Goal: Task Accomplishment & Management: Use online tool/utility

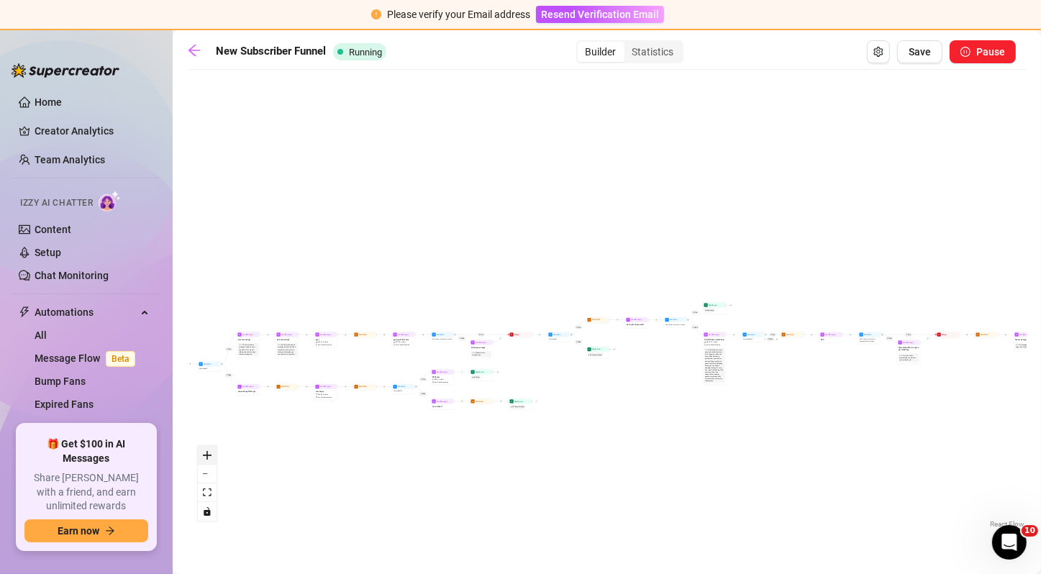
click at [209, 460] on button "zoom in" at bounding box center [207, 455] width 19 height 19
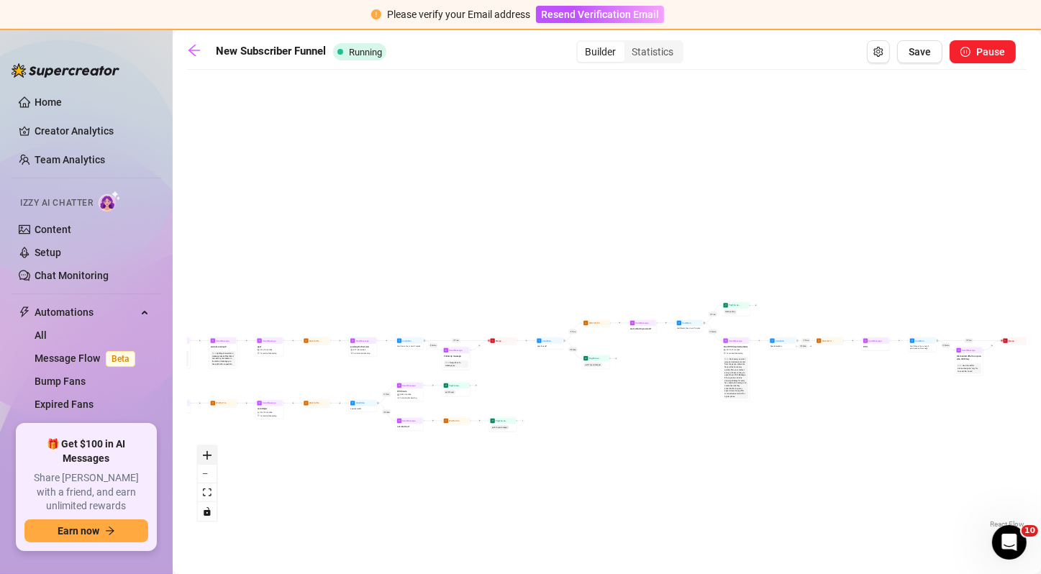
click at [209, 460] on button "zoom in" at bounding box center [207, 455] width 19 height 19
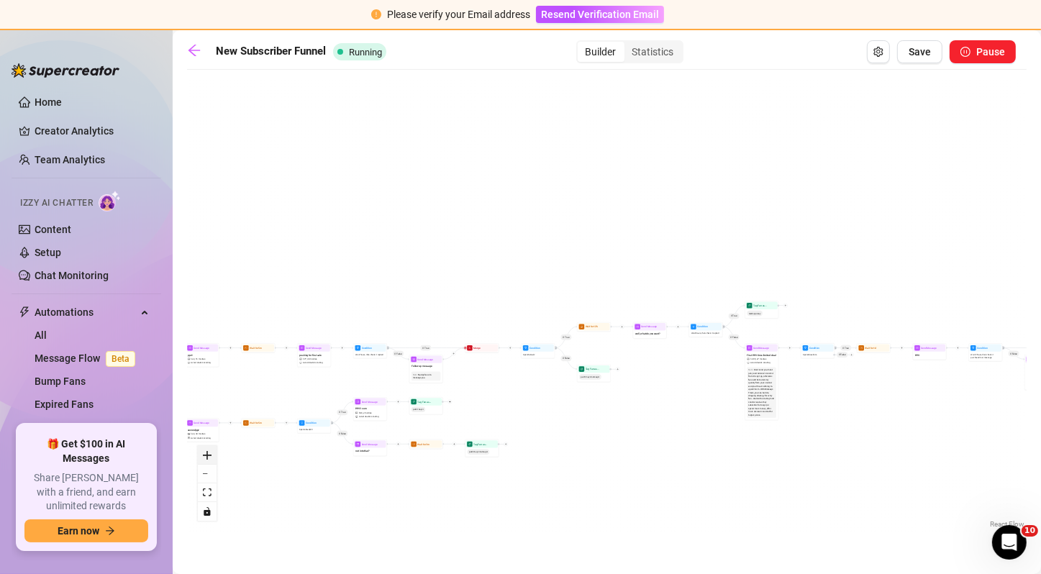
click at [209, 460] on button "zoom in" at bounding box center [207, 455] width 19 height 19
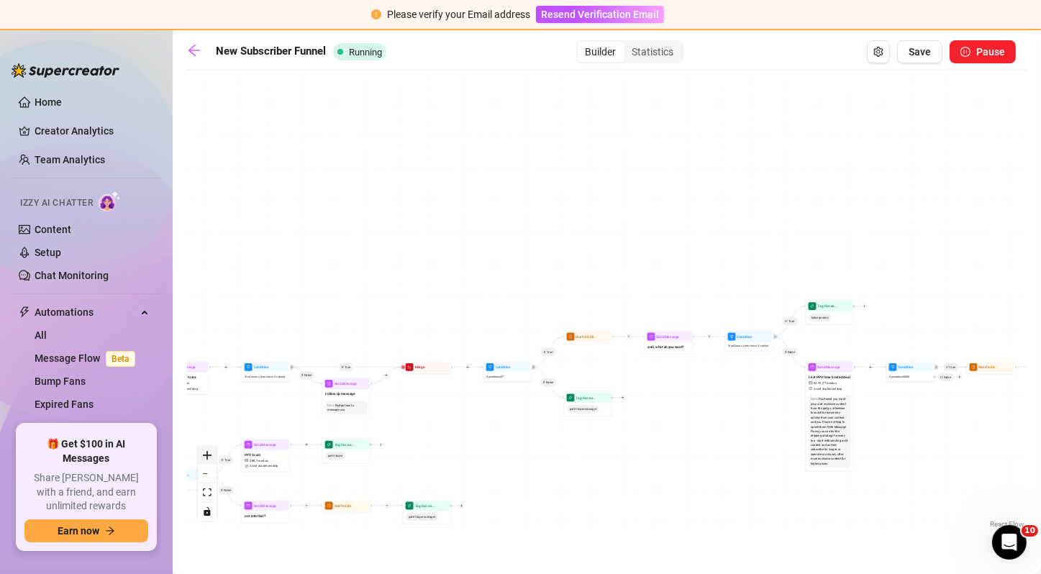
click at [209, 460] on button "zoom in" at bounding box center [207, 455] width 19 height 19
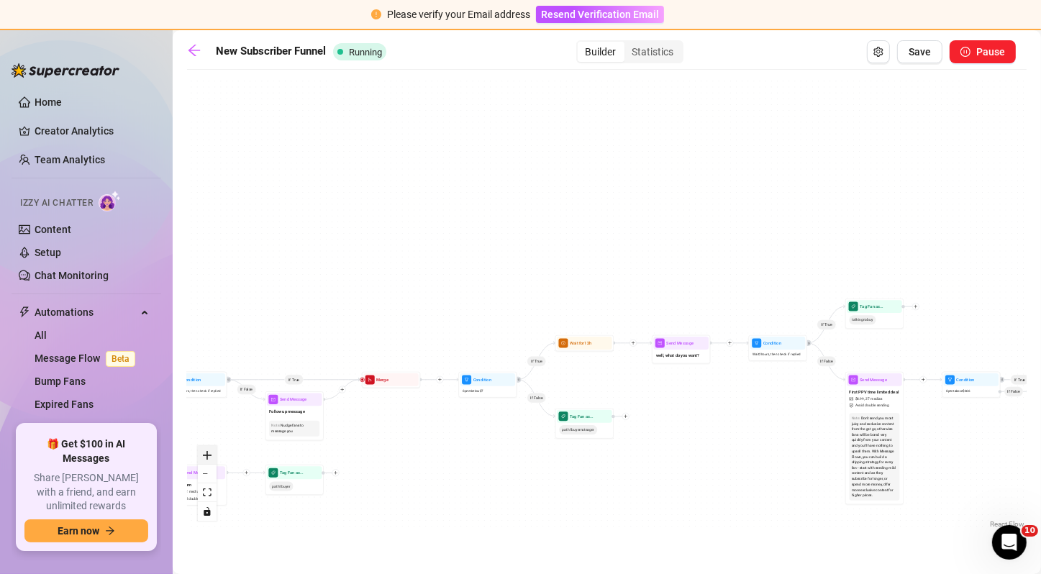
click at [209, 460] on button "zoom in" at bounding box center [207, 455] width 19 height 19
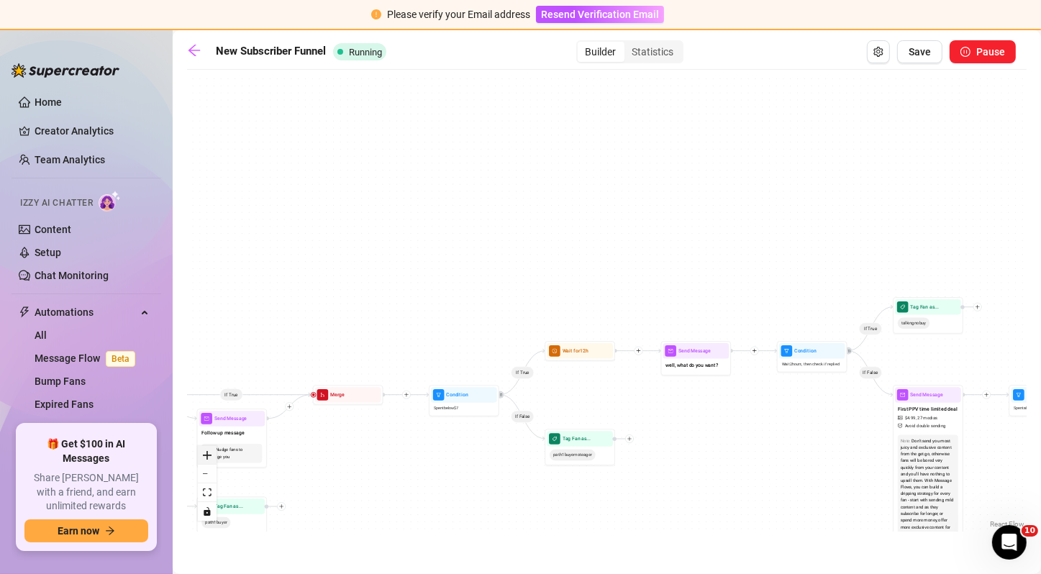
click at [209, 460] on button "zoom in" at bounding box center [207, 455] width 19 height 19
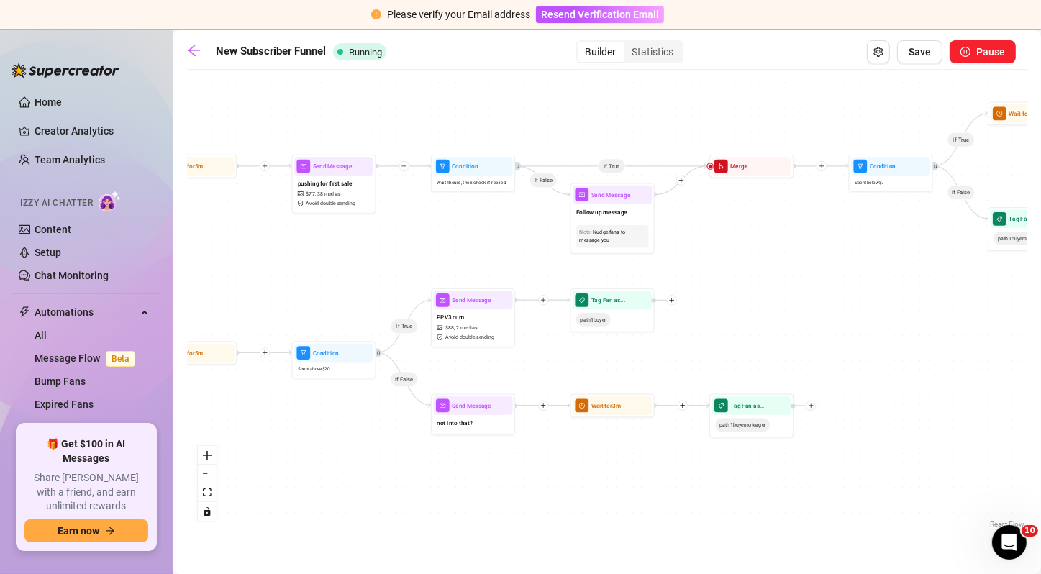
drag, startPoint x: 398, startPoint y: 483, endPoint x: 859, endPoint y: 239, distance: 521.9
click at [859, 239] on div "If True If False If True If False If True If False If True If False If True If …" at bounding box center [606, 304] width 839 height 455
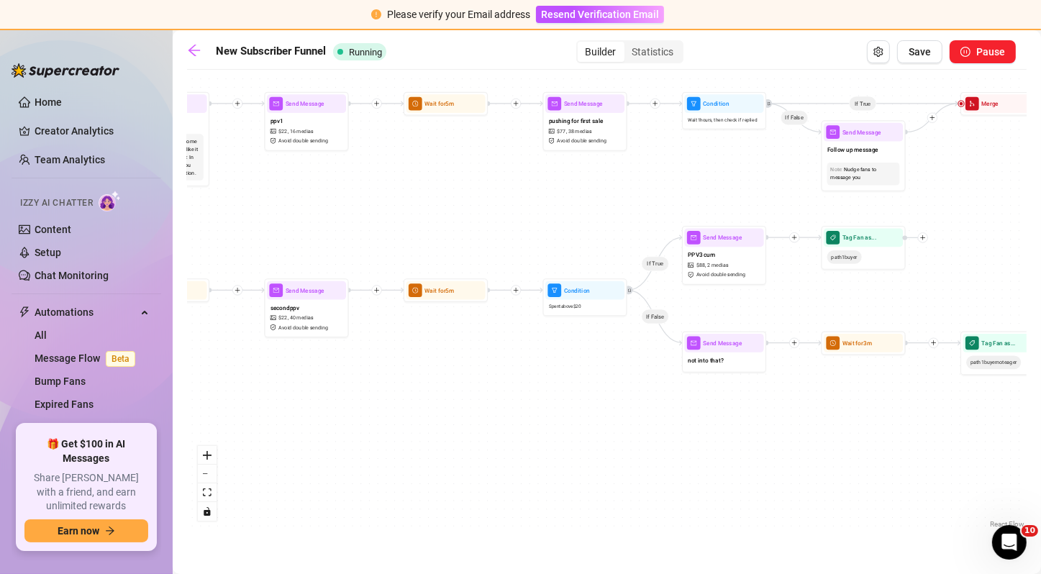
drag, startPoint x: 526, startPoint y: 272, endPoint x: 836, endPoint y: 204, distance: 316.6
click at [836, 204] on div "If True If False If True If False If True If False If True If False If True If …" at bounding box center [606, 304] width 839 height 455
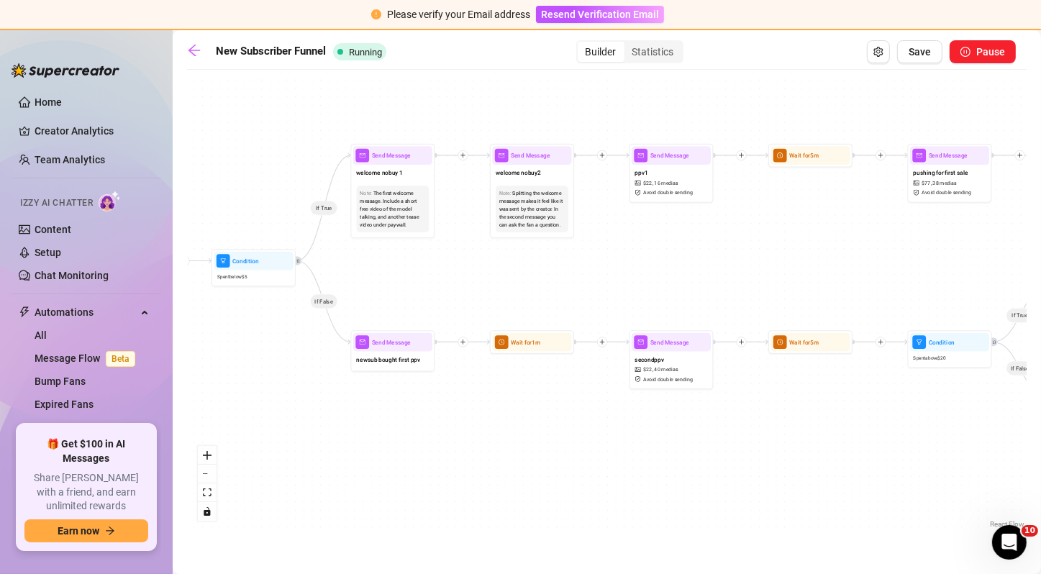
drag, startPoint x: 552, startPoint y: 224, endPoint x: 852, endPoint y: 279, distance: 305.6
click at [852, 279] on div "If True If False If True If False If True If False If True If False If True If …" at bounding box center [606, 304] width 839 height 455
click at [647, 64] on div "New Subscriber Funnel Running Builder Statistics Save Pause If True If False If…" at bounding box center [606, 285] width 839 height 491
click at [648, 60] on div "Statistics" at bounding box center [653, 52] width 58 height 20
click at [628, 44] on input "Statistics" at bounding box center [628, 44] width 0 height 0
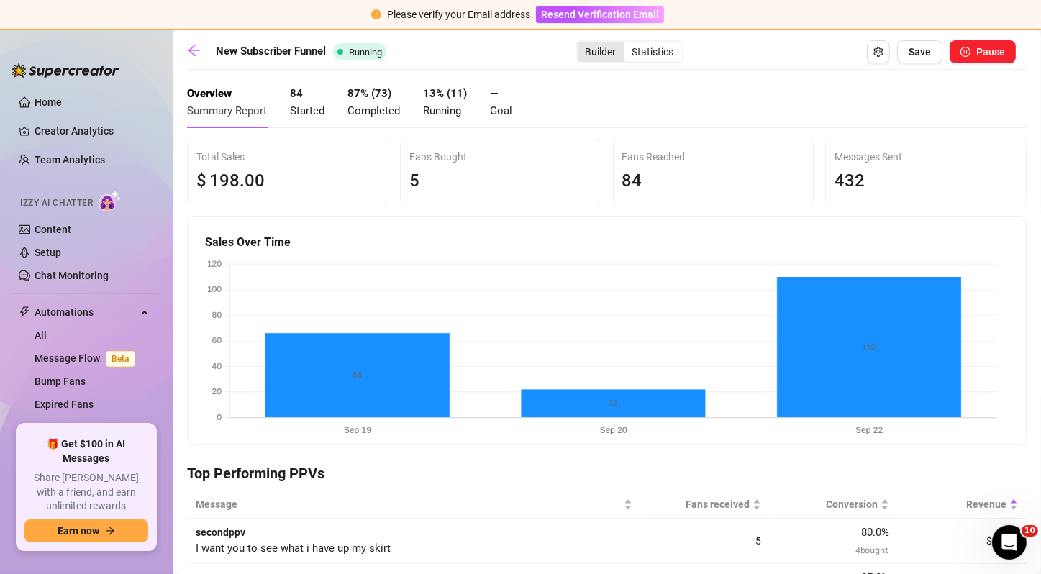
click at [591, 50] on div "Builder" at bounding box center [601, 52] width 47 height 20
click at [581, 44] on input "Builder" at bounding box center [581, 44] width 0 height 0
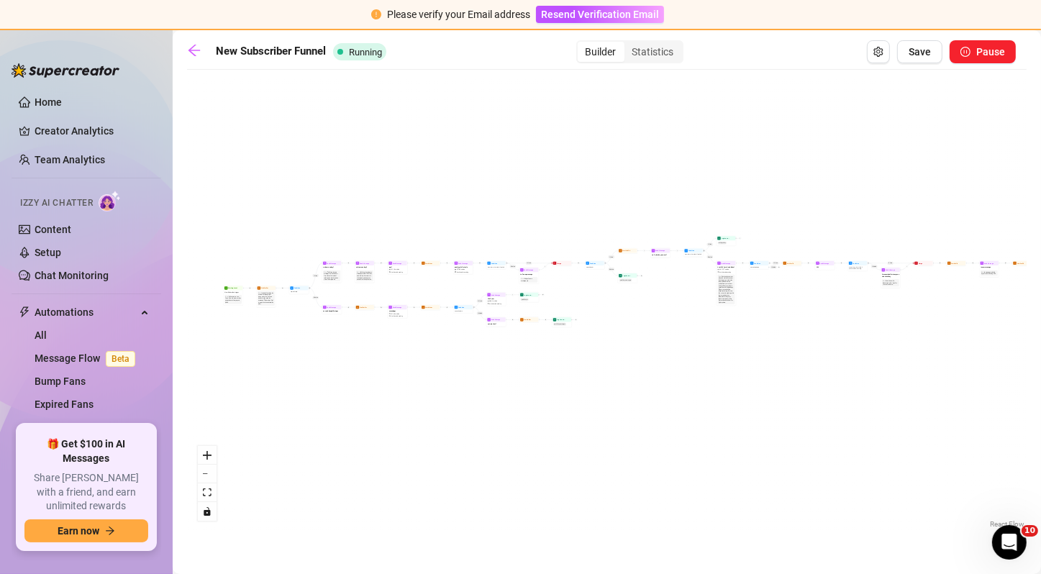
drag, startPoint x: 350, startPoint y: 345, endPoint x: 615, endPoint y: 330, distance: 265.8
click at [615, 330] on div "If True If False If True If False If True If False If True If False If True If …" at bounding box center [606, 304] width 839 height 455
click at [213, 454] on button "zoom in" at bounding box center [207, 455] width 19 height 19
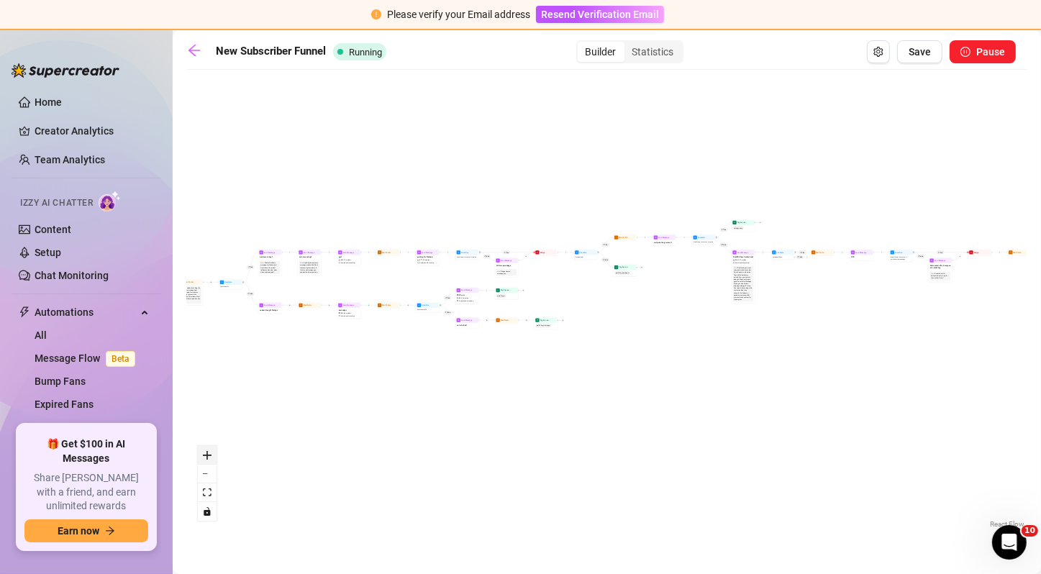
click at [213, 454] on button "zoom in" at bounding box center [207, 455] width 19 height 19
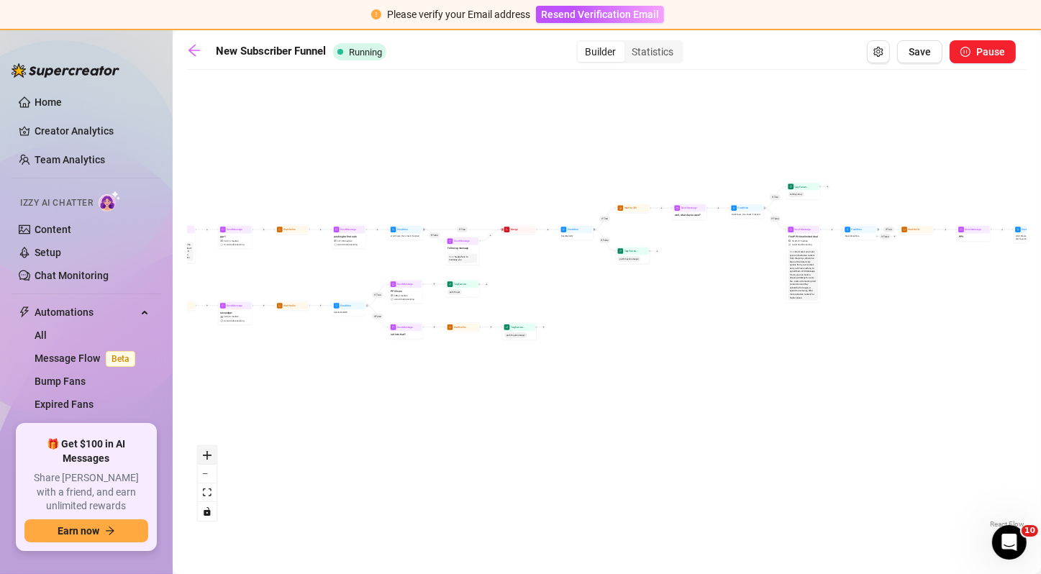
click at [213, 454] on button "zoom in" at bounding box center [207, 455] width 19 height 19
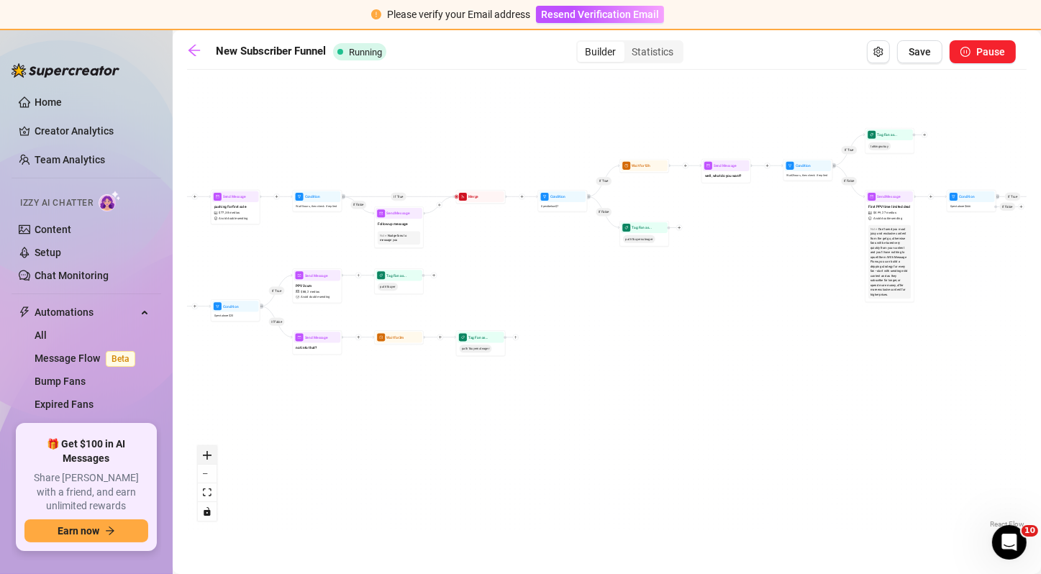
click at [213, 454] on button "zoom in" at bounding box center [207, 455] width 19 height 19
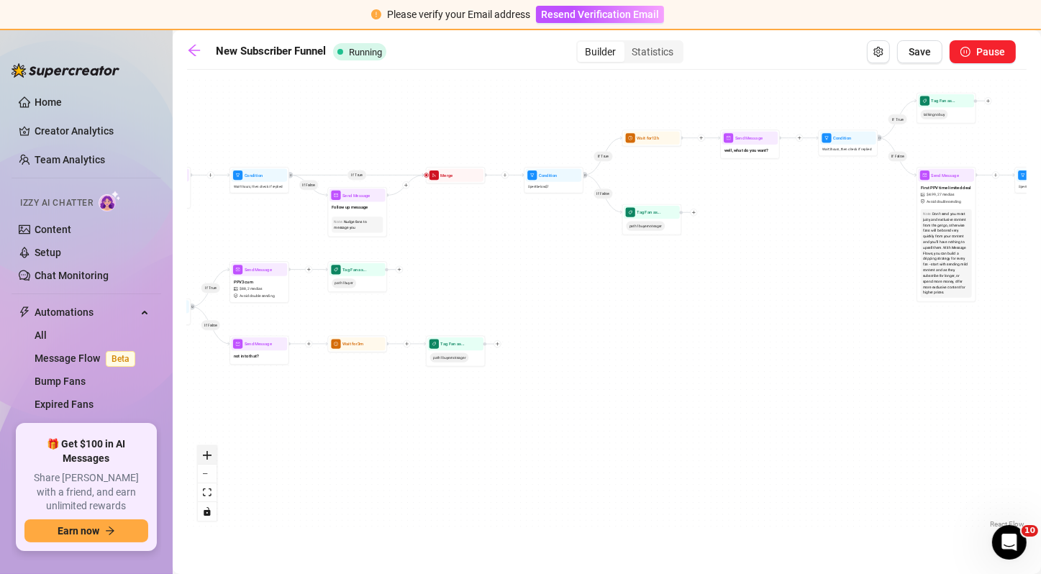
click at [213, 454] on button "zoom in" at bounding box center [207, 455] width 19 height 19
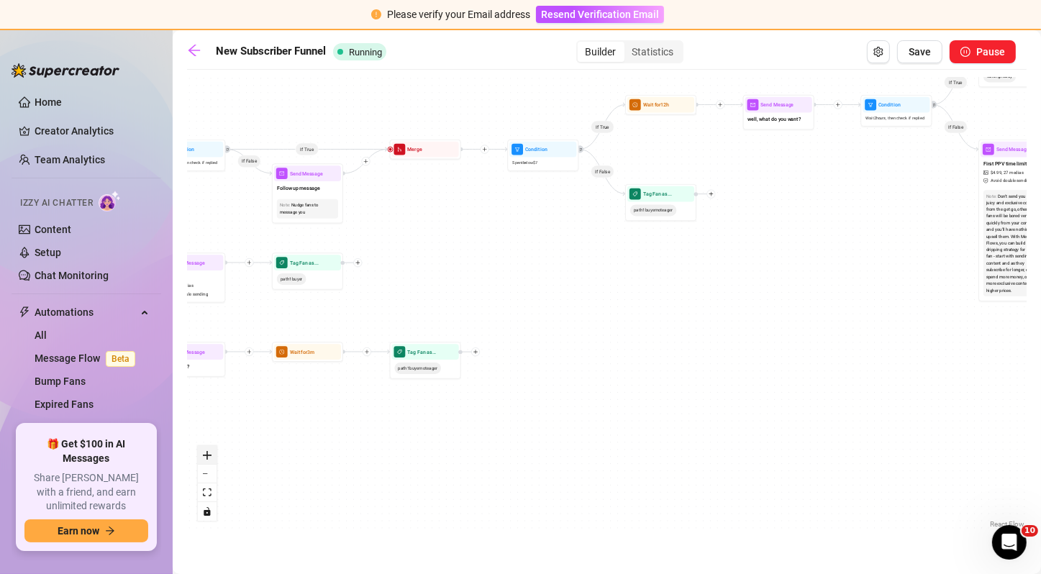
click at [213, 454] on button "zoom in" at bounding box center [207, 455] width 19 height 19
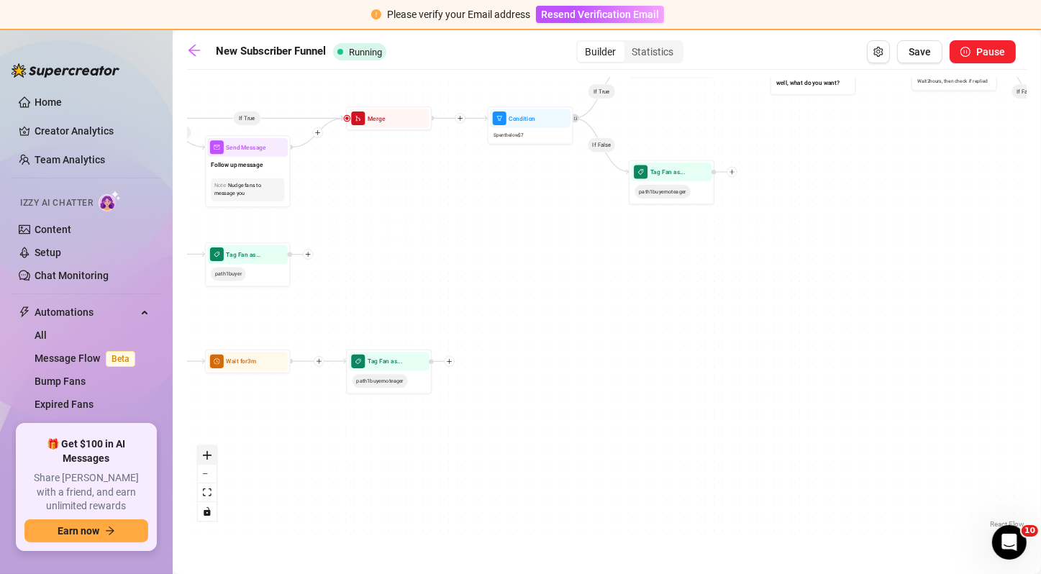
click at [213, 454] on button "zoom in" at bounding box center [207, 455] width 19 height 19
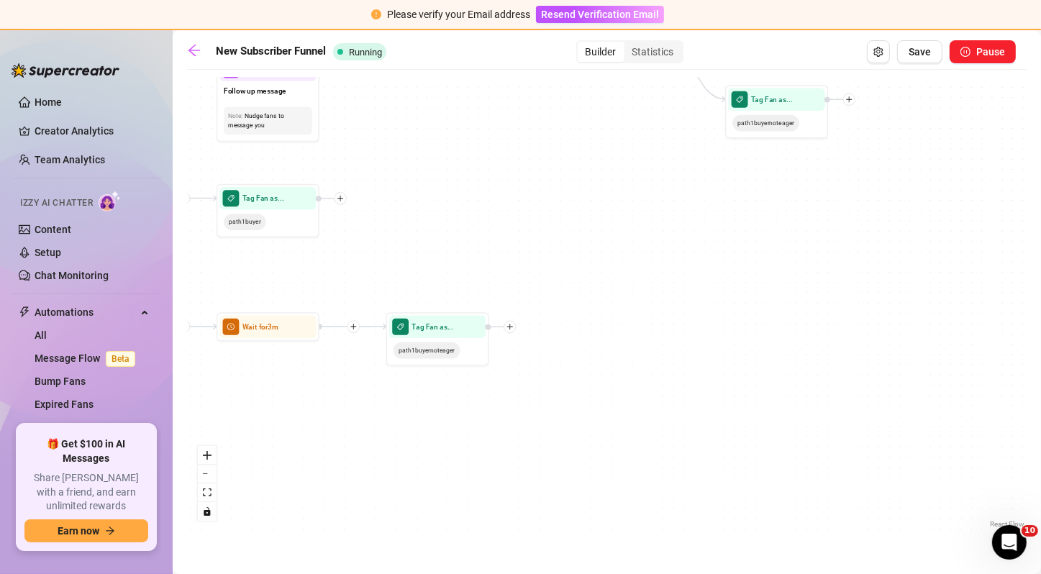
drag, startPoint x: 324, startPoint y: 273, endPoint x: 883, endPoint y: 223, distance: 560.4
click at [883, 223] on div "If True If False If True If False If True If False If True If False If True If …" at bounding box center [606, 304] width 839 height 455
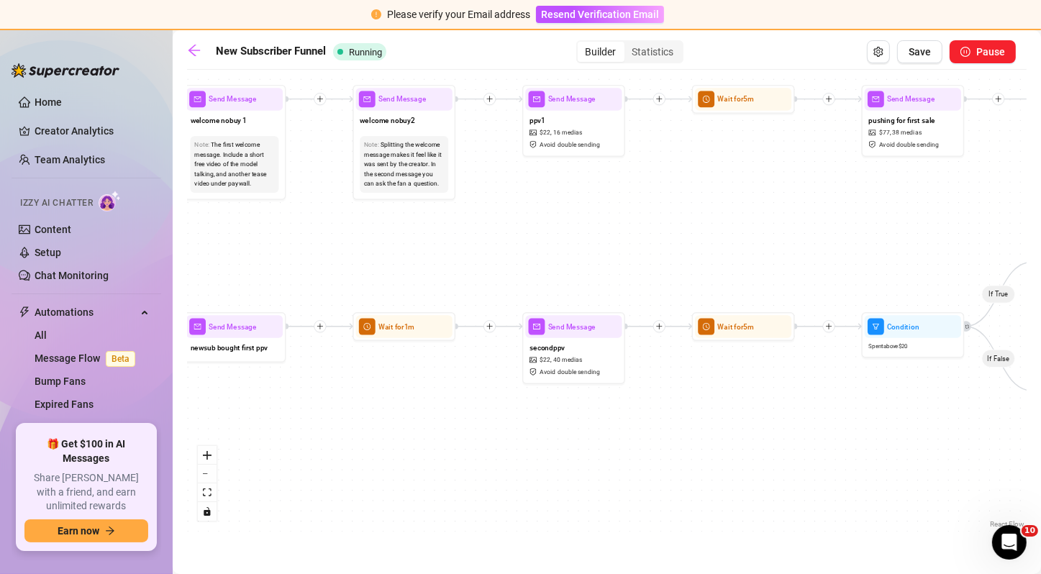
drag, startPoint x: 404, startPoint y: 336, endPoint x: 921, endPoint y: 400, distance: 520.4
click at [921, 400] on div "If True If False If True If False If True If False If True If False If True If …" at bounding box center [606, 304] width 839 height 455
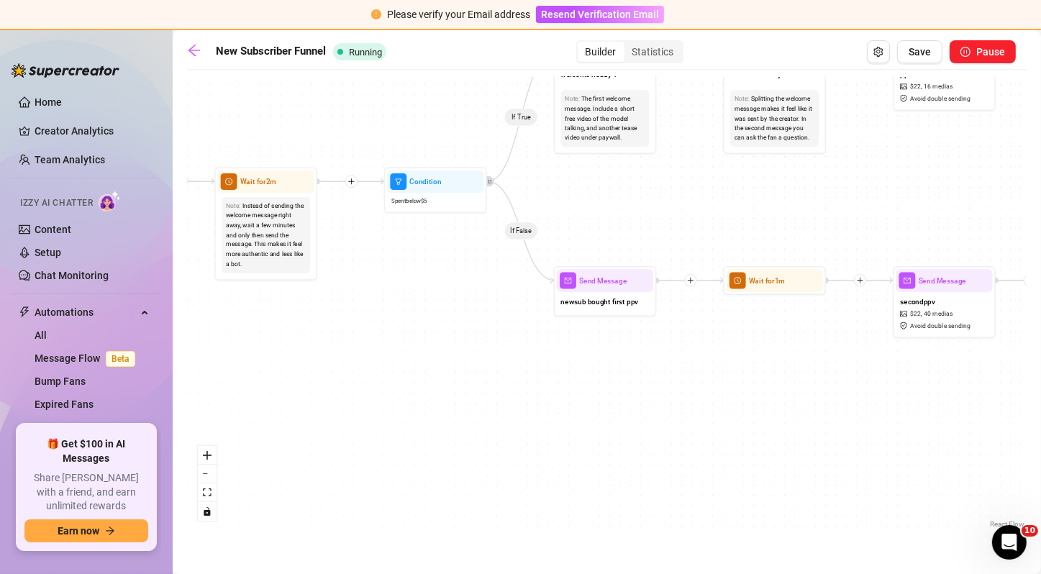
drag, startPoint x: 506, startPoint y: 374, endPoint x: 908, endPoint y: 342, distance: 403.3
click at [908, 342] on div "If True If False If True If False If True If False If True If False If True If …" at bounding box center [606, 304] width 839 height 455
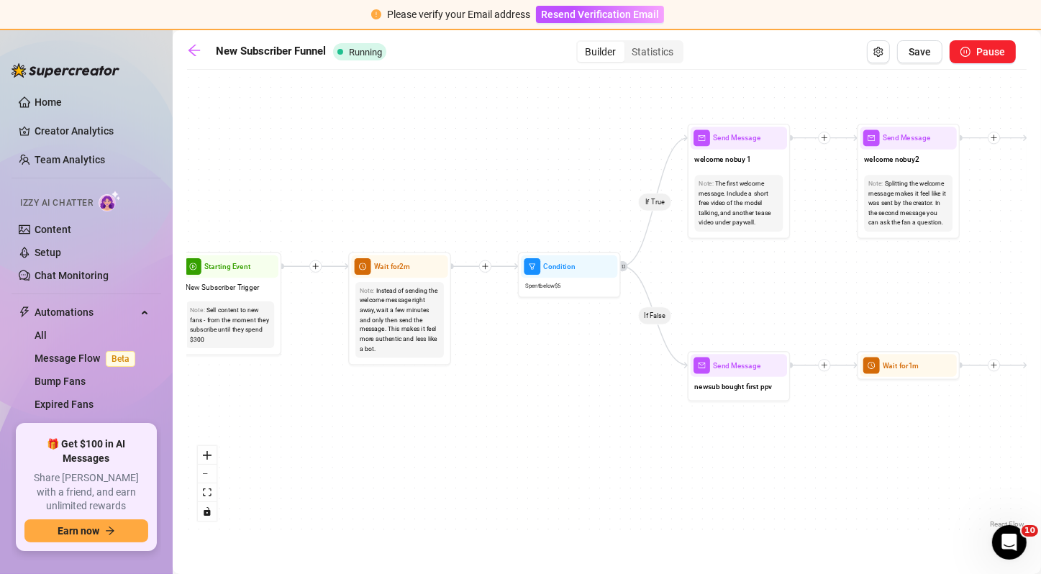
drag, startPoint x: 580, startPoint y: 365, endPoint x: 684, endPoint y: 440, distance: 127.8
click at [684, 440] on div "If True If False If True If False If True If False If True If False If True If …" at bounding box center [606, 304] width 839 height 455
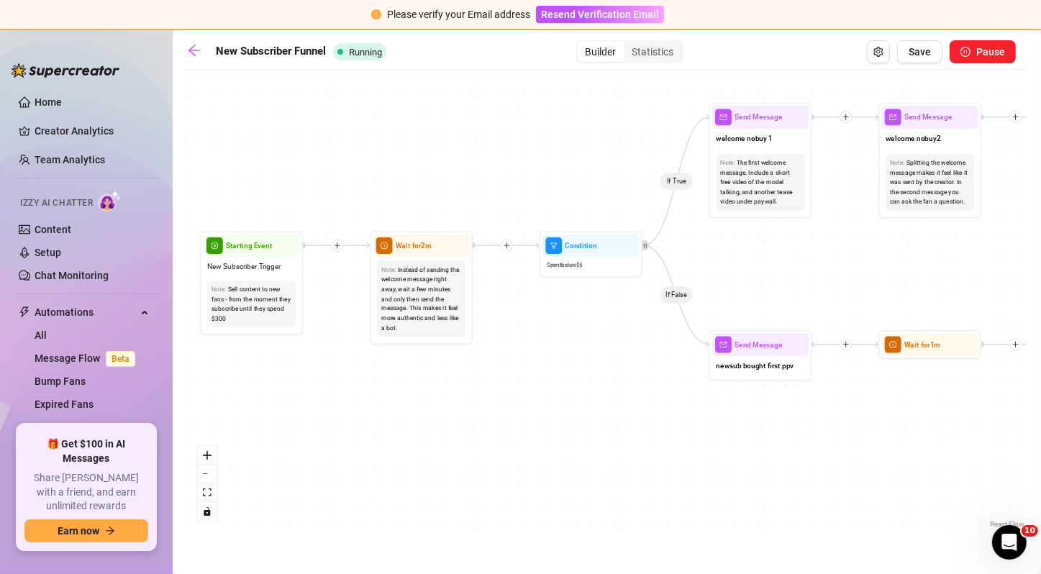
drag, startPoint x: 662, startPoint y: 283, endPoint x: 679, endPoint y: 262, distance: 26.6
click at [679, 262] on div "If True If False If True If False If True If False If True If False If True If …" at bounding box center [606, 304] width 839 height 455
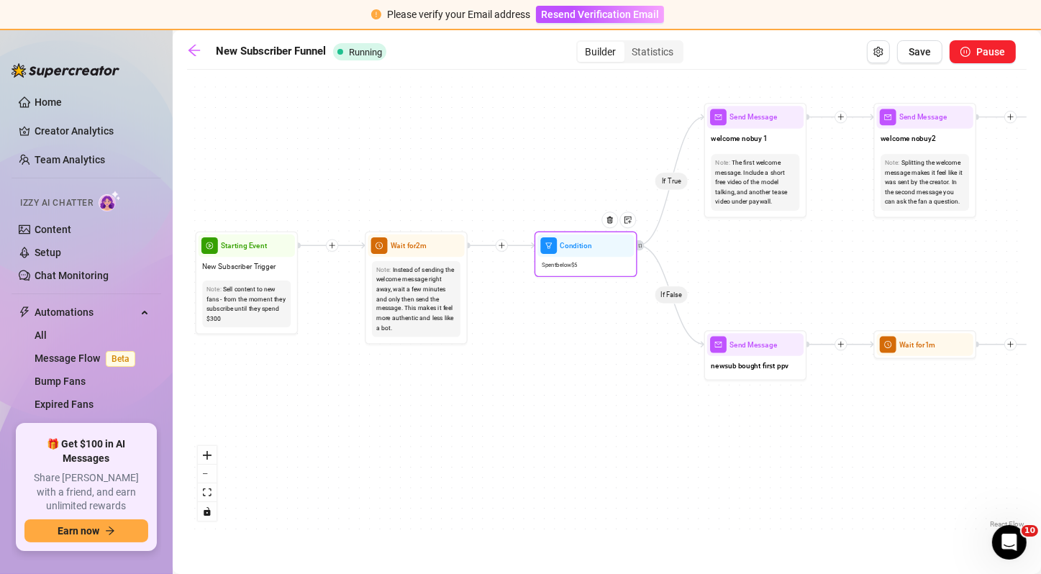
click at [600, 260] on div "Spent below $ 5" at bounding box center [585, 265] width 96 height 17
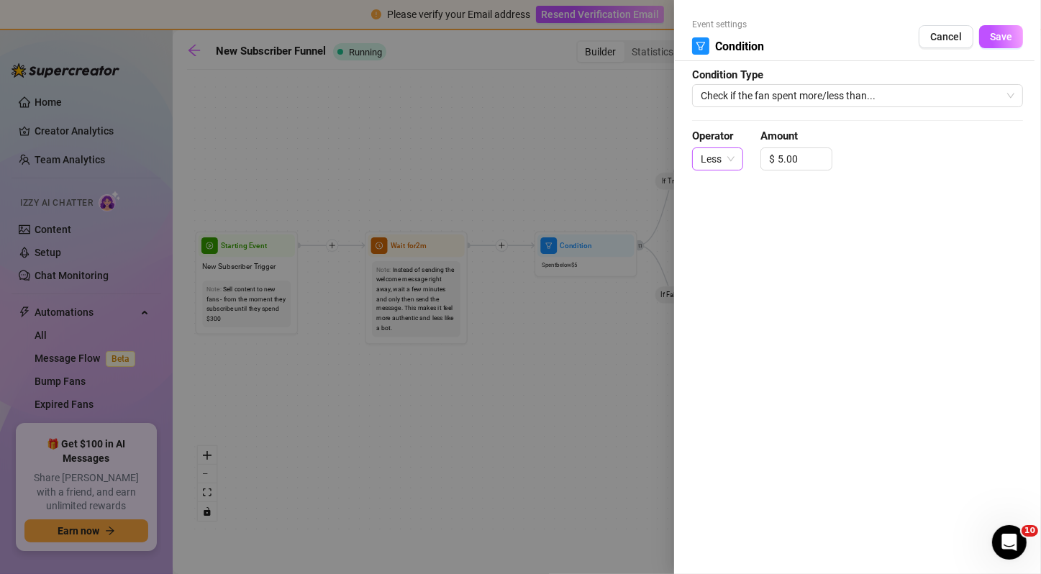
click at [731, 150] on span "Less" at bounding box center [718, 159] width 34 height 22
click at [722, 184] on div "More" at bounding box center [717, 188] width 28 height 16
click at [1000, 41] on span "Save" at bounding box center [1001, 37] width 22 height 12
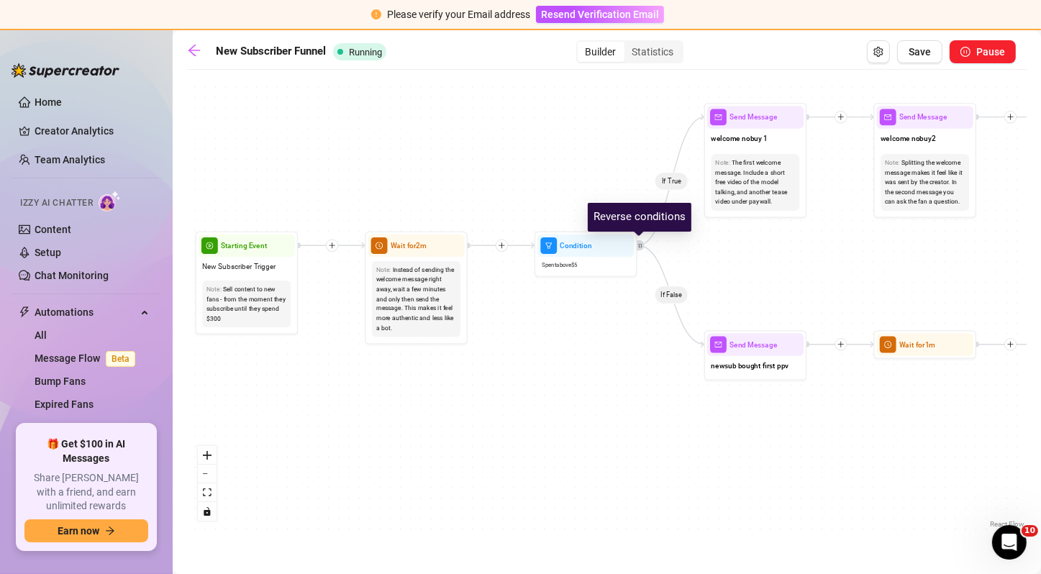
click at [640, 245] on icon "retweet" at bounding box center [640, 245] width 4 height 4
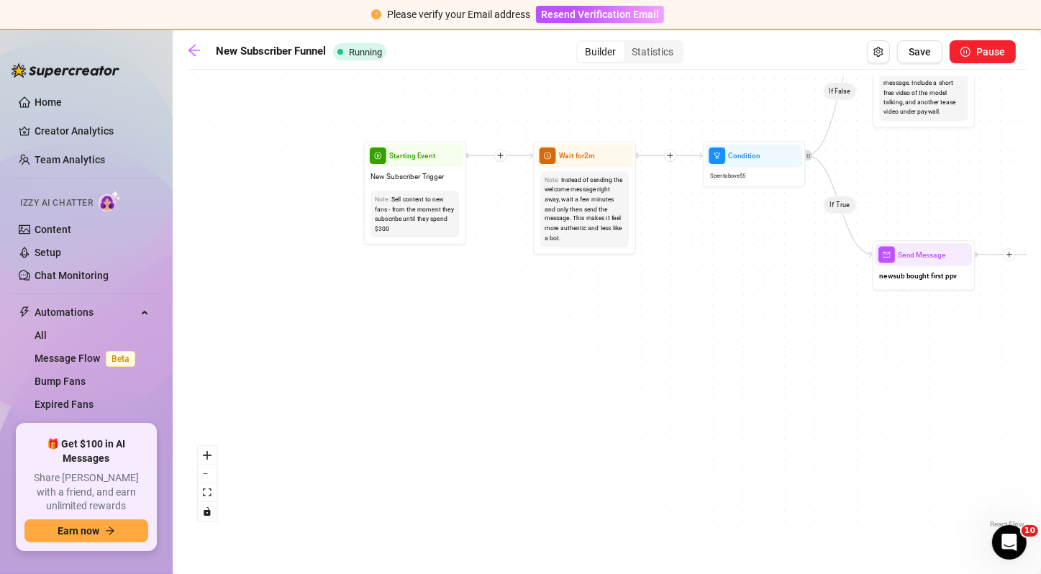
drag, startPoint x: 637, startPoint y: 316, endPoint x: 877, endPoint y: 236, distance: 253.4
click at [877, 236] on div "If False If True If True If False If True If False If True If False If True If …" at bounding box center [606, 304] width 839 height 455
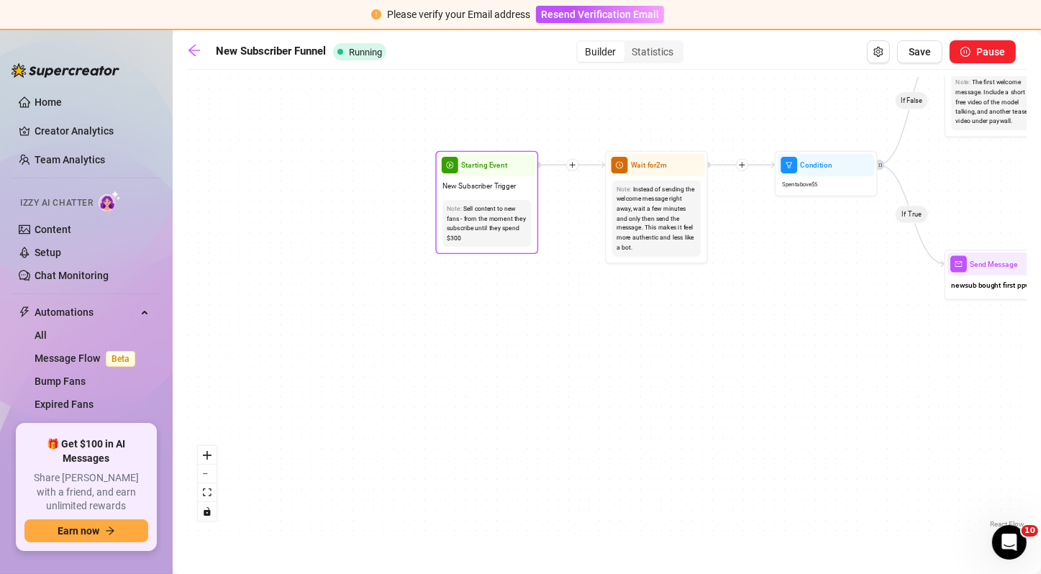
click at [485, 210] on div "Sell content to new fans - from the moment they subscribe until they spend $300" at bounding box center [487, 223] width 80 height 39
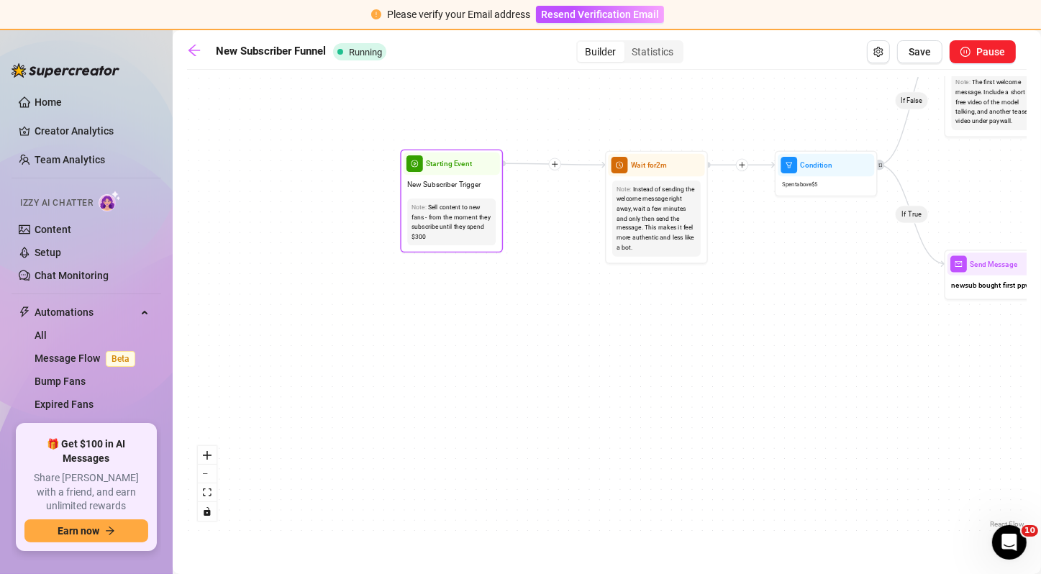
drag, startPoint x: 483, startPoint y: 178, endPoint x: 446, endPoint y: 177, distance: 36.7
click at [446, 177] on div "New Subscriber Trigger" at bounding box center [452, 184] width 96 height 19
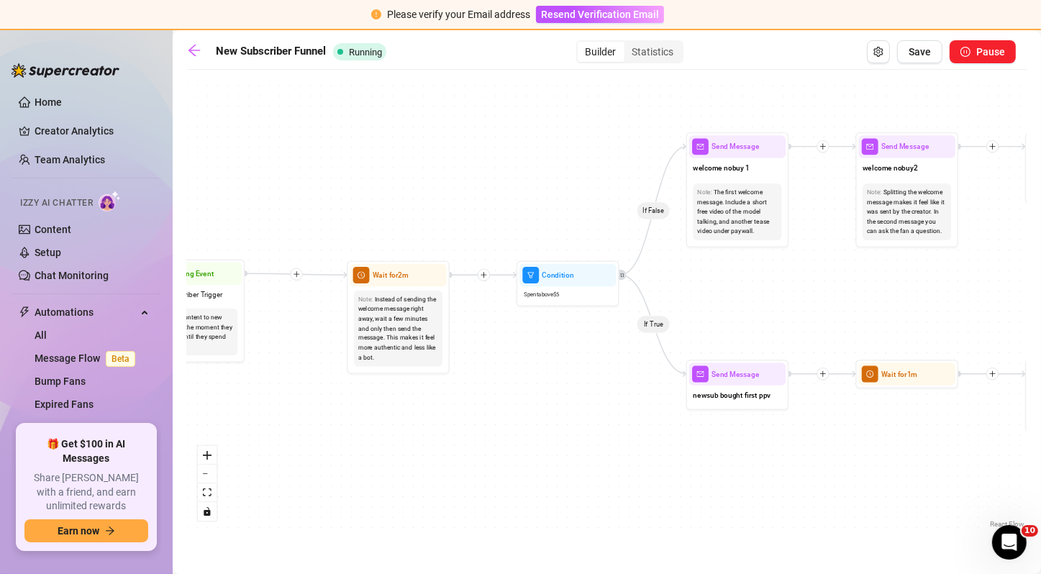
drag, startPoint x: 804, startPoint y: 270, endPoint x: 542, endPoint y: 383, distance: 284.8
click at [542, 383] on div "If False If True If True If False If True If False If True If False If True If …" at bounding box center [606, 304] width 839 height 455
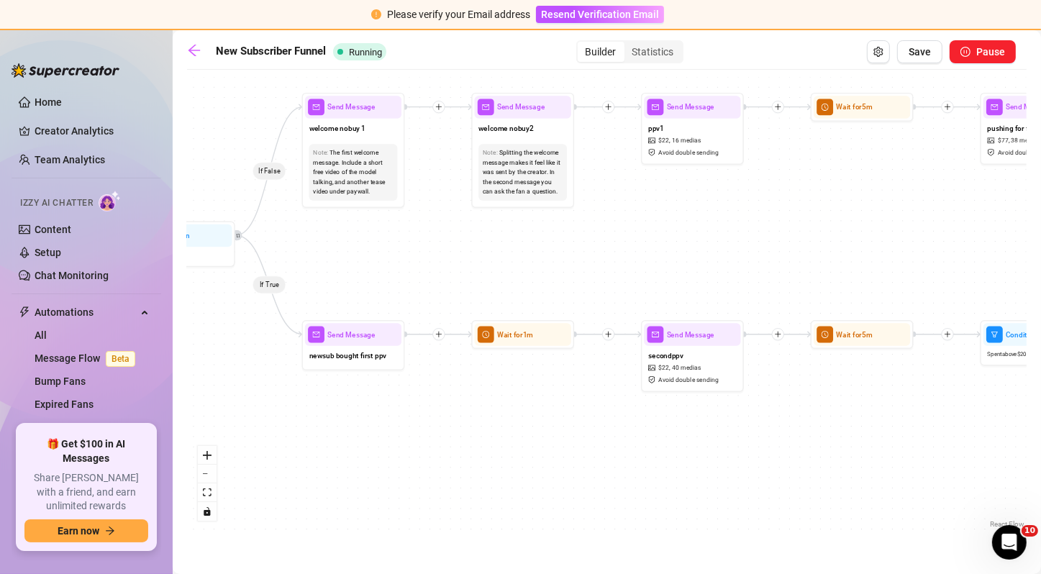
drag, startPoint x: 879, startPoint y: 327, endPoint x: 498, endPoint y: 285, distance: 382.8
click at [498, 285] on div "If False If True If True If False If True If False If True If False If True If …" at bounding box center [606, 304] width 839 height 455
click at [537, 117] on div "Send Message" at bounding box center [523, 107] width 96 height 22
type textarea "i have more if that first one isnt good enough for you.."
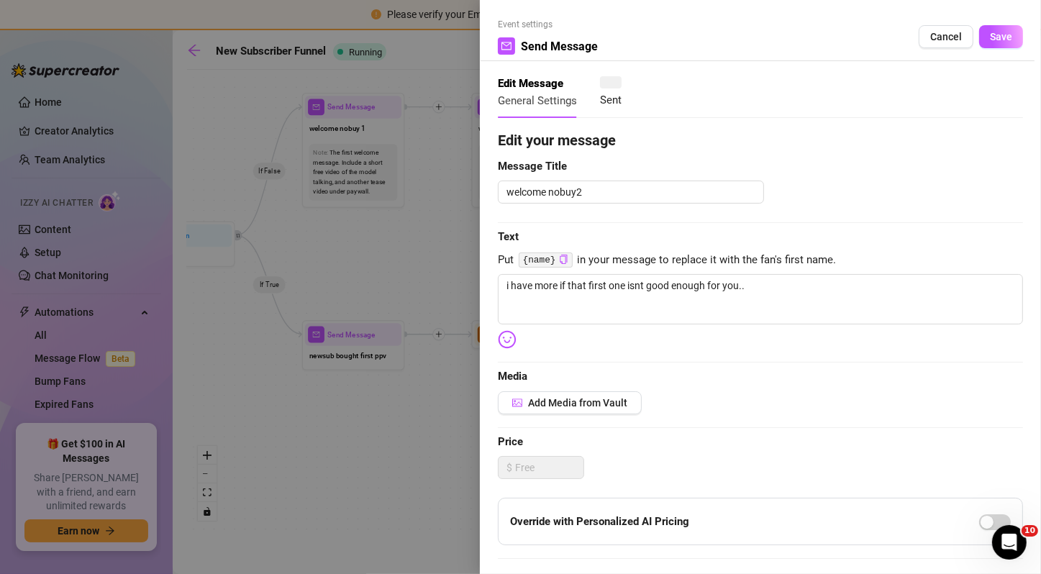
click at [532, 137] on strong "Edit your message" at bounding box center [557, 140] width 118 height 17
click at [990, 35] on span "Save" at bounding box center [1001, 37] width 22 height 12
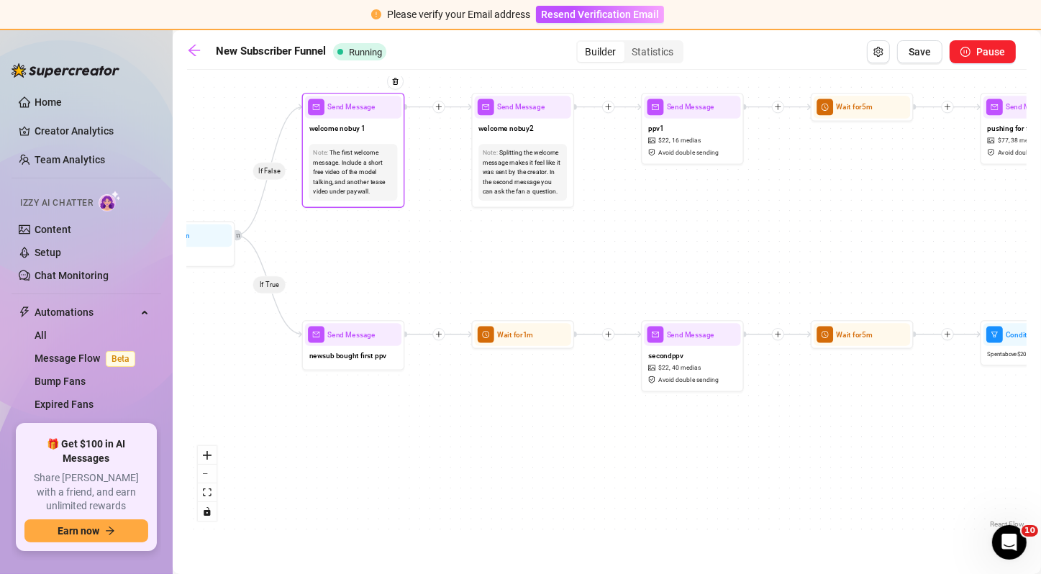
click at [319, 140] on div "Note: The first welcome message. Include a short free video of the model talkin…" at bounding box center [353, 172] width 96 height 65
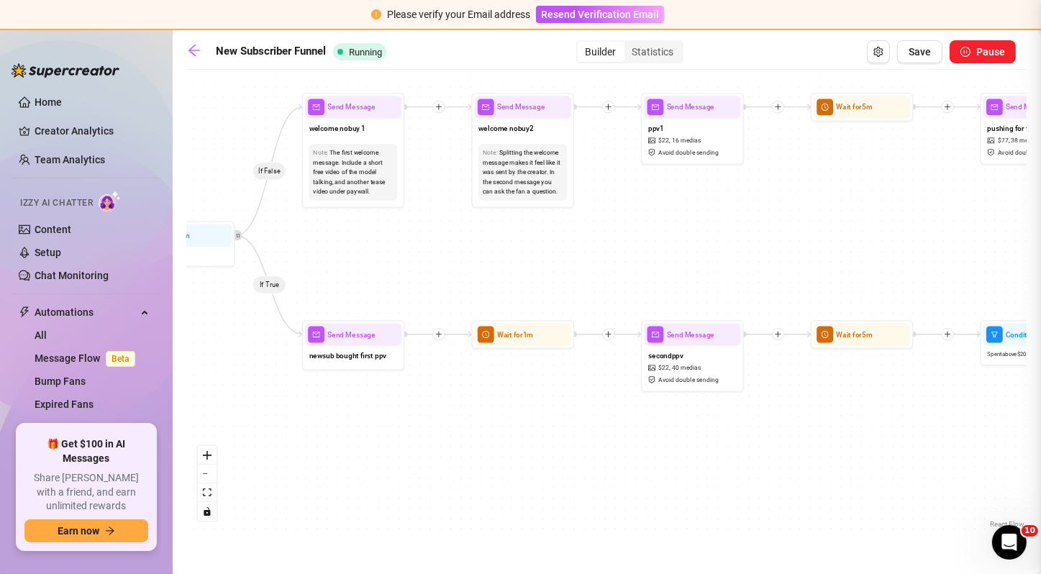
type textarea "heyy, you there?"
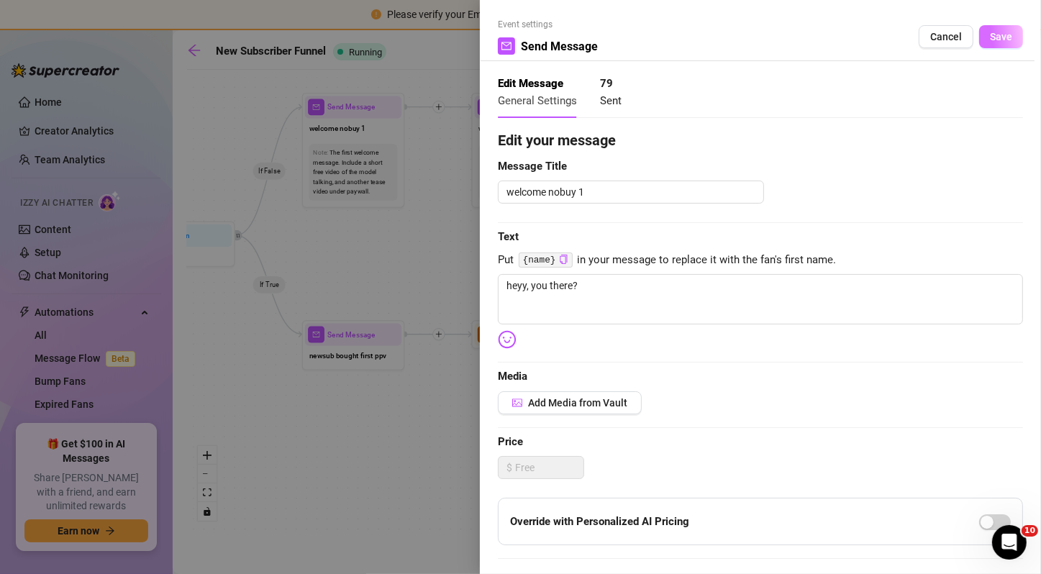
click at [995, 37] on span "Save" at bounding box center [1001, 37] width 22 height 12
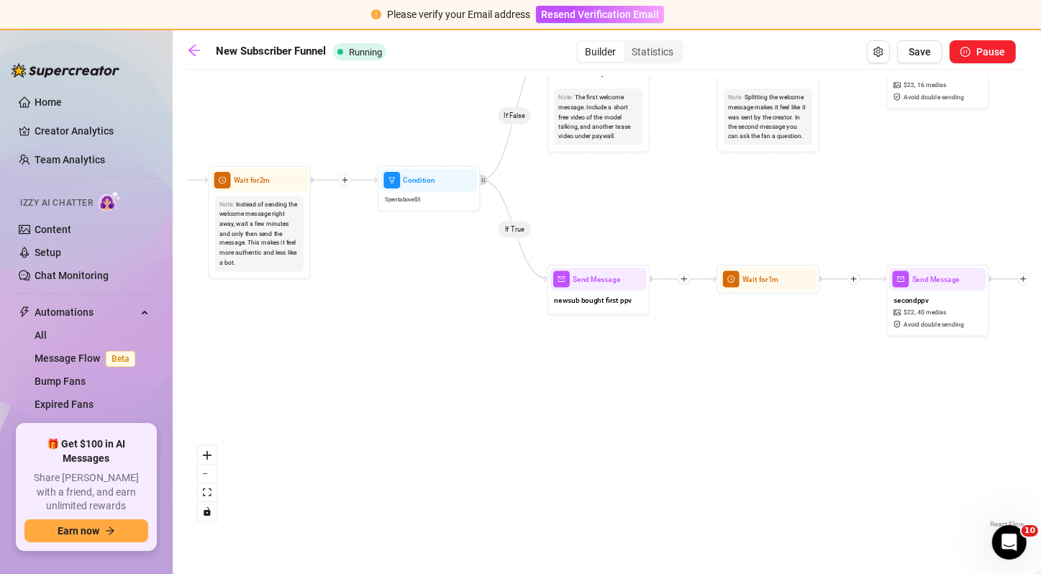
drag, startPoint x: 514, startPoint y: 244, endPoint x: 767, endPoint y: 196, distance: 257.6
click at [767, 196] on div "If False If True If True If False If True If False If True If False If True If …" at bounding box center [606, 304] width 839 height 455
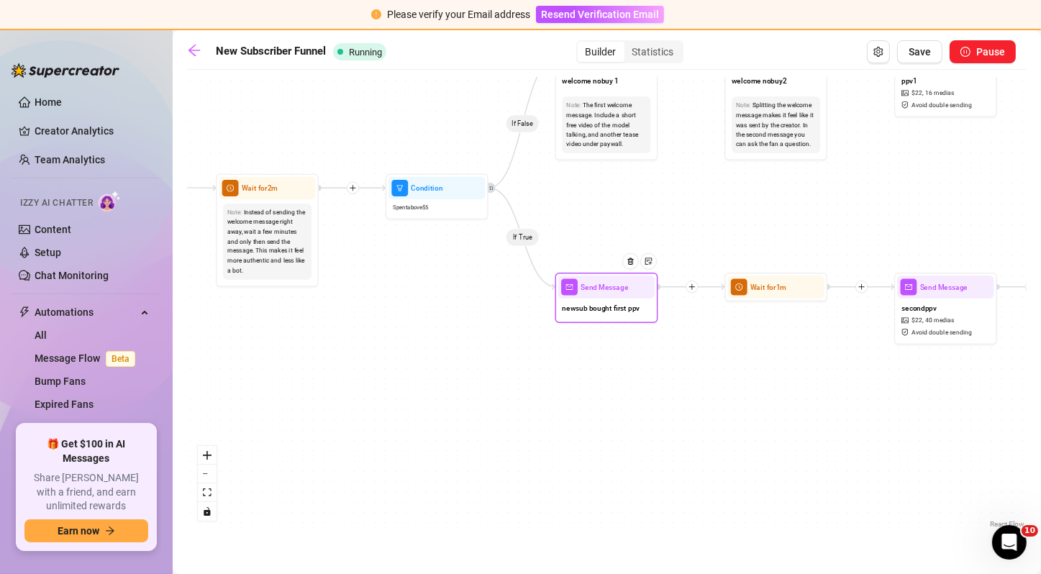
click at [614, 311] on span "newsub bought first ppv" at bounding box center [601, 308] width 78 height 12
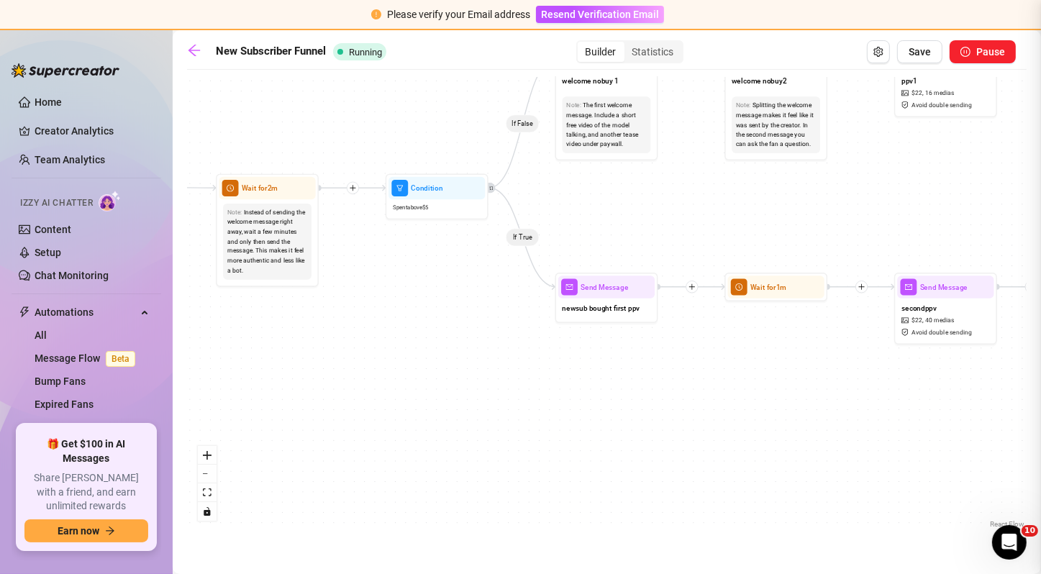
type textarea "hey! thank you for supporting me :) if you want i can get a little dirtier..."
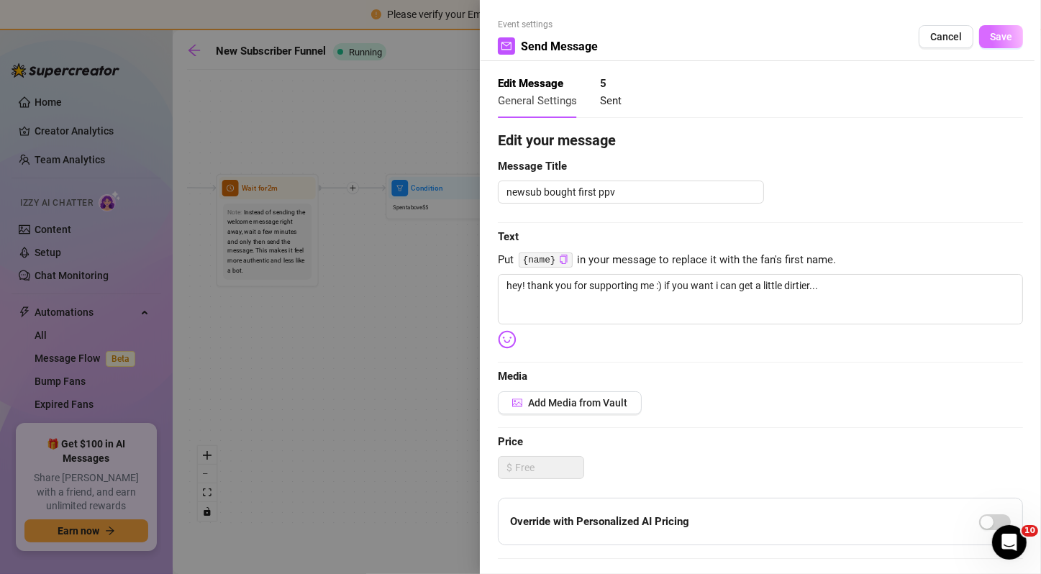
click at [990, 35] on span "Save" at bounding box center [1001, 37] width 22 height 12
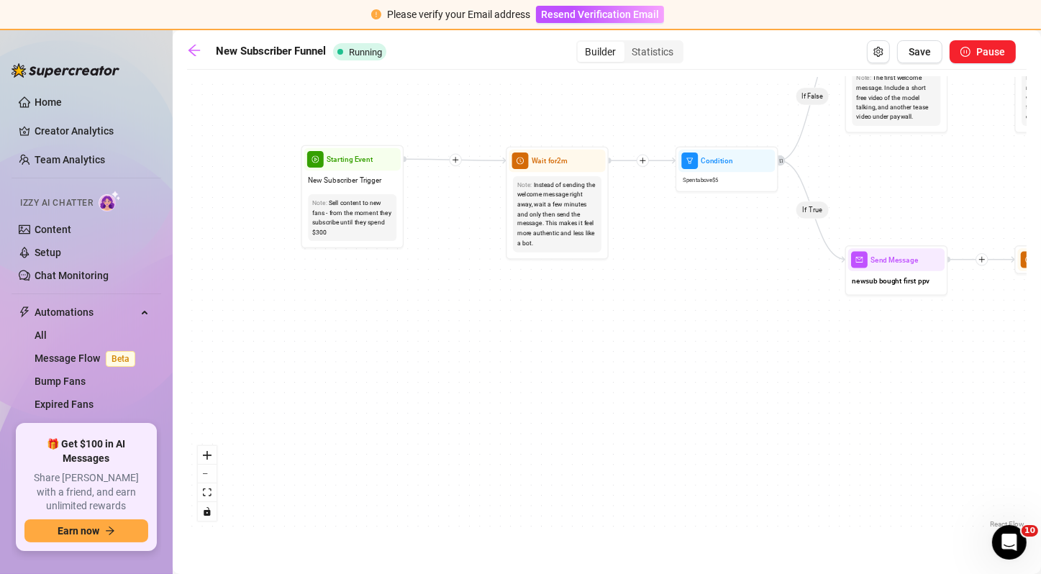
drag, startPoint x: 566, startPoint y: 211, endPoint x: 856, endPoint y: 183, distance: 291.1
click at [856, 183] on div "If False If True If True If False If True If False If True If False If True If …" at bounding box center [606, 304] width 839 height 455
click at [550, 161] on span "Wait for 2m" at bounding box center [550, 161] width 36 height 12
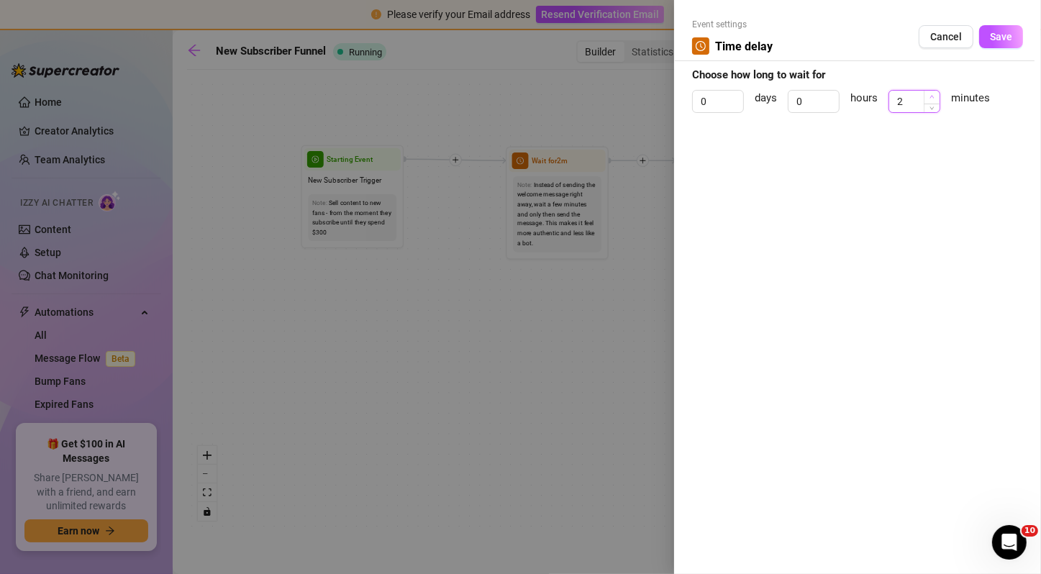
type input "3"
click at [931, 94] on icon "up" at bounding box center [931, 96] width 5 height 5
click at [1008, 44] on button "Save" at bounding box center [1001, 36] width 44 height 23
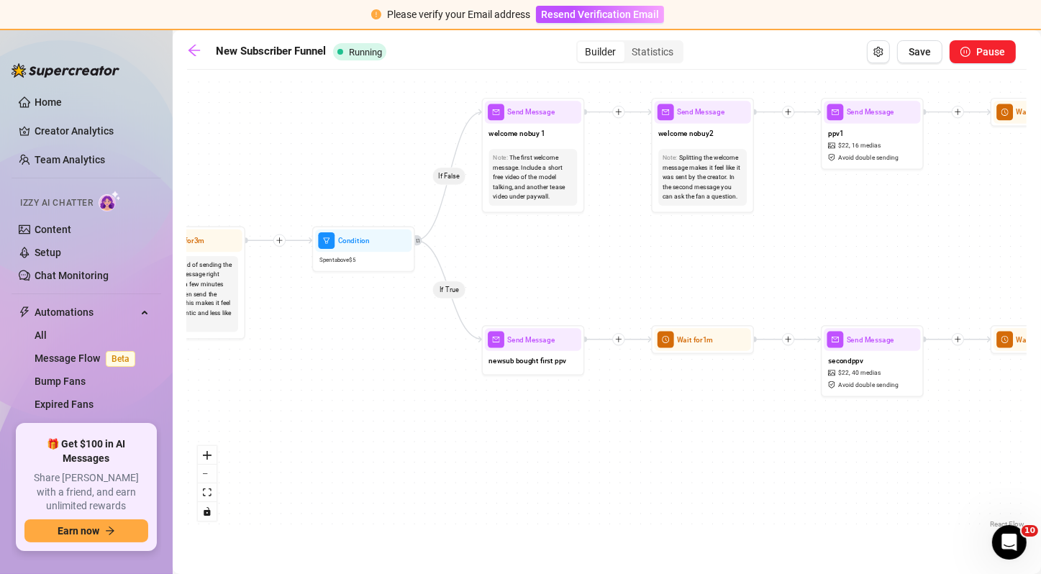
drag, startPoint x: 918, startPoint y: 163, endPoint x: 555, endPoint y: 242, distance: 371.9
click at [555, 242] on div "If False If True If True If False If True If False If True If False If True If …" at bounding box center [606, 304] width 839 height 455
click at [552, 137] on div "welcome nobuy 1" at bounding box center [533, 135] width 96 height 22
type textarea "heyy, you there?"
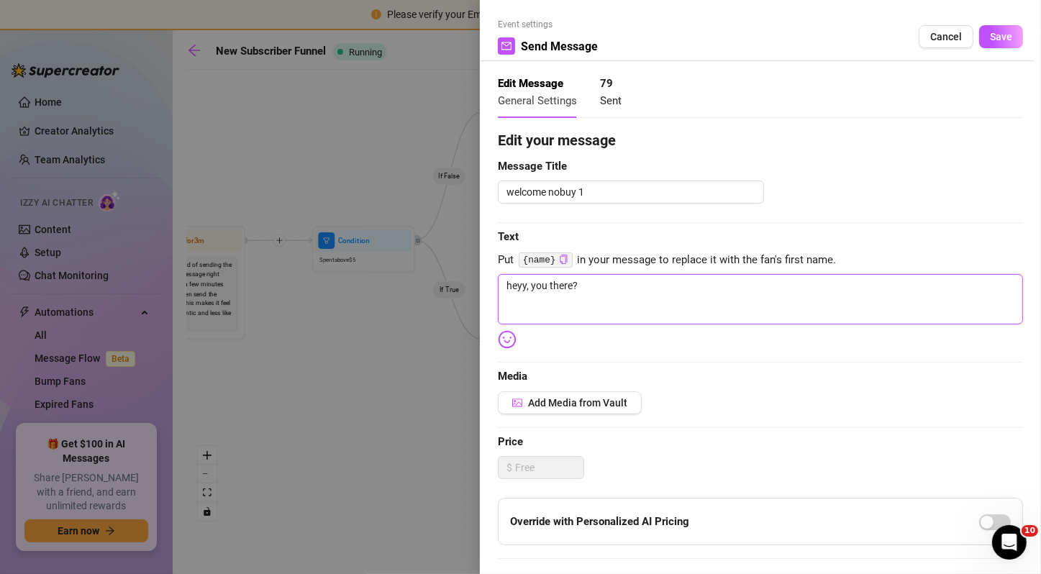
click at [629, 284] on textarea "heyy, you there?" at bounding box center [760, 299] width 525 height 50
type textarea "heyy, you there"
type textarea "heyy, you ther"
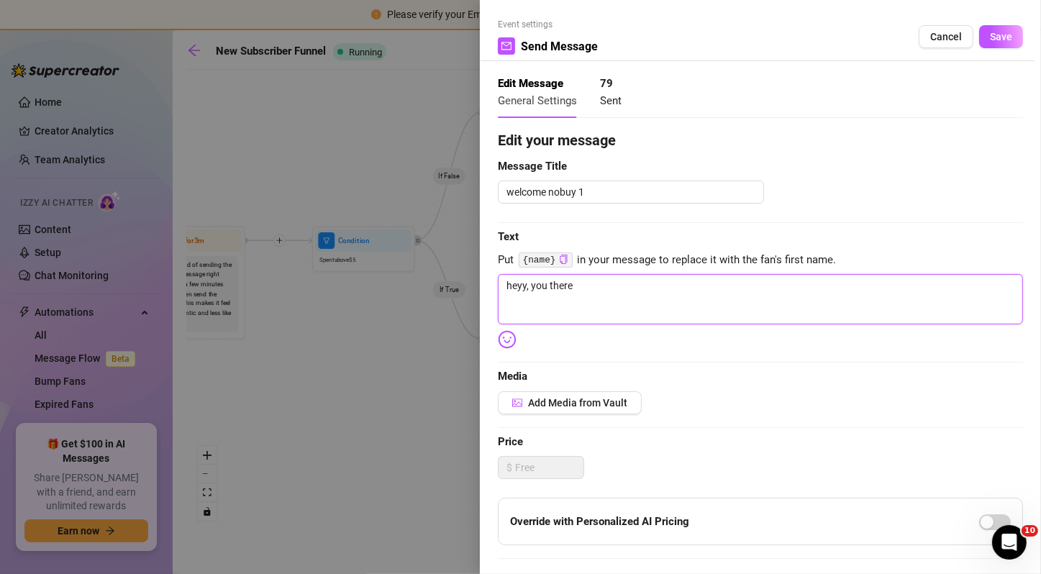
type textarea "heyy, you ther"
type textarea "heyy, you the"
type textarea "heyy, you th"
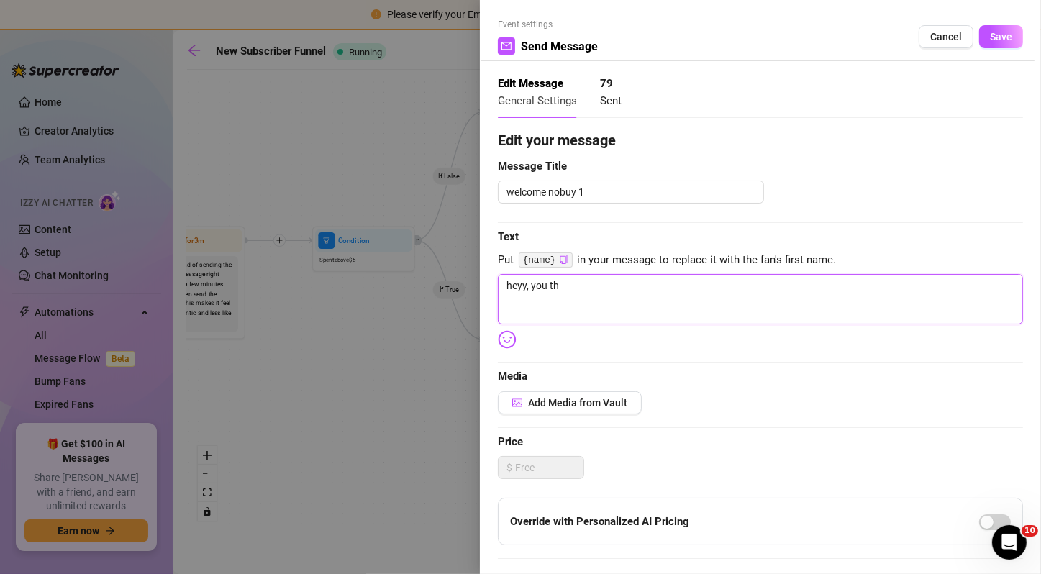
type textarea "heyy, you t"
type textarea "heyy, you"
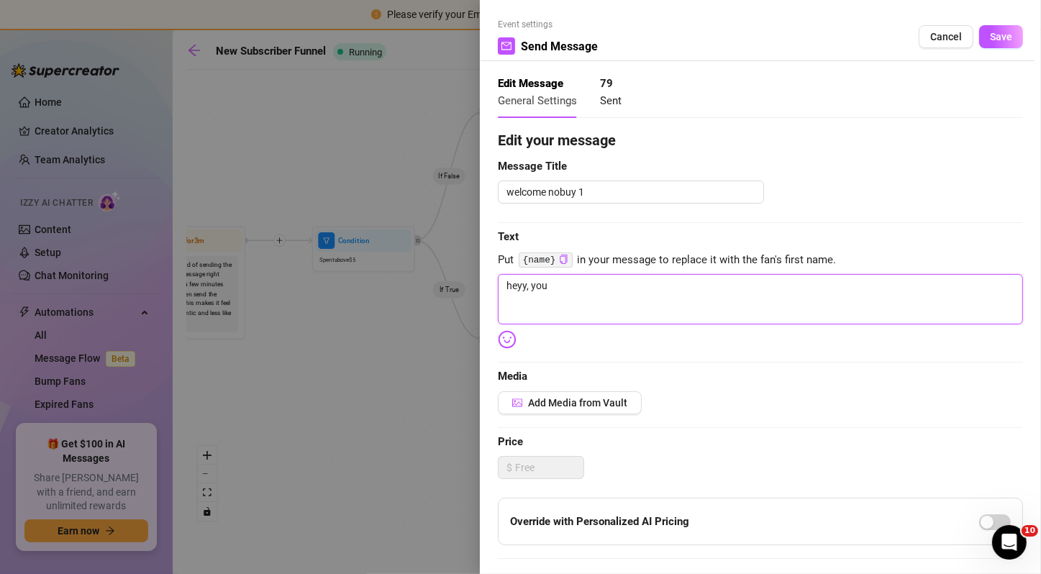
type textarea "heyy, you"
type textarea "heyy, yo"
type textarea "heyy, y"
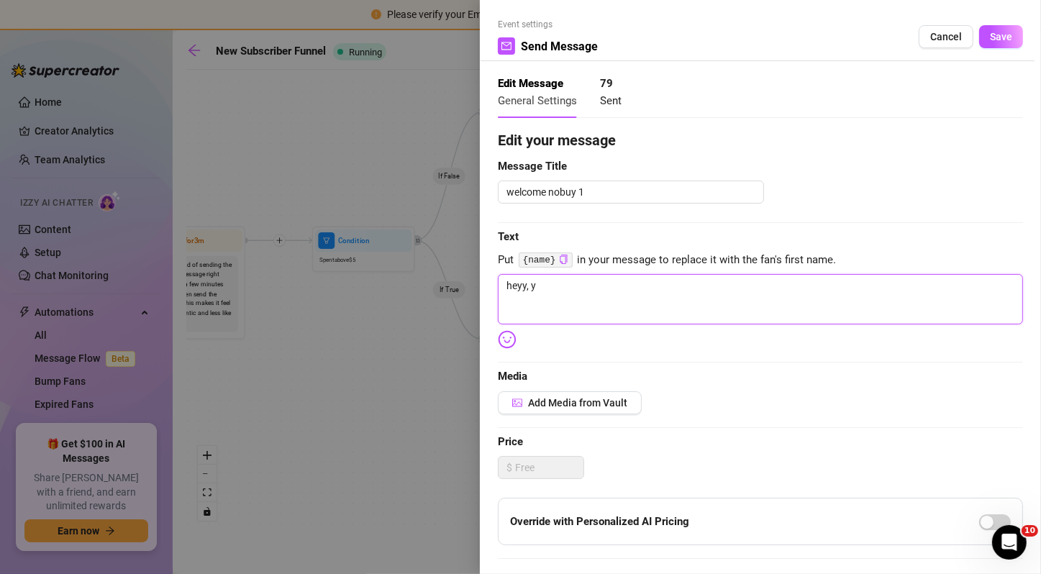
type textarea "heyy,"
type textarea "heyy, j"
type textarea "heyy, ju"
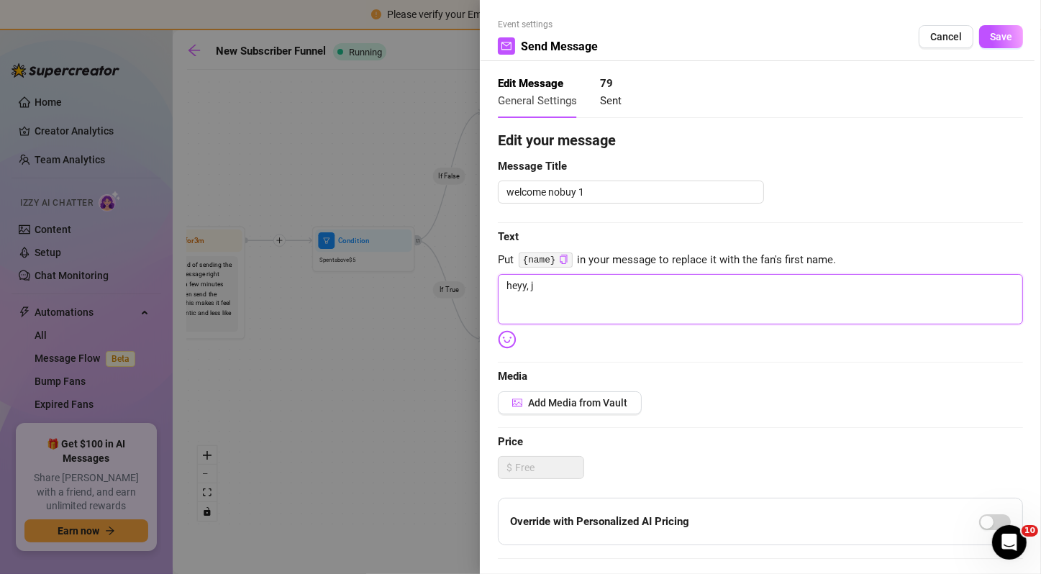
type textarea "heyy, ju"
type textarea "heyy, jus"
type textarea "heyy, just"
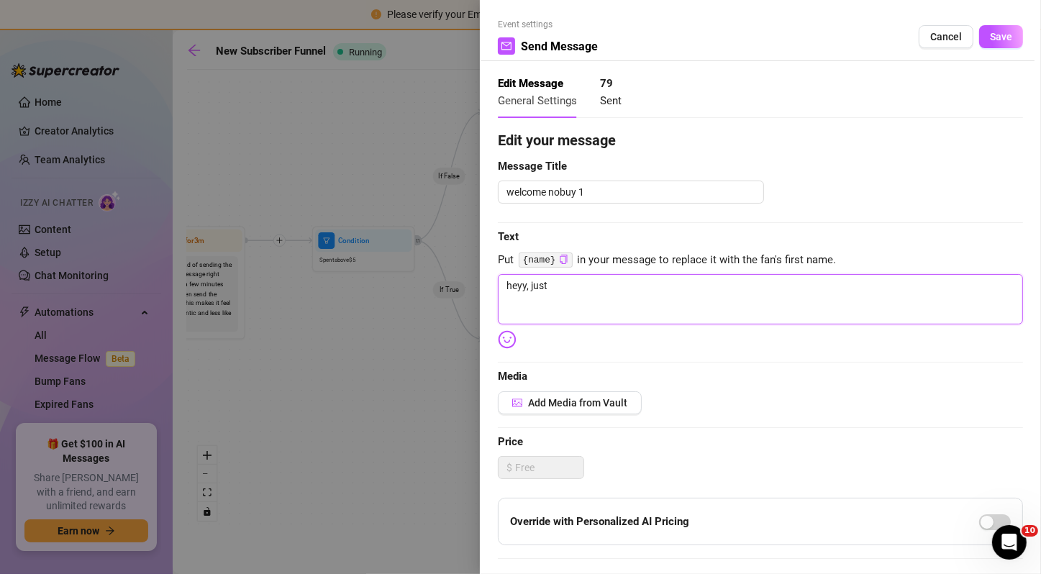
type textarea "heyy, jus"
type textarea "heyy, ju"
type textarea "heyy, j"
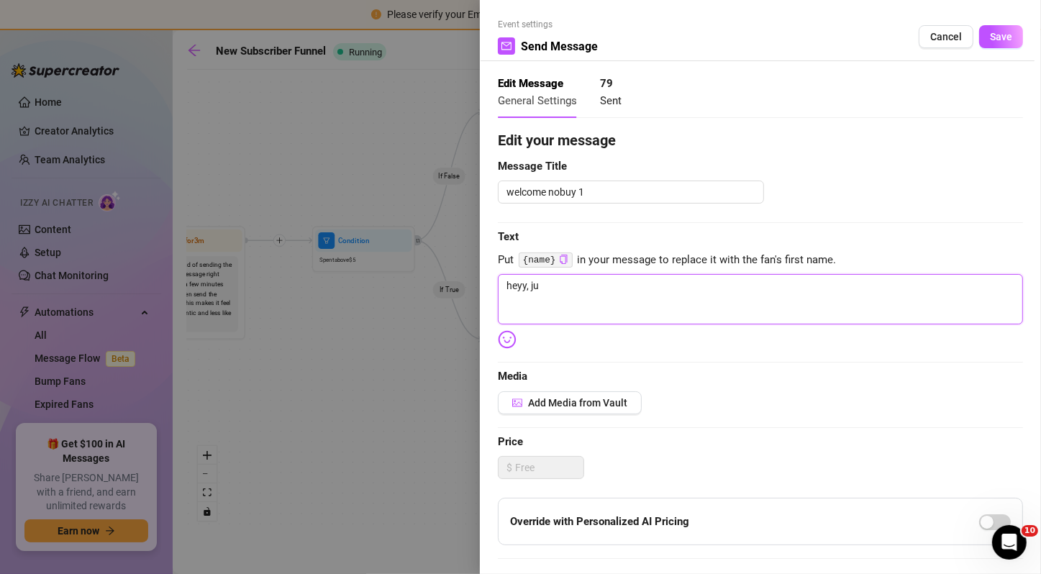
type textarea "heyy, j"
type textarea "heyy,"
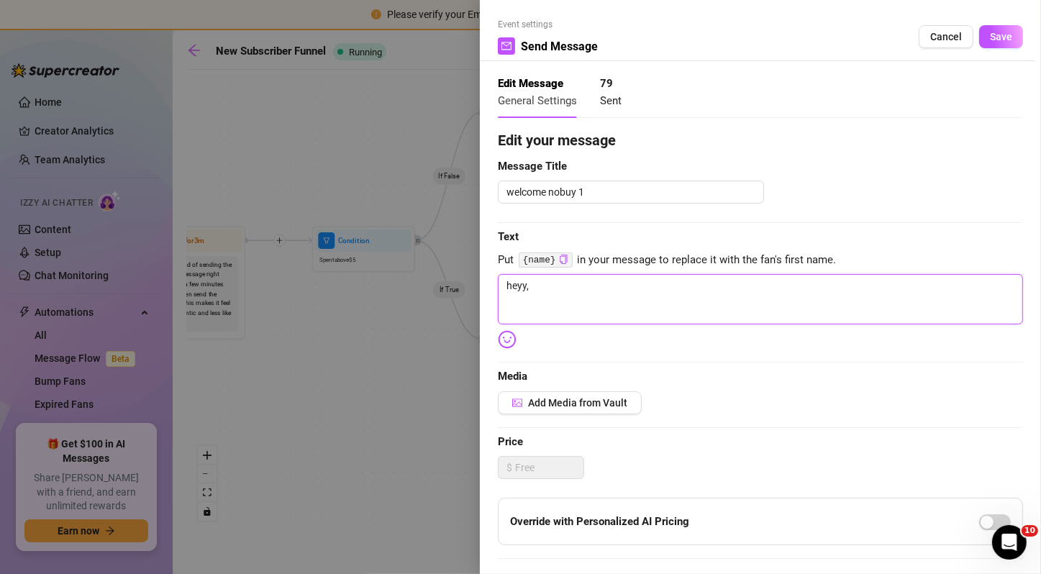
type textarea "heyy"
type textarea "heyy i"
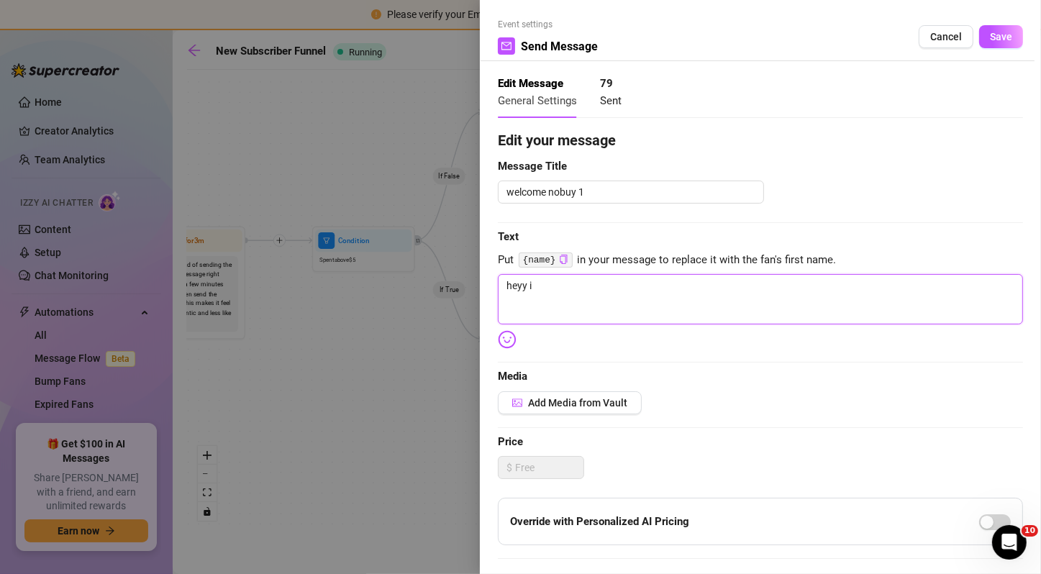
type textarea "heyy im"
type textarea "heyy im o"
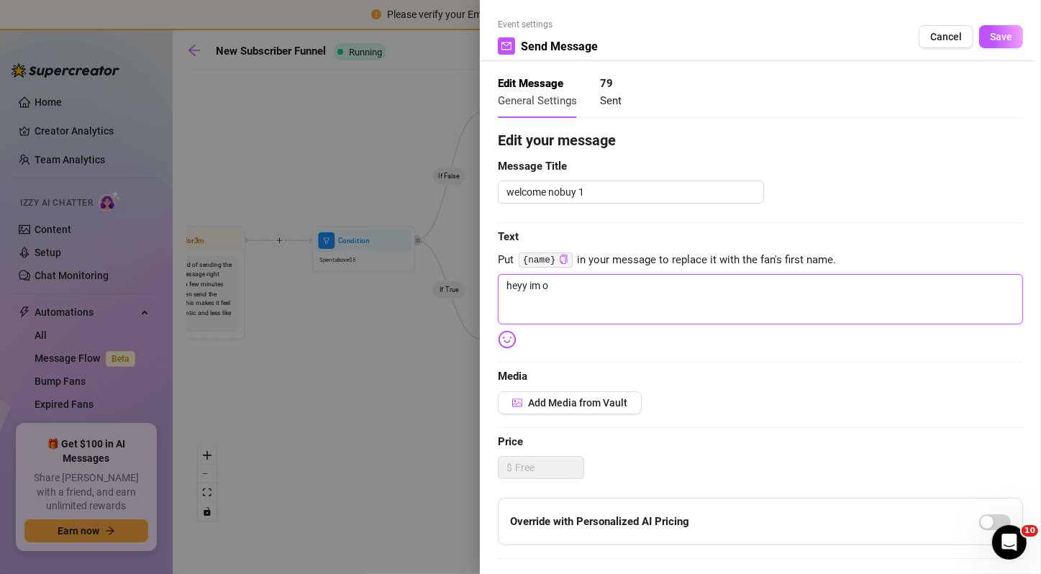
type textarea "heyy im on"
type textarea "heyy im onl"
type textarea "heyy im onli"
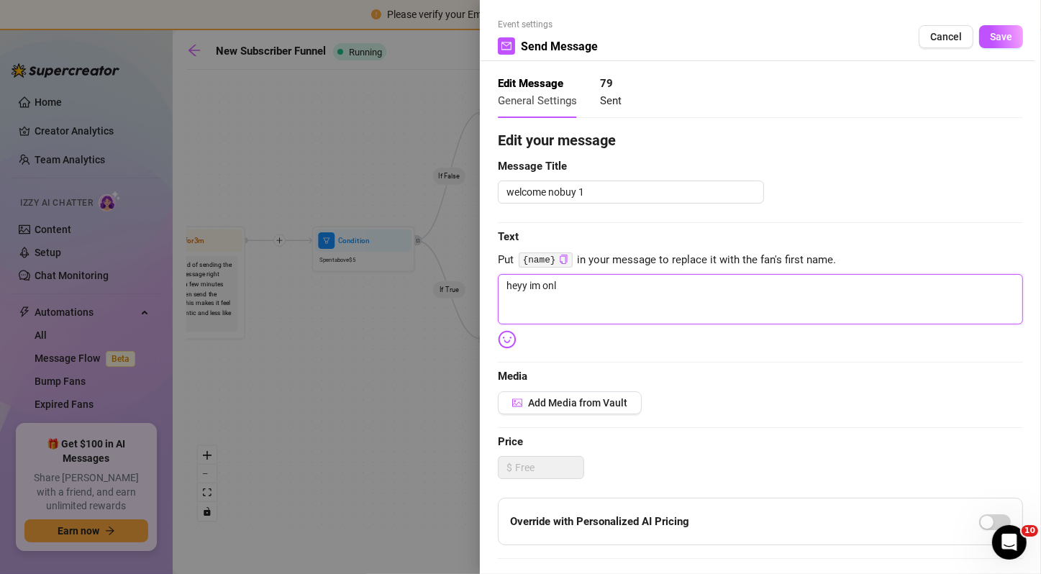
type textarea "heyy im onli"
type textarea "heyy im onlin"
type textarea "heyy im online"
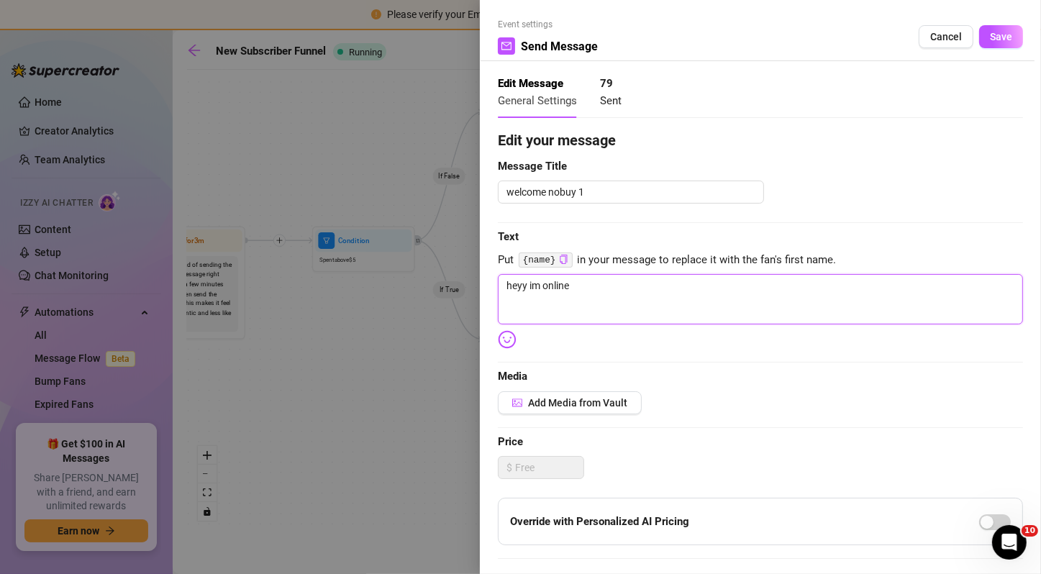
type textarea "heyy im online"
type textarea "heyy im online r"
type textarea "heyy im online rn"
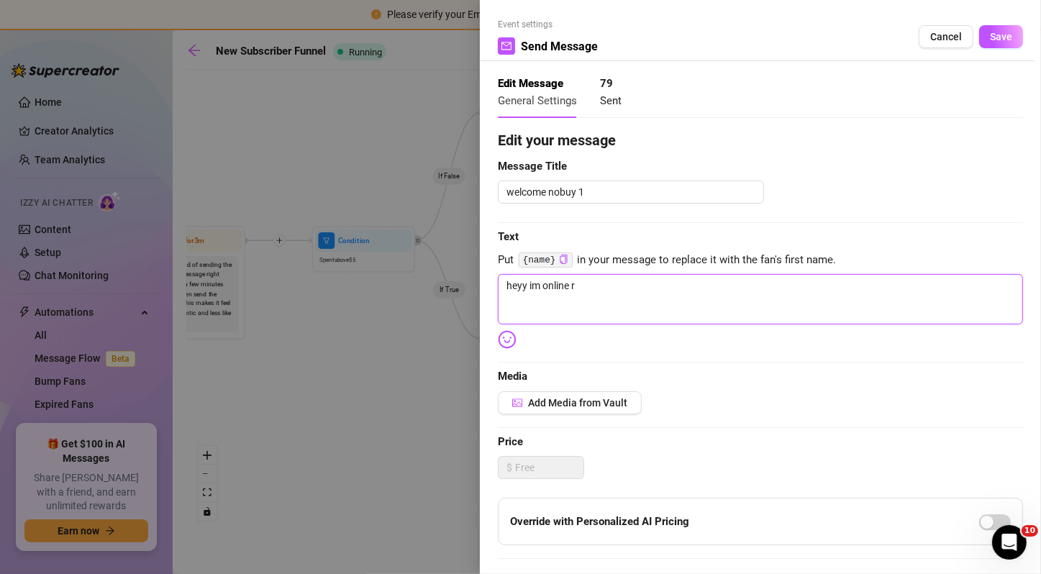
type textarea "heyy im online rn"
type textarea "heyy im online rn b"
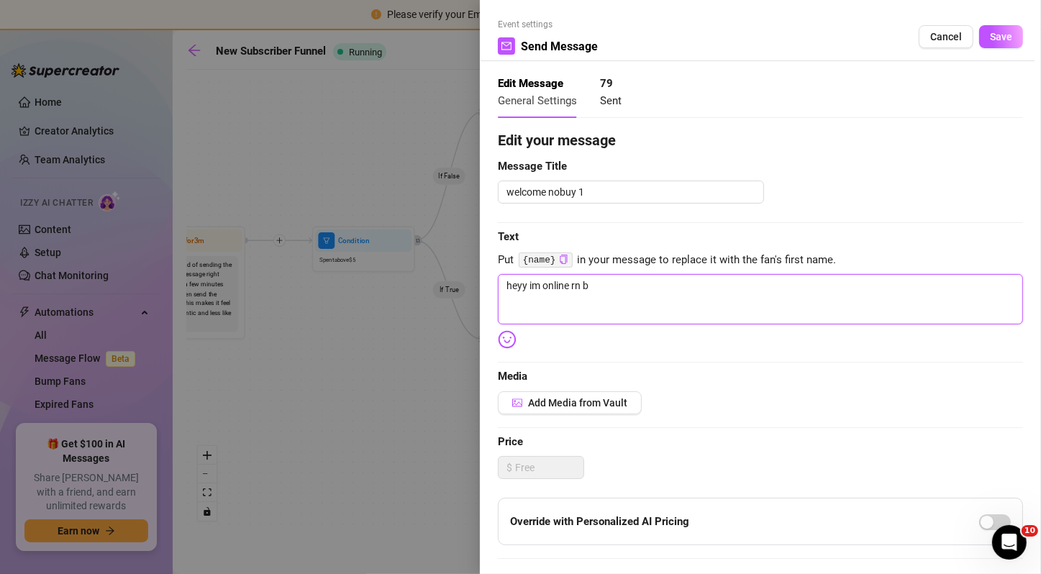
type textarea "heyy im online rn bt"
type textarea "heyy im online rn btw"
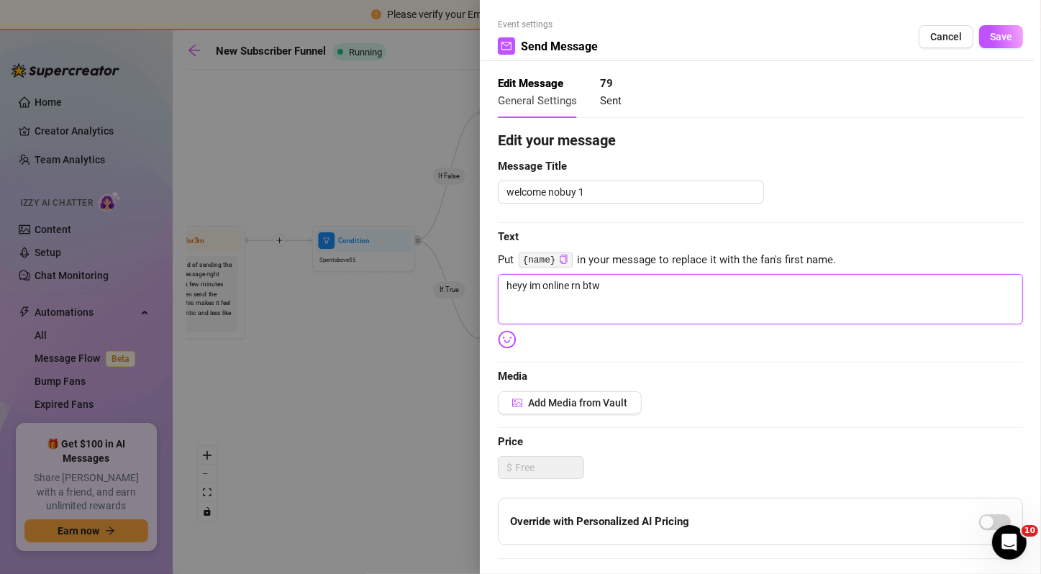
type textarea "heyy im online rn btw"
type textarea "heyy im online rn btw j"
type textarea "heyy im online rn btw ju"
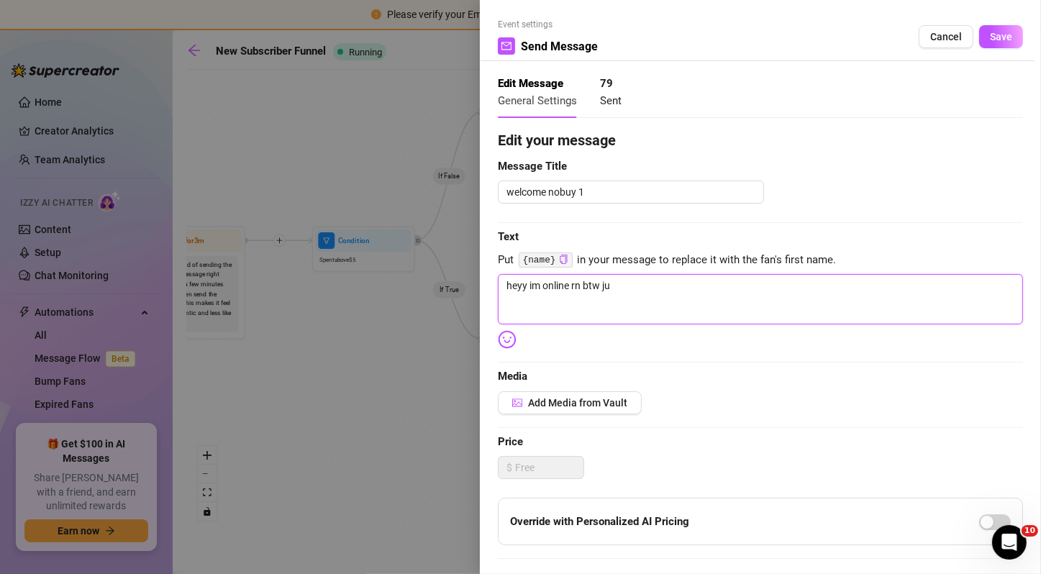
type textarea "heyy im online rn btw jus"
type textarea "heyy im online rn btw just"
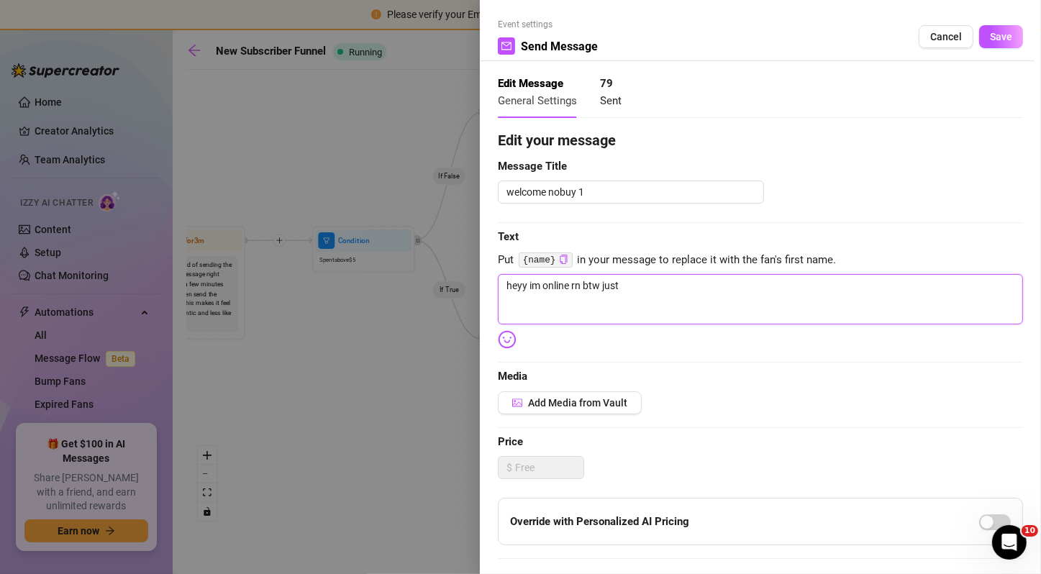
type textarea "heyy im online rn btw just"
type textarea "heyy im online rn btw just s"
type textarea "heyy im online rn btw just sa"
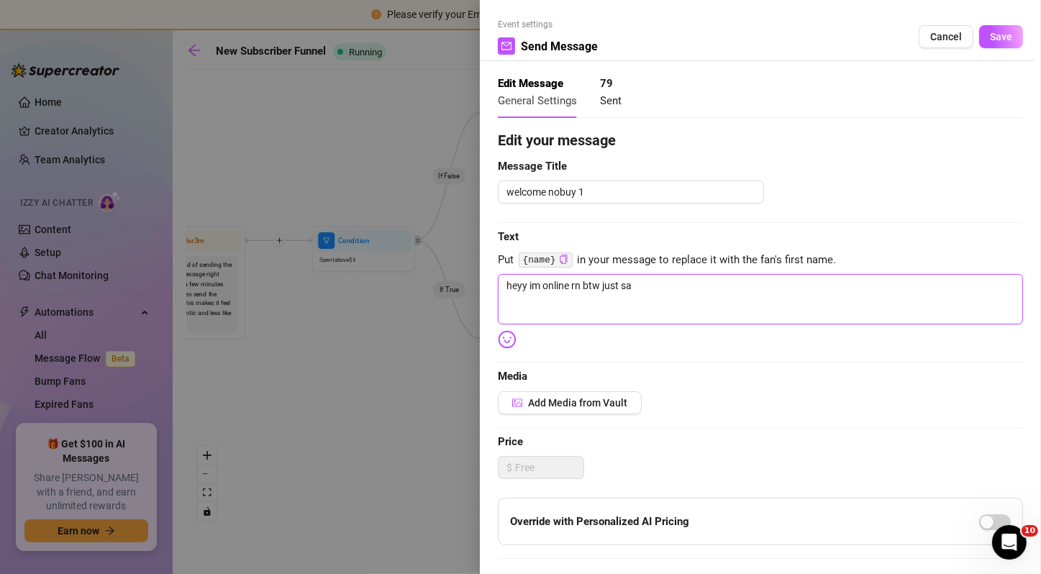
type textarea "heyy im online rn btw just saw"
type textarea "heyy im online rn btw just saw y"
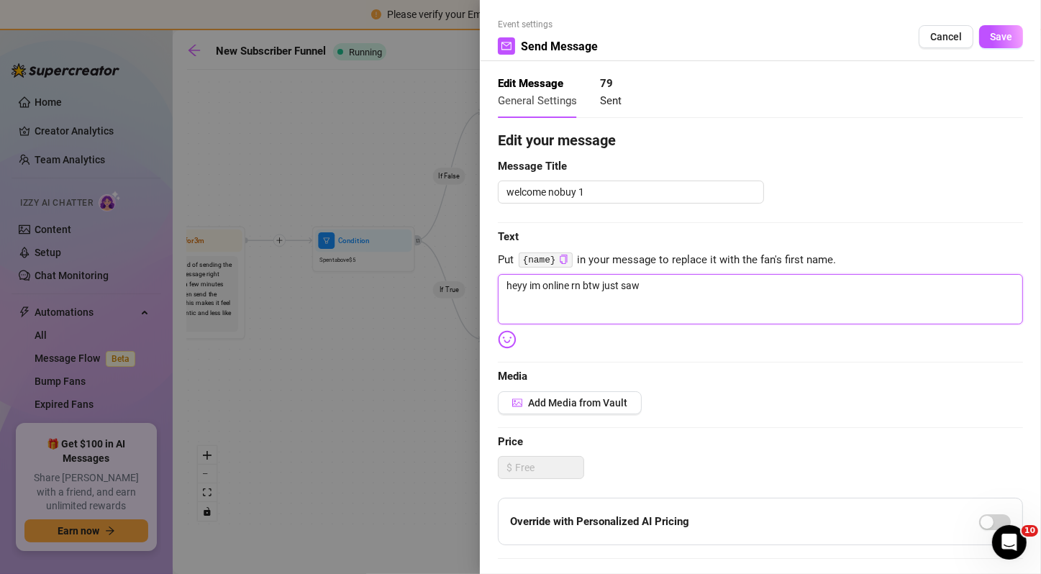
type textarea "heyy im online rn btw just saw y"
type textarea "heyy im online rn btw just saw yo"
type textarea "heyy im online rn btw just saw you"
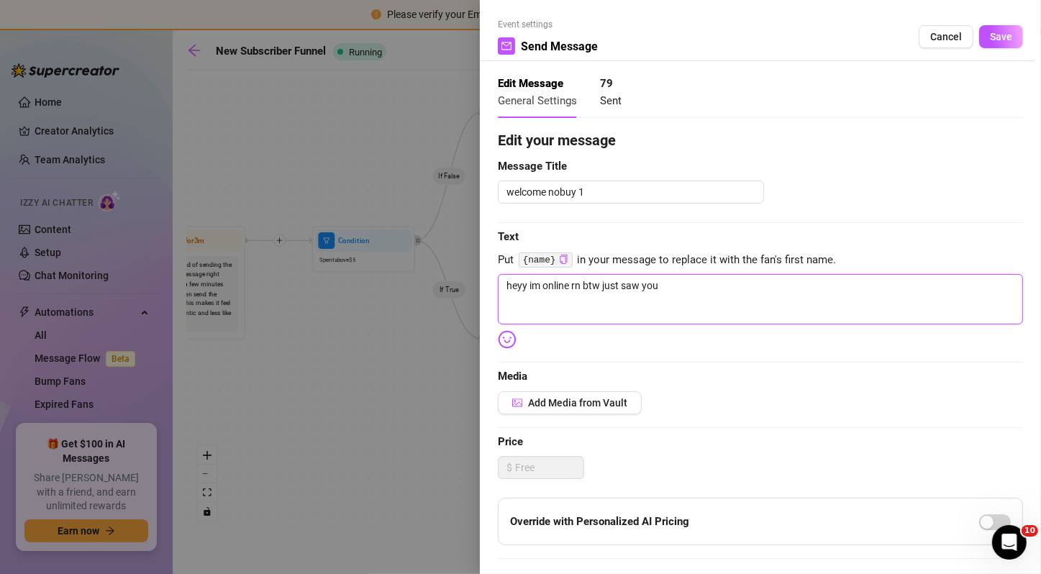
type textarea "heyy im online rn btw just saw you"
type textarea "heyy im online rn btw just saw you s"
type textarea "heyy im online rn btw just saw you su"
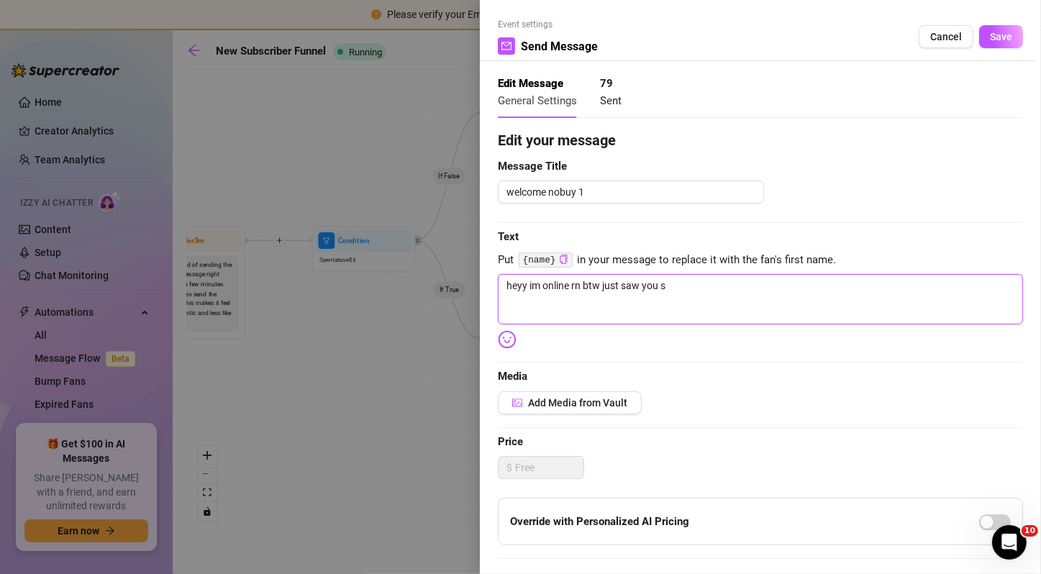
type textarea "heyy im online rn btw just saw you su"
type textarea "heyy im online rn btw just saw you sub"
type textarea "heyy im online rn btw just saw you subb"
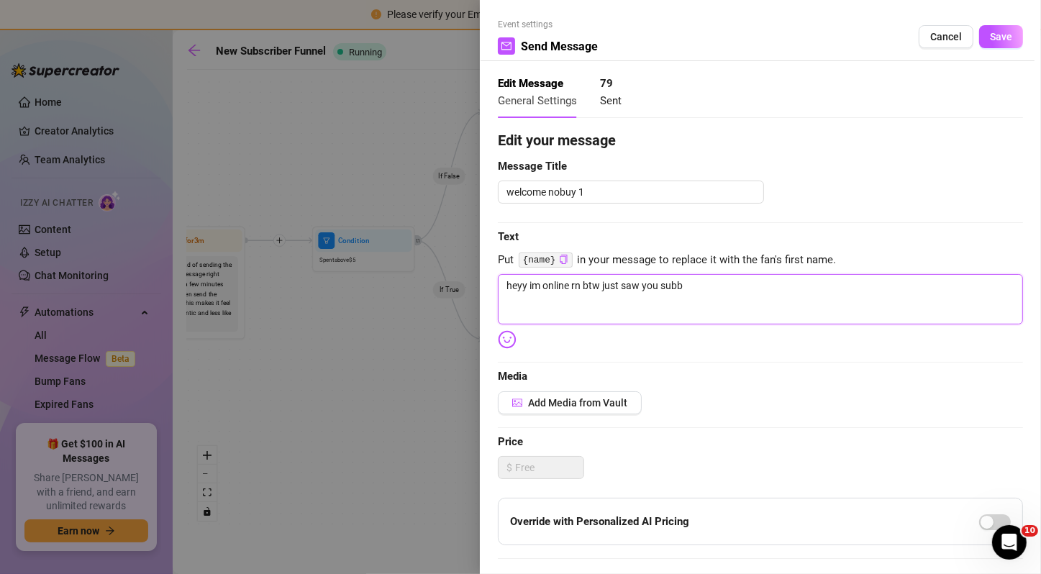
type textarea "heyy im online rn btw just saw you subbe"
type textarea "heyy im online rn btw just saw you subbed"
click at [990, 42] on span "Save" at bounding box center [1001, 37] width 22 height 12
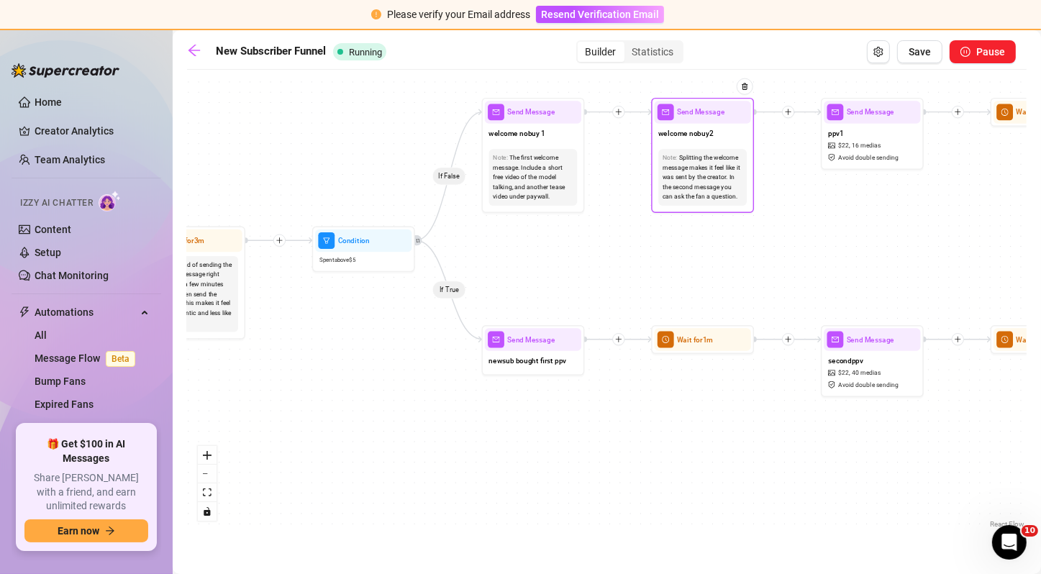
click at [719, 157] on div "Splitting the welcome message makes it feel like it was sent by the creator. In…" at bounding box center [702, 177] width 80 height 48
click at [708, 142] on div "welcome nobuy2" at bounding box center [703, 135] width 96 height 22
type textarea "i have more if that first one isnt good enough for you.."
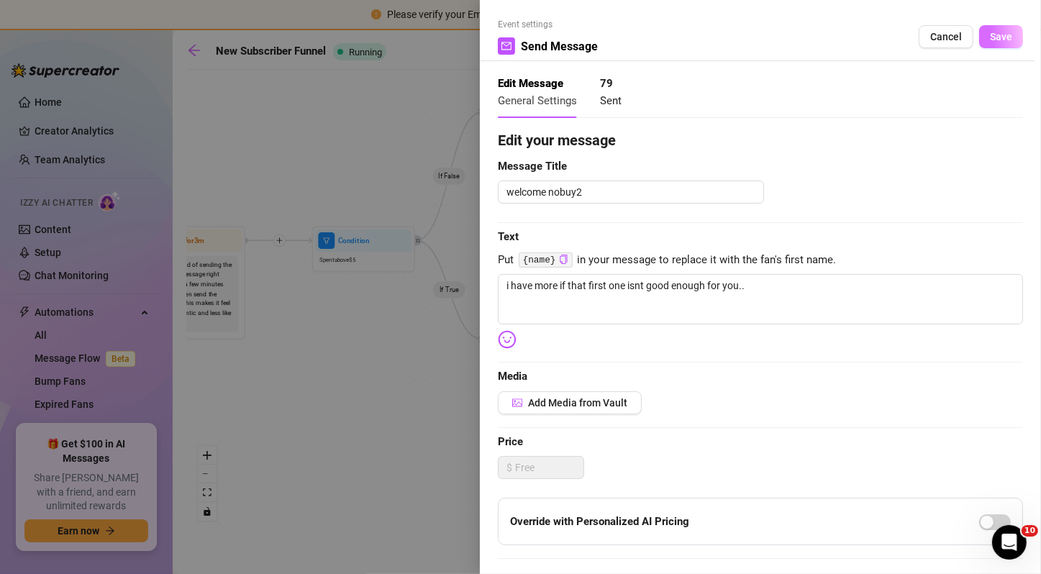
click at [995, 43] on button "Save" at bounding box center [1001, 36] width 44 height 23
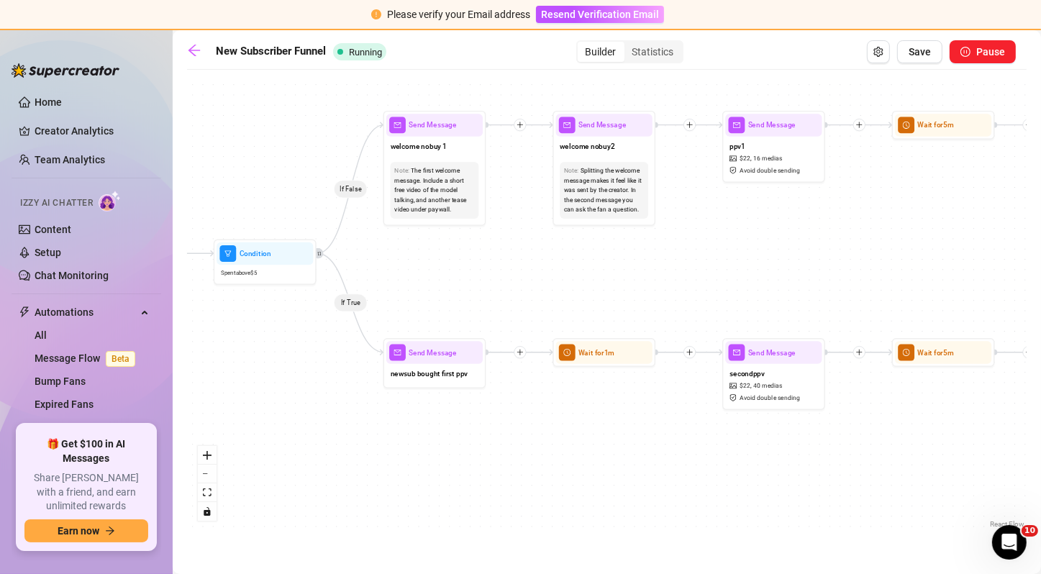
drag, startPoint x: 830, startPoint y: 190, endPoint x: 704, endPoint y: 203, distance: 126.5
click at [704, 203] on div "If False If True If True If False If True If False If True If False If True If …" at bounding box center [606, 304] width 839 height 455
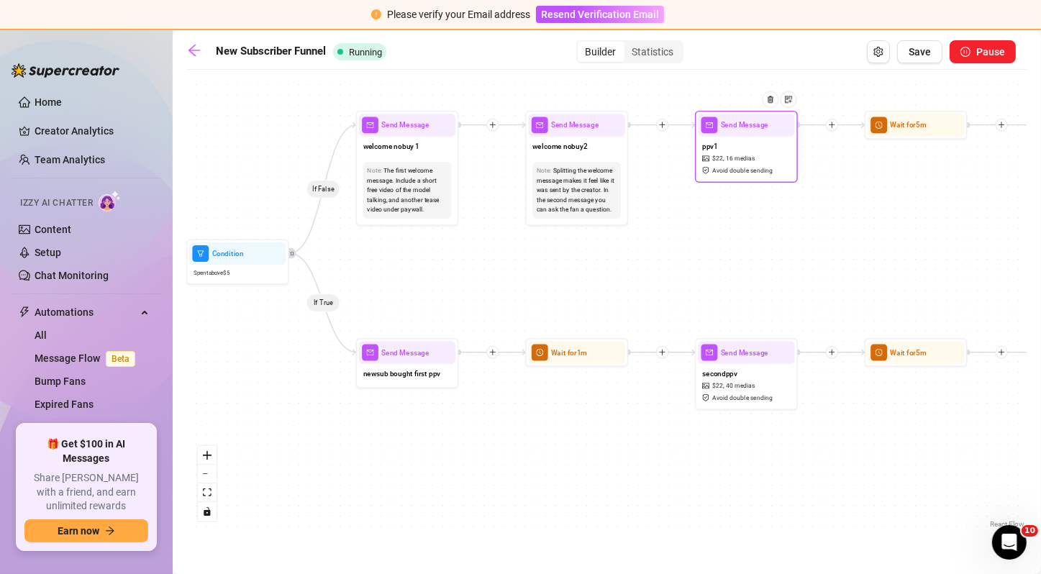
click at [737, 151] on div "ppv1 $ 22 , 16 medias Avoid double sending" at bounding box center [746, 158] width 96 height 43
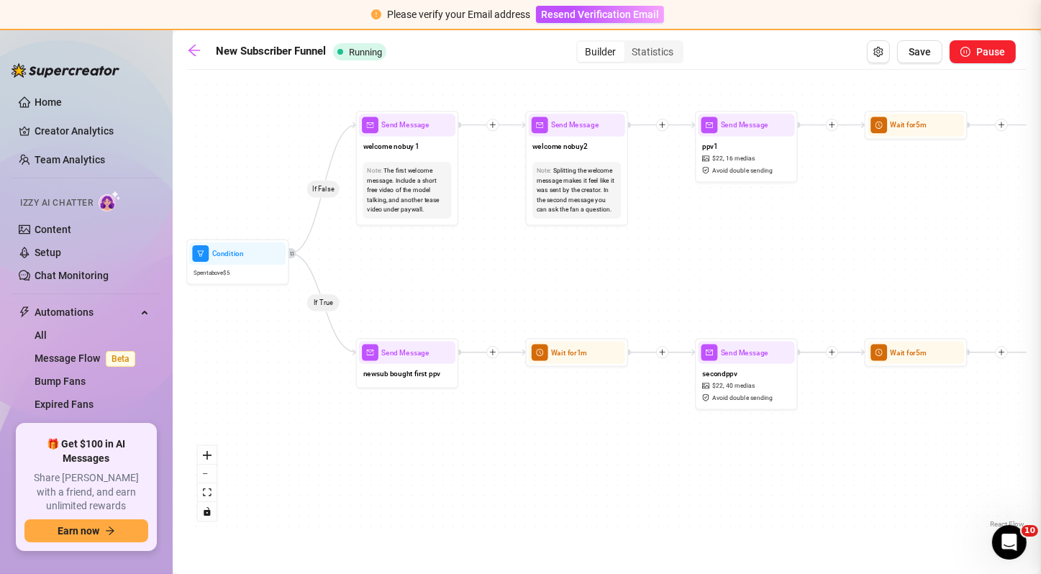
type textarea "I can take all this off for you if you want daddy"
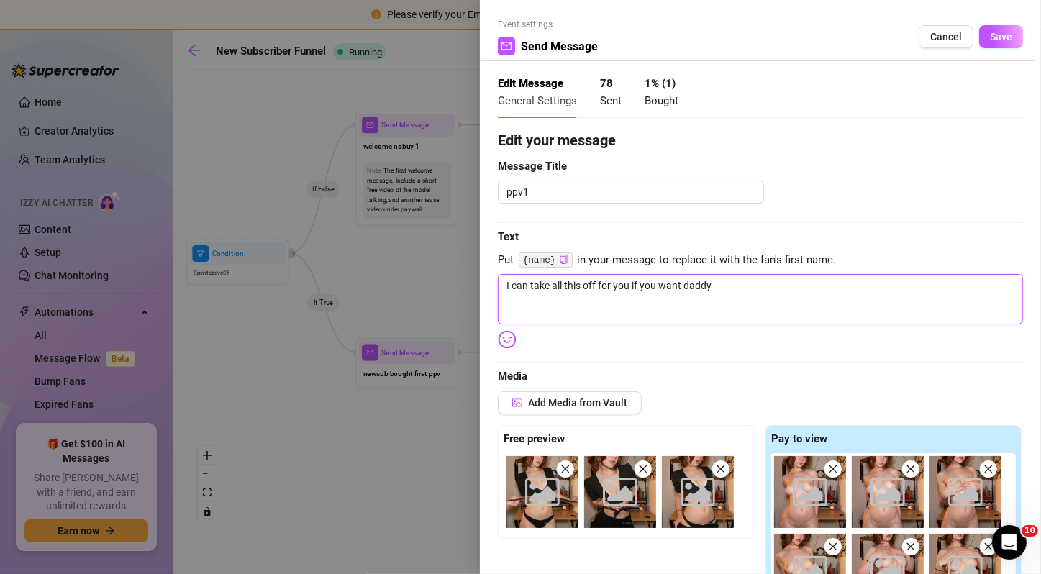
click at [648, 281] on textarea "I can take all this off for you if you want daddy" at bounding box center [760, 299] width 525 height 50
type textarea "I"
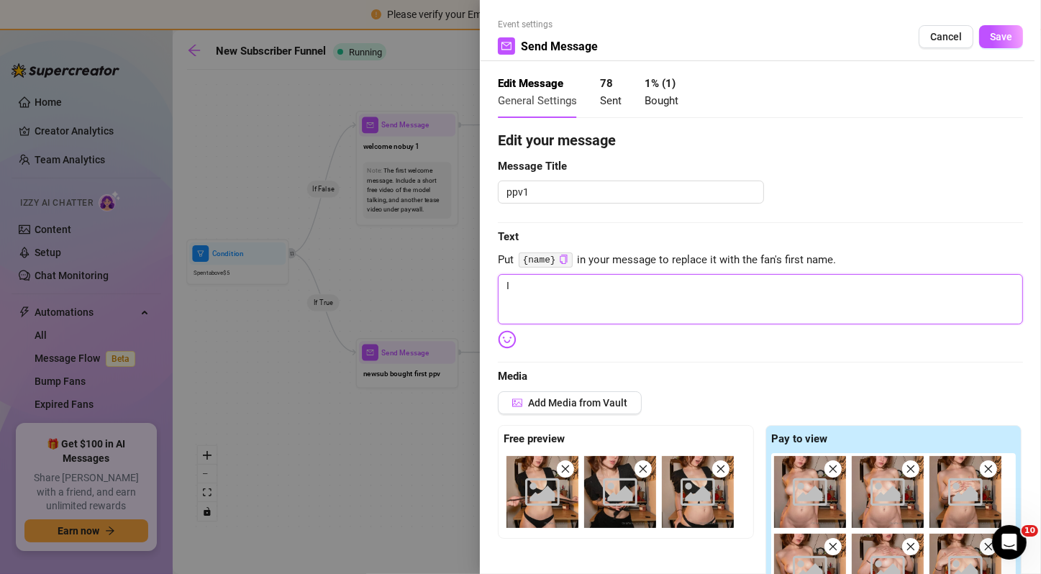
type textarea "I"
type textarea "I w"
type textarea "I wa"
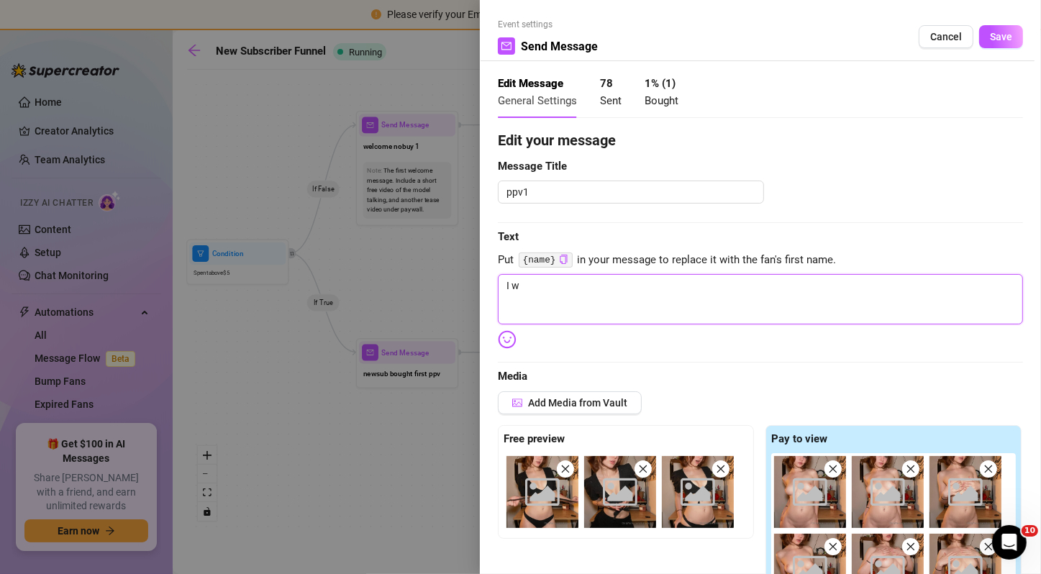
type textarea "I wa"
type textarea "I wan"
type textarea "I want"
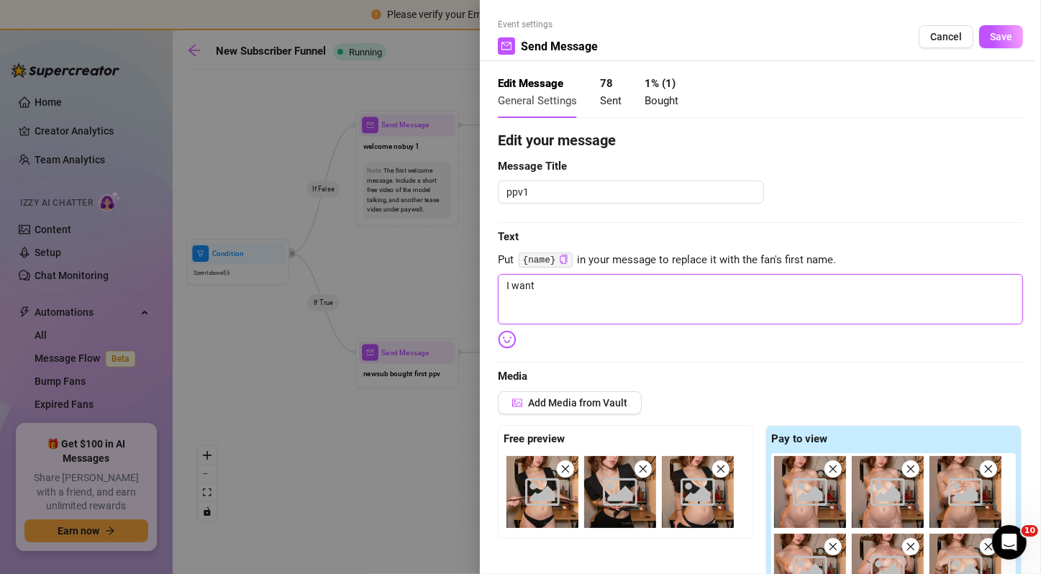
type textarea "I want"
type textarea "I want y"
type textarea "I want yo"
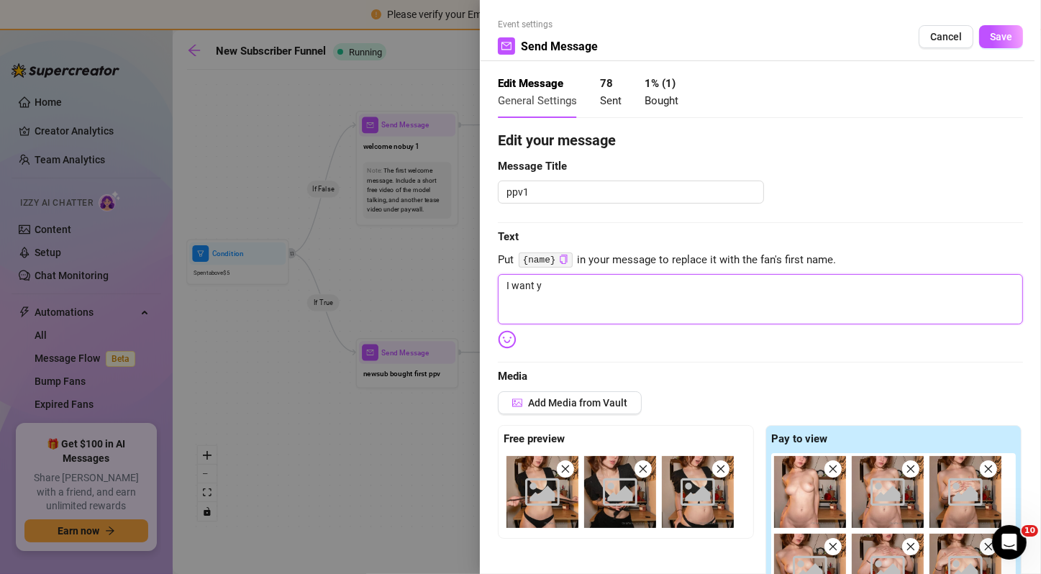
type textarea "I want yo"
type textarea "I want you"
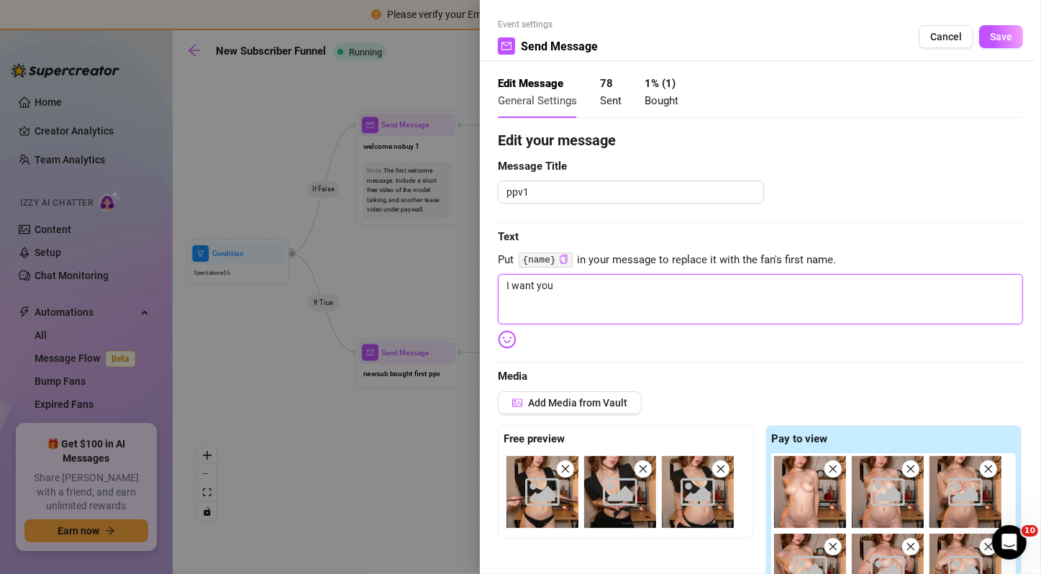
type textarea "I want you t"
type textarea "I want you to"
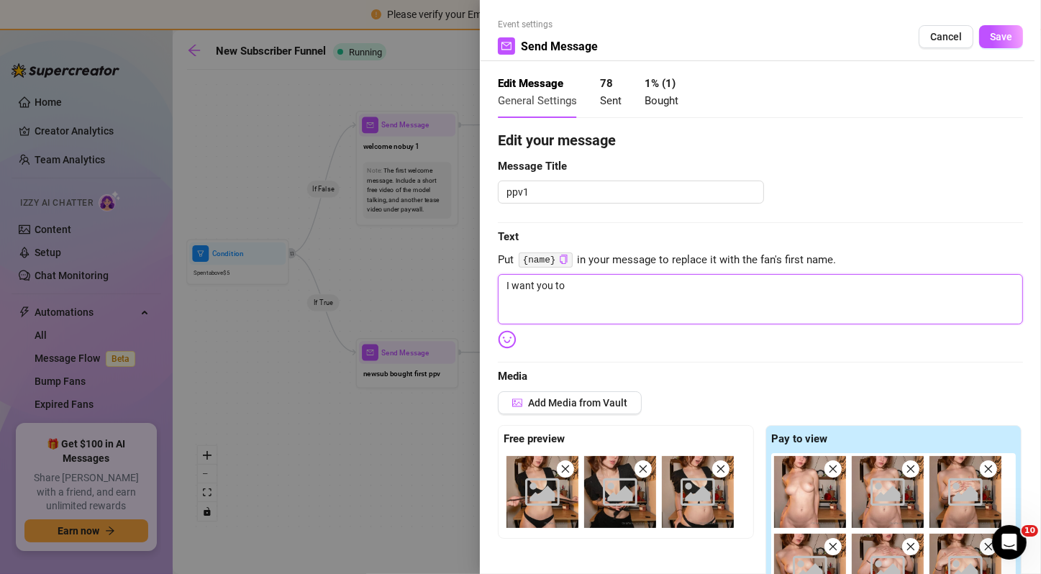
type textarea "I want you to"
type textarea "I want you to s"
type textarea "I want you to se"
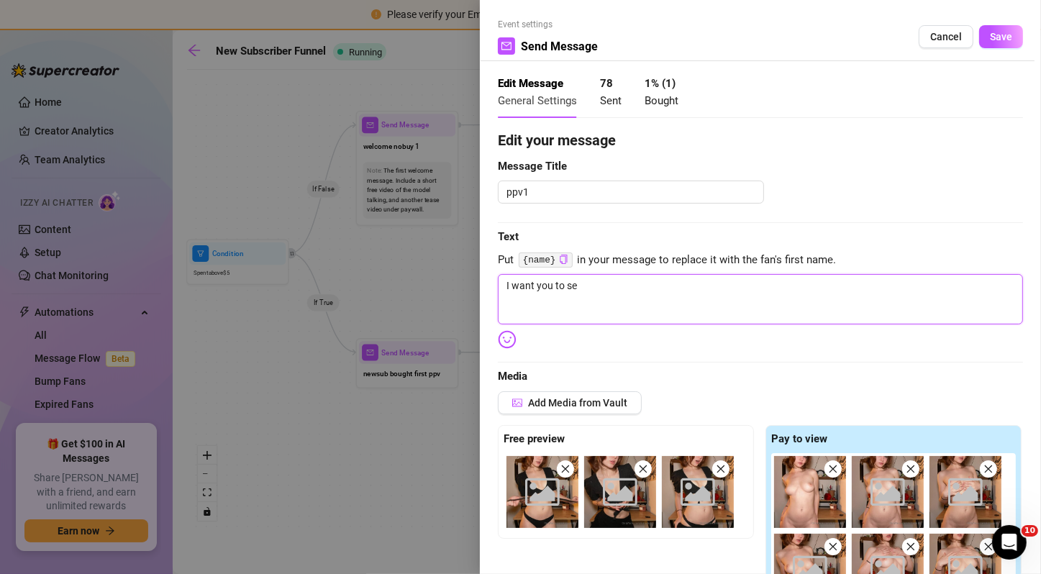
type textarea "I want you to see"
type textarea "I want you to see w"
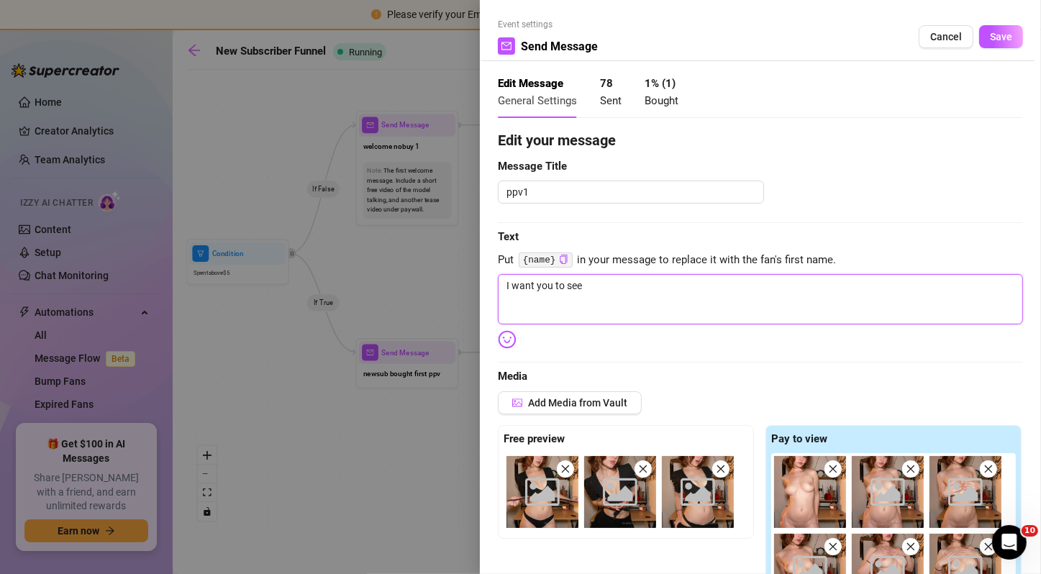
type textarea "I want you to see w"
type textarea "I want you to see wh"
type textarea "I want you to see wha"
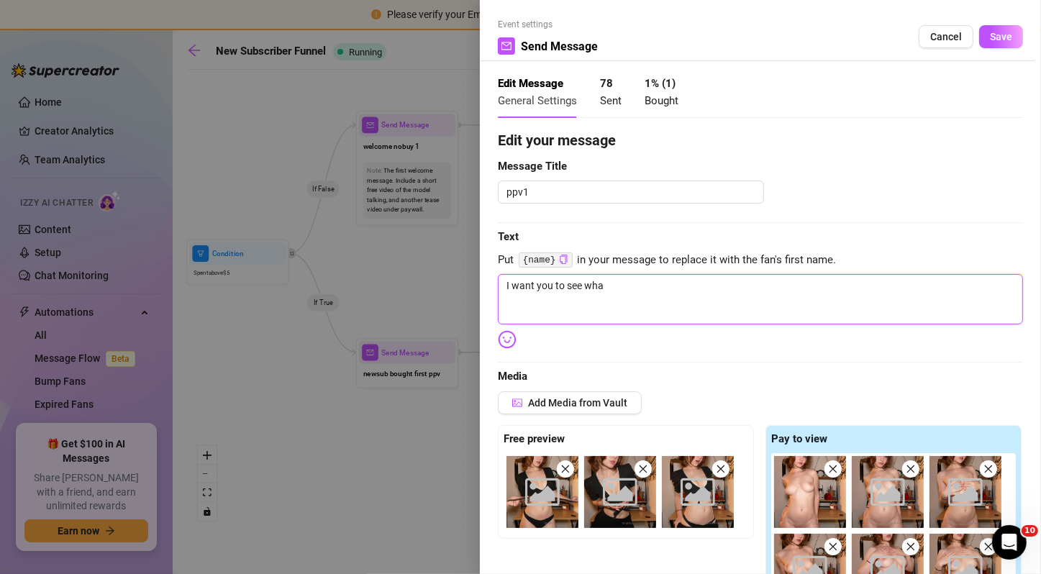
type textarea "I want you to see what"
type textarea "I want you to see whats"
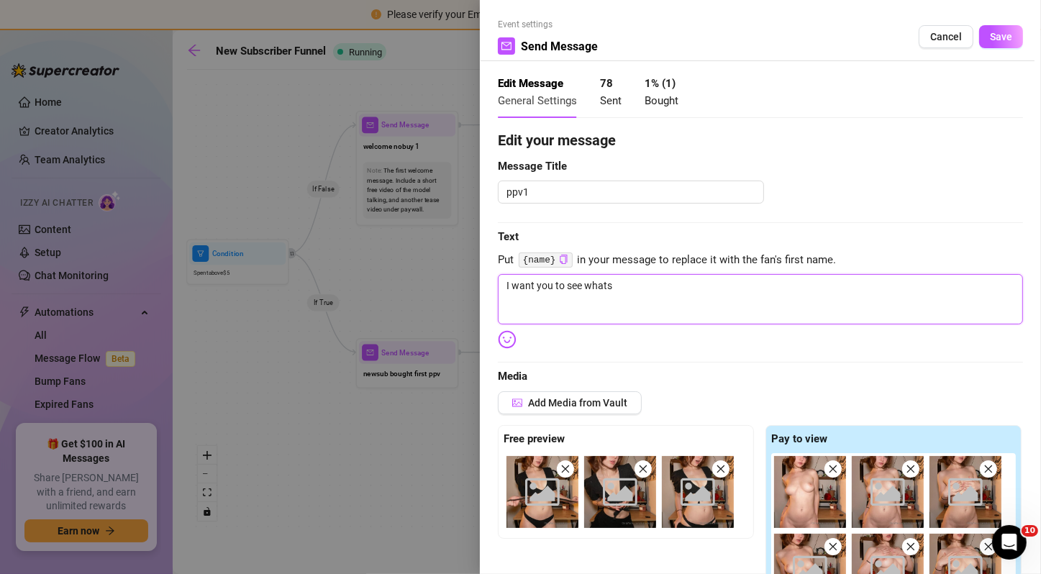
type textarea "I want you to see whats"
type textarea "I want you to see whats u"
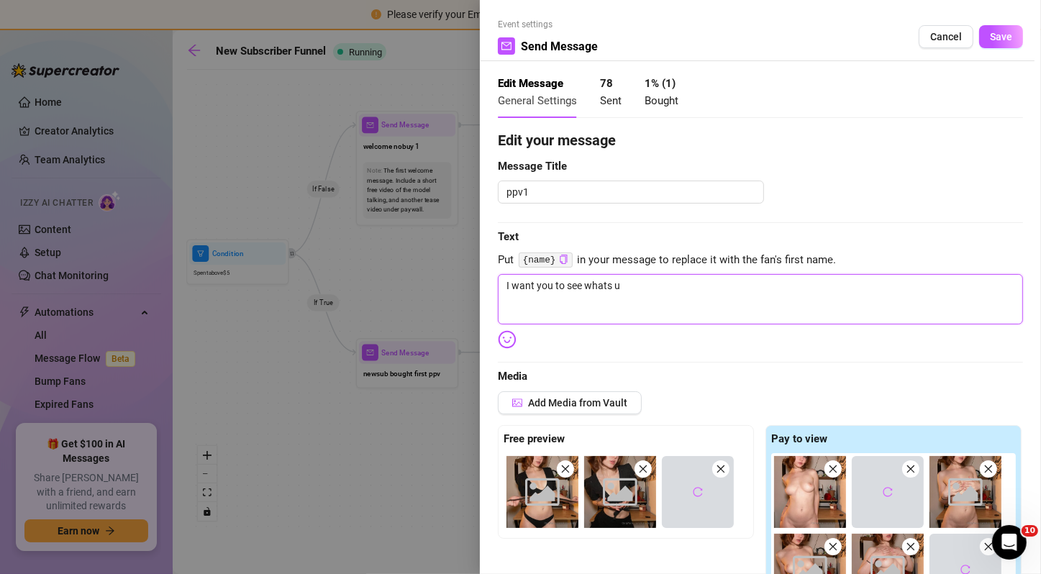
type textarea "I want you to see whats up"
type textarea "I want you to see whats up m"
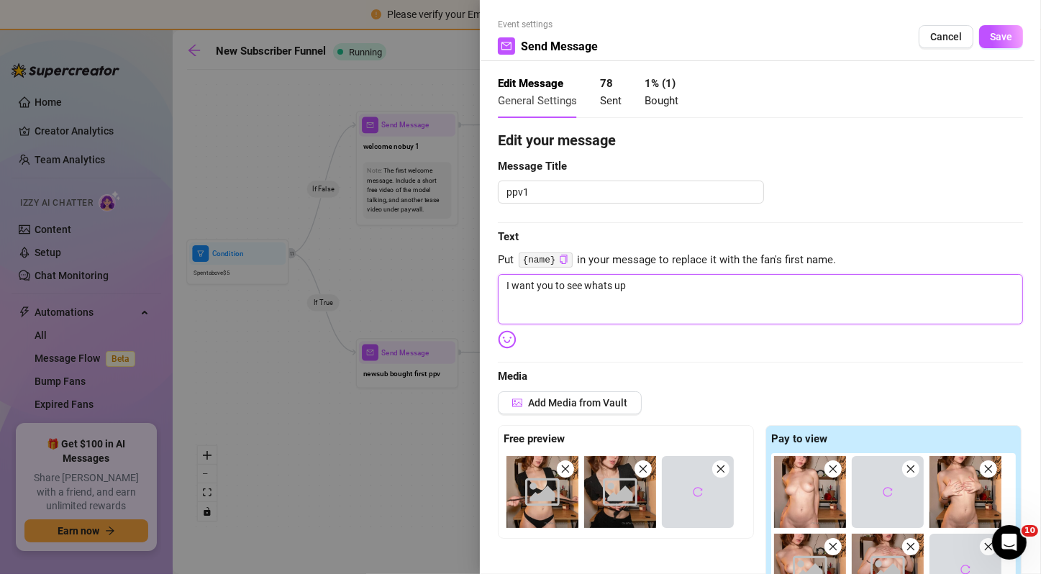
type textarea "I want you to see whats up m"
type textarea "I want you to see whats up my"
type textarea "I want you to see whats up my s"
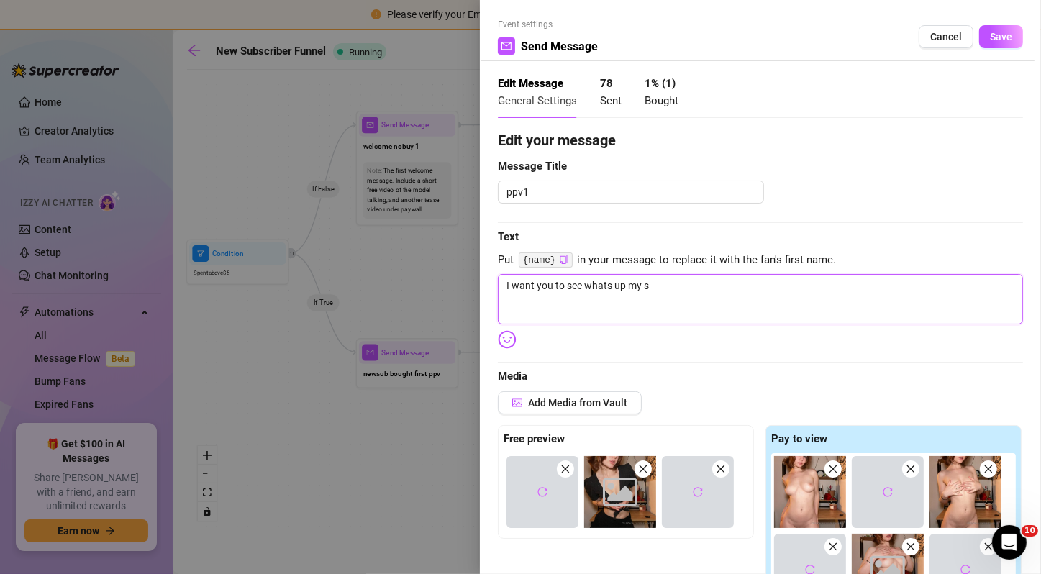
type textarea "I want you to see whats up my sk"
type textarea "I want you to see whats up my ski"
type textarea "I want you to see whats up my skir"
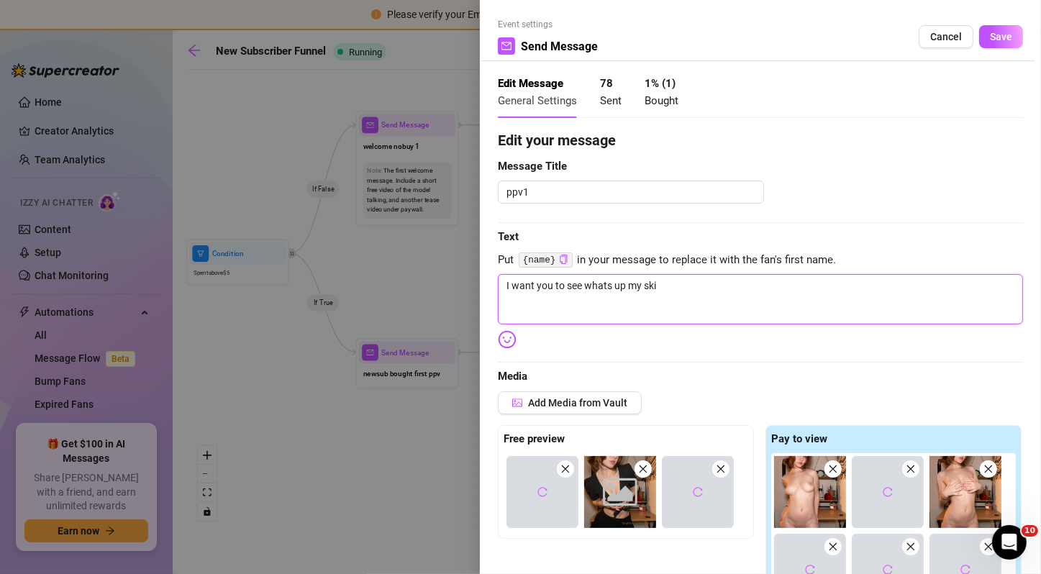
type textarea "I want you to see whats up my skir"
type textarea "I want you to see whats up my skirt"
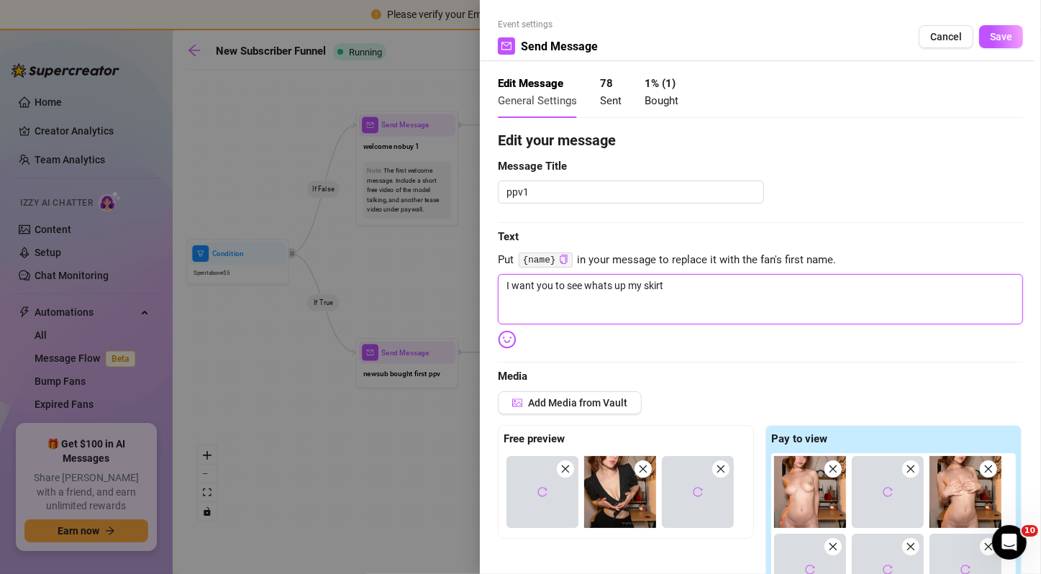
type textarea "I want you to see whats up my skirt ;"
type textarea "I want you to see whats up my skirt ;)"
click at [988, 46] on button "Save" at bounding box center [1001, 36] width 44 height 23
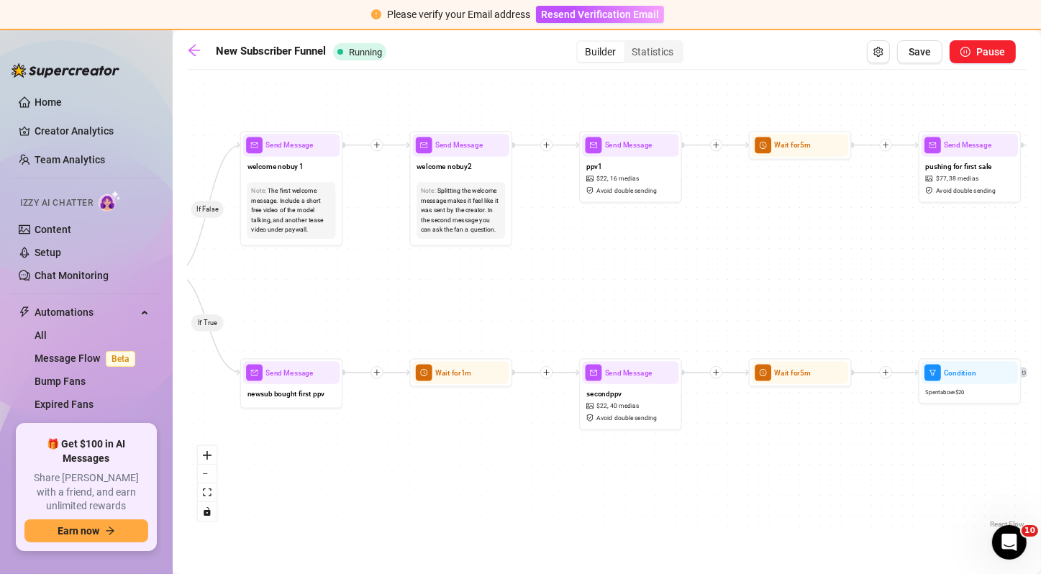
drag, startPoint x: 815, startPoint y: 210, endPoint x: 699, endPoint y: 230, distance: 117.5
click at [699, 230] on div "If False If True If True If False If True If False If True If False If True If …" at bounding box center [606, 304] width 839 height 455
click at [278, 393] on span "newsub bought first ppv" at bounding box center [286, 394] width 78 height 12
type textarea "hey! thank you for supporting me :) if you want i can get a little dirtier..."
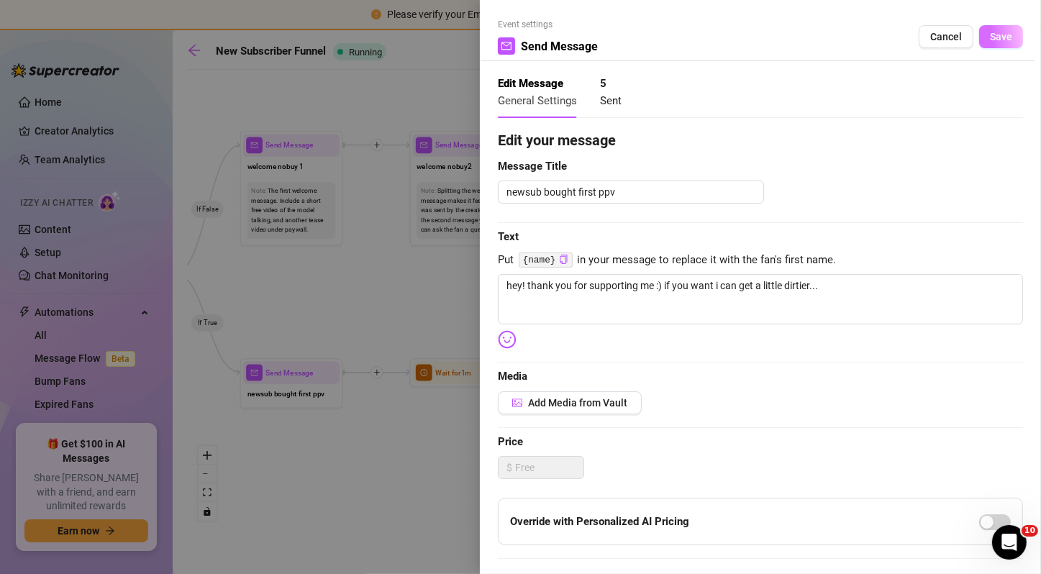
click at [993, 46] on button "Save" at bounding box center [1001, 36] width 44 height 23
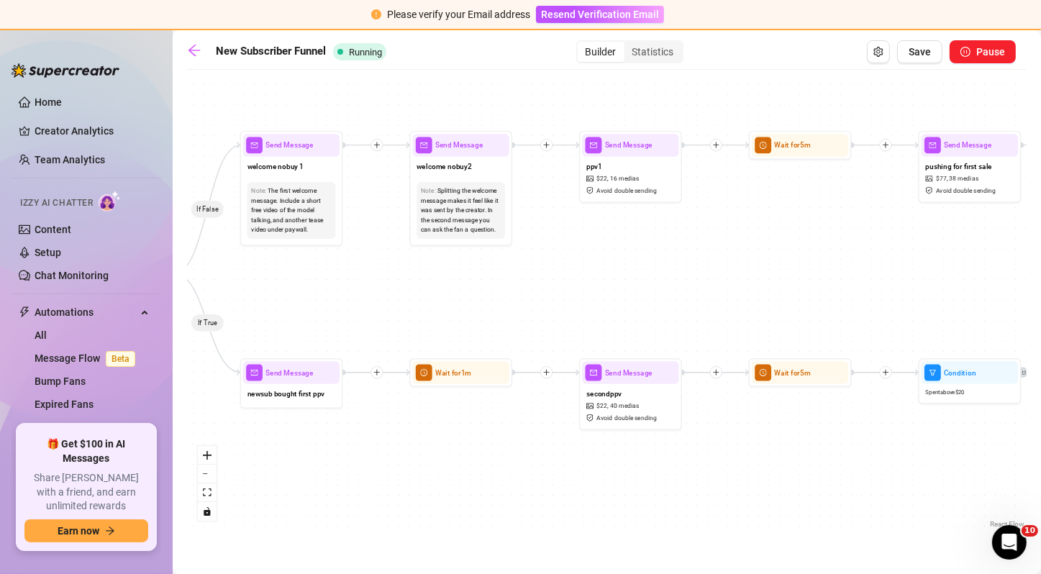
drag, startPoint x: 412, startPoint y: 331, endPoint x: 510, endPoint y: 322, distance: 98.2
click at [510, 322] on div "If False If True If True If False If True If False If True If False If True If …" at bounding box center [606, 304] width 839 height 455
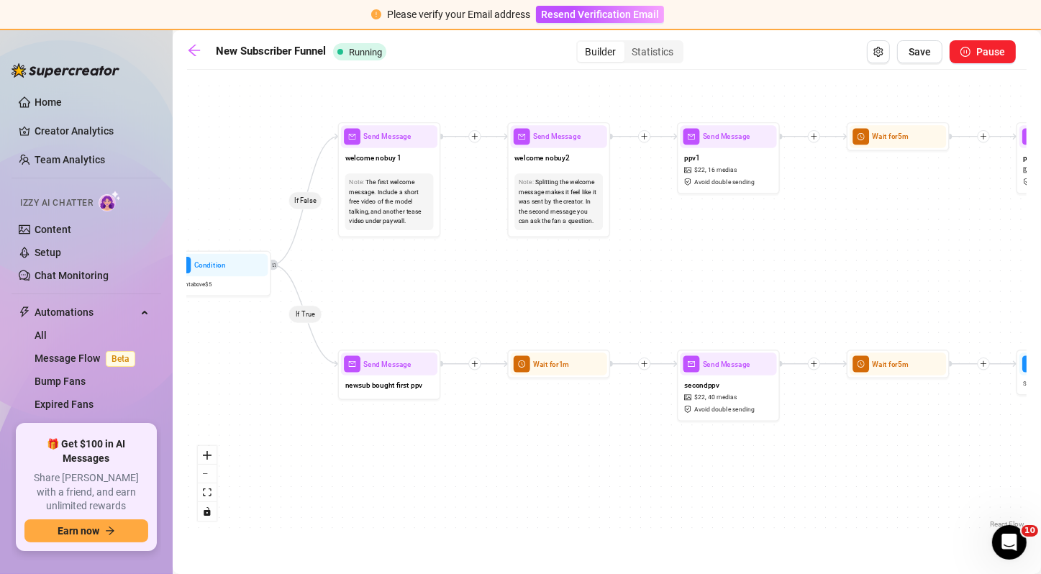
click at [475, 364] on icon "plus" at bounding box center [474, 363] width 7 height 7
click at [494, 404] on div "Message" at bounding box center [524, 399] width 75 height 17
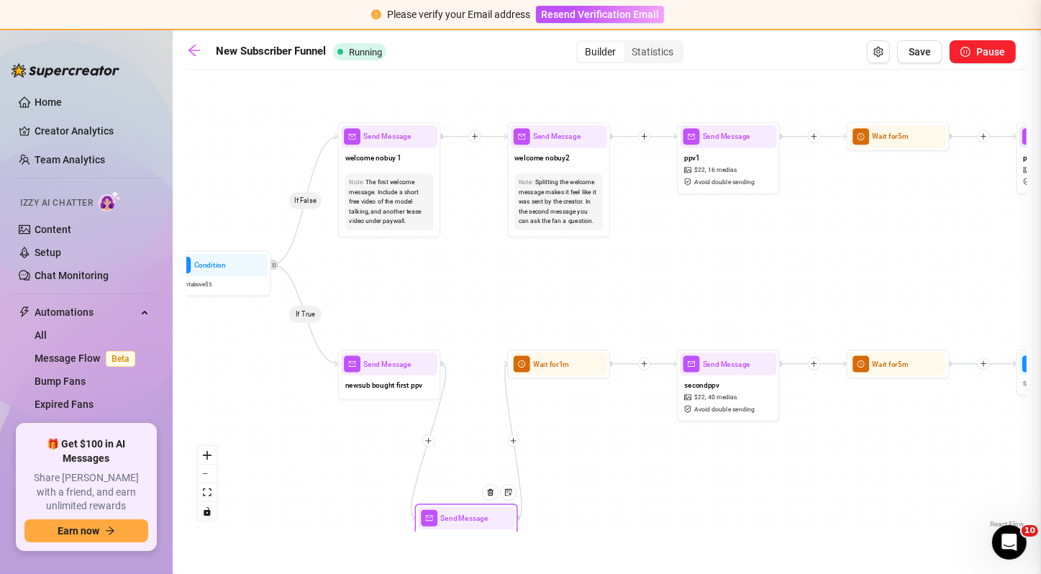
type textarea "Write your message here"
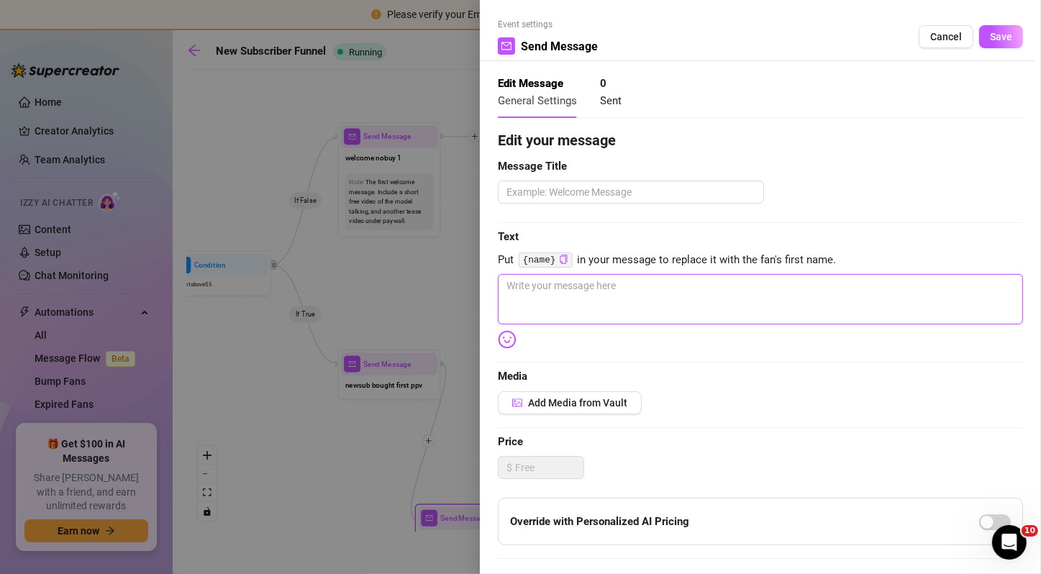
click at [626, 311] on textarea at bounding box center [760, 299] width 525 height 50
type textarea "h"
type textarea "he"
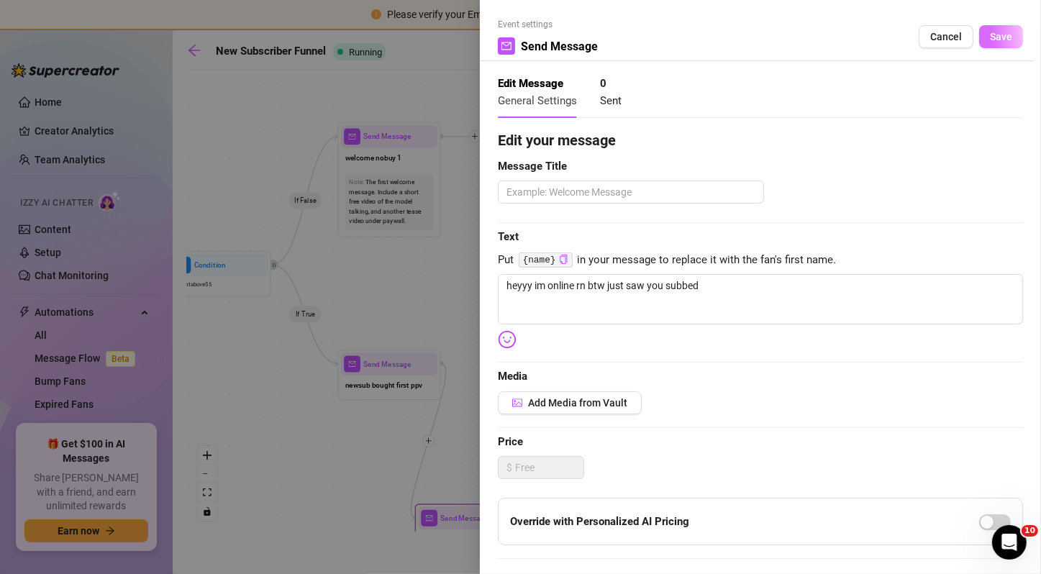
click at [986, 43] on button "Save" at bounding box center [1001, 36] width 44 height 23
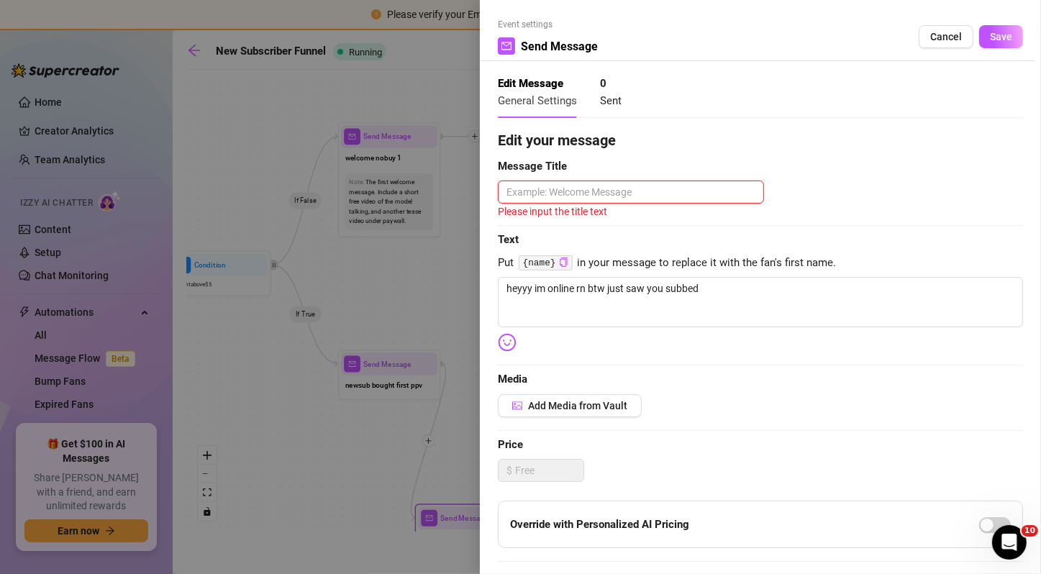
click at [660, 188] on textarea at bounding box center [631, 192] width 266 height 23
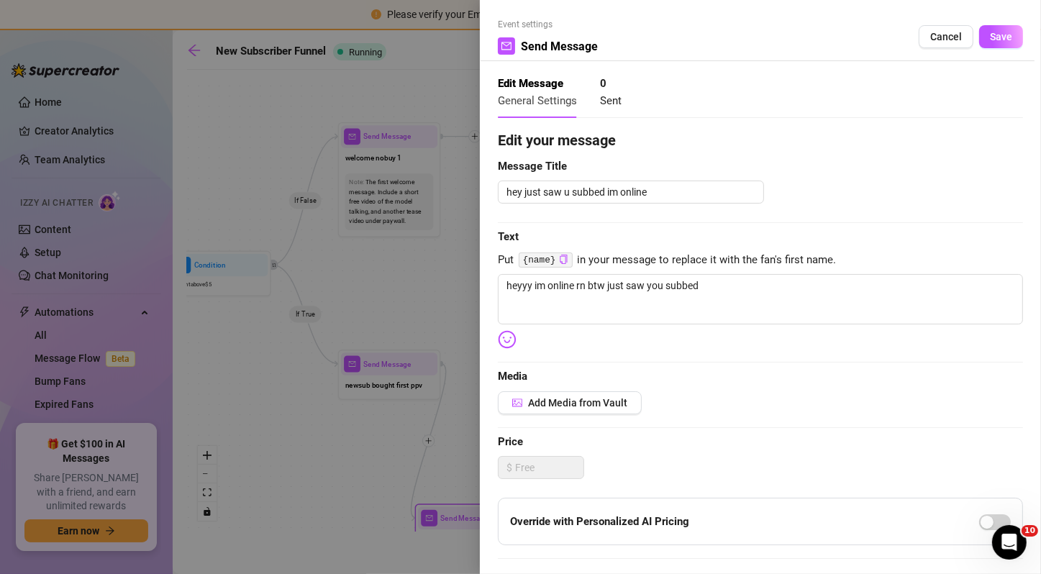
click at [1000, 23] on div "Event settings Send Message Cancel Save" at bounding box center [760, 39] width 525 height 43
click at [995, 39] on span "Save" at bounding box center [1001, 37] width 22 height 12
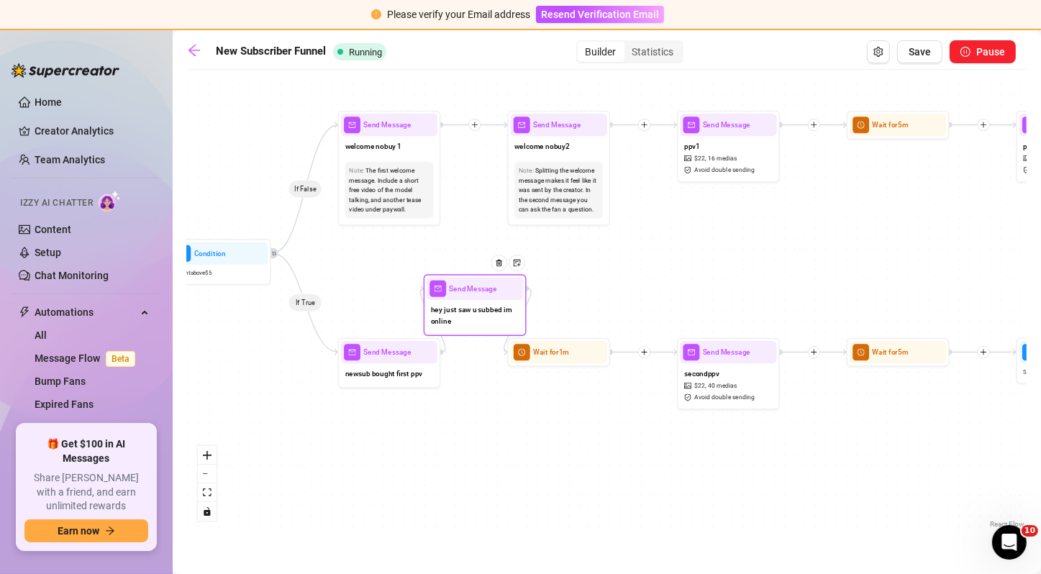
drag, startPoint x: 459, startPoint y: 526, endPoint x: 468, endPoint y: 303, distance: 223.9
click at [468, 300] on div "Send Message" at bounding box center [475, 289] width 96 height 22
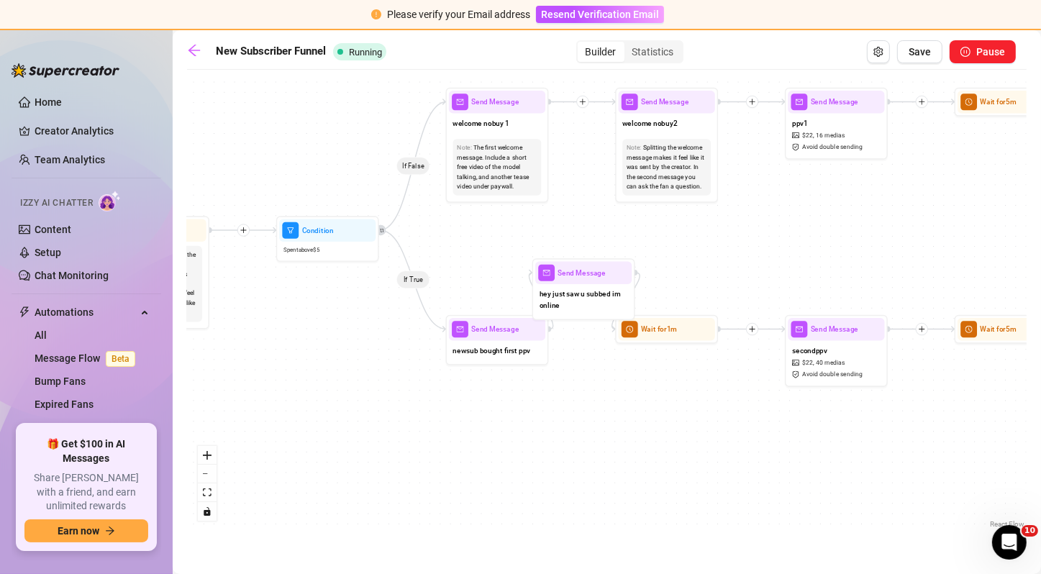
drag, startPoint x: 328, startPoint y: 412, endPoint x: 457, endPoint y: 390, distance: 130.7
click at [457, 390] on div "If False If True If True If False If True If False If True If False If True If …" at bounding box center [606, 304] width 839 height 455
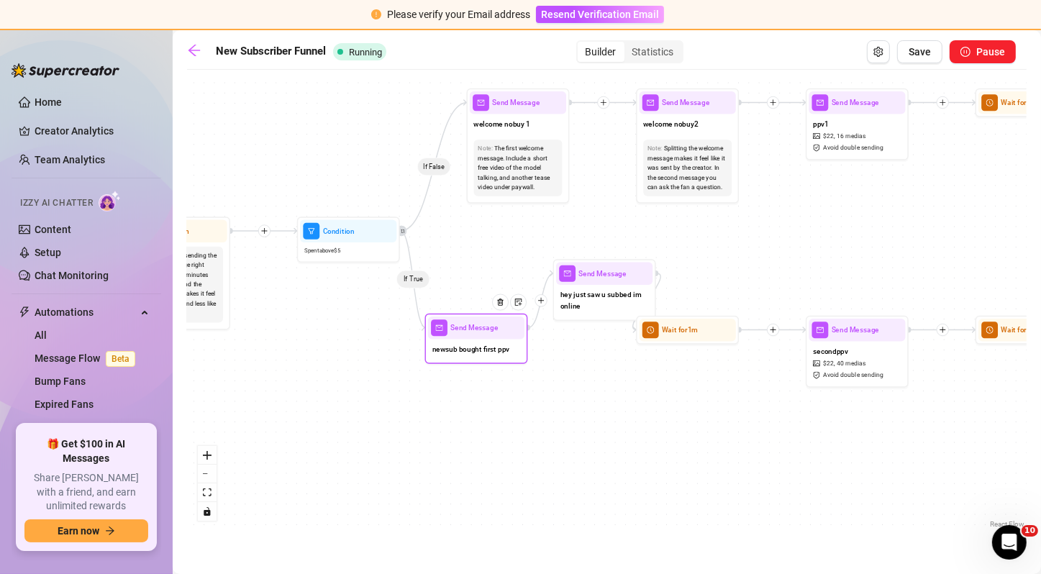
drag, startPoint x: 514, startPoint y: 334, endPoint x: 472, endPoint y: 332, distance: 42.5
click at [472, 332] on span "Send Message" at bounding box center [473, 328] width 47 height 12
click at [465, 342] on div "newsub bought first ppv" at bounding box center [476, 350] width 96 height 22
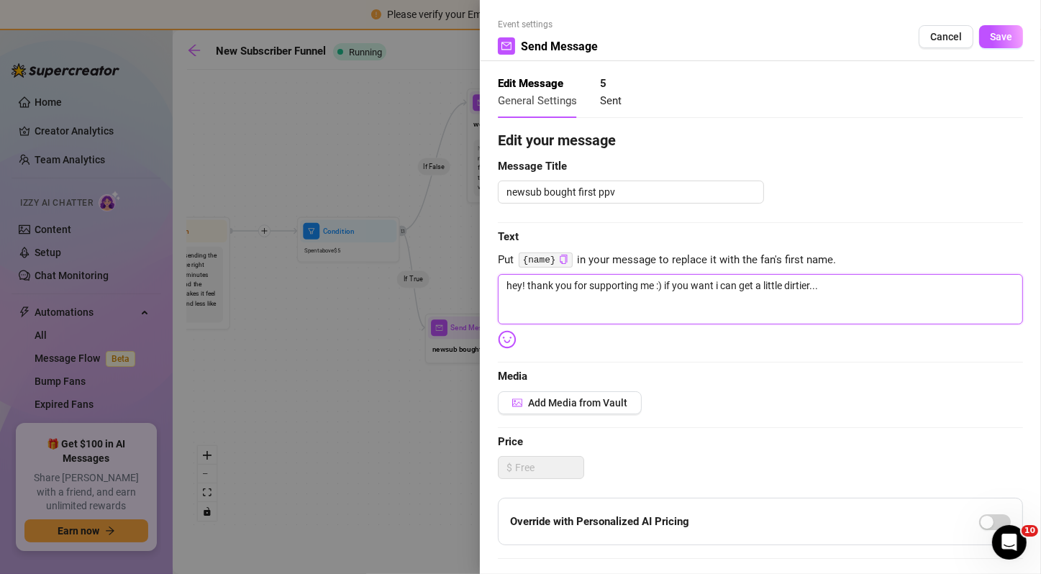
click at [715, 282] on textarea "hey! thank you for supporting me :) if you want i can get a little dirtier..." at bounding box center [760, 299] width 525 height 50
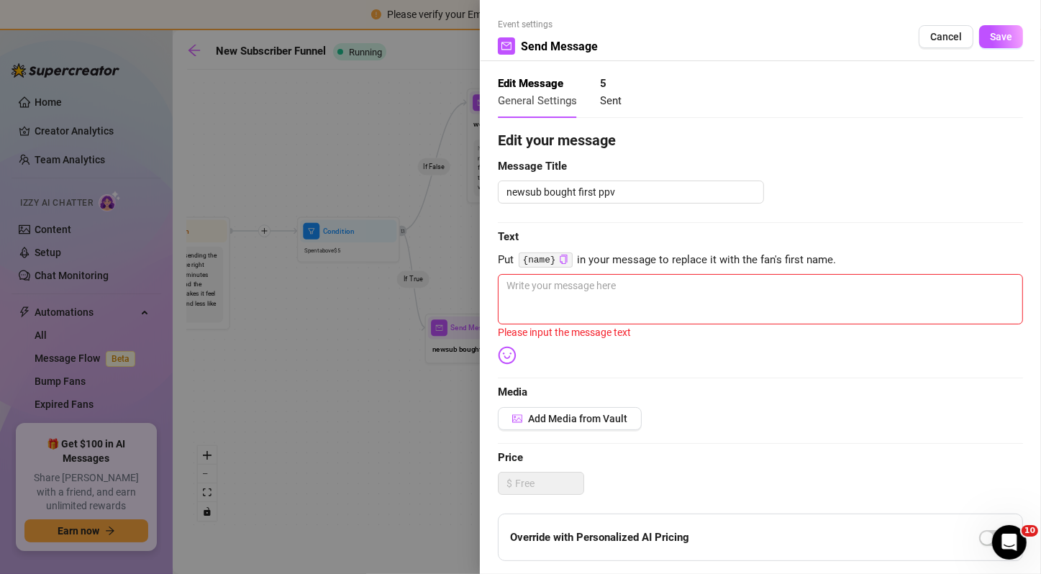
click at [944, 24] on div "Event settings Send Message Cancel Save" at bounding box center [760, 39] width 525 height 43
click at [942, 31] on span "Cancel" at bounding box center [946, 37] width 32 height 12
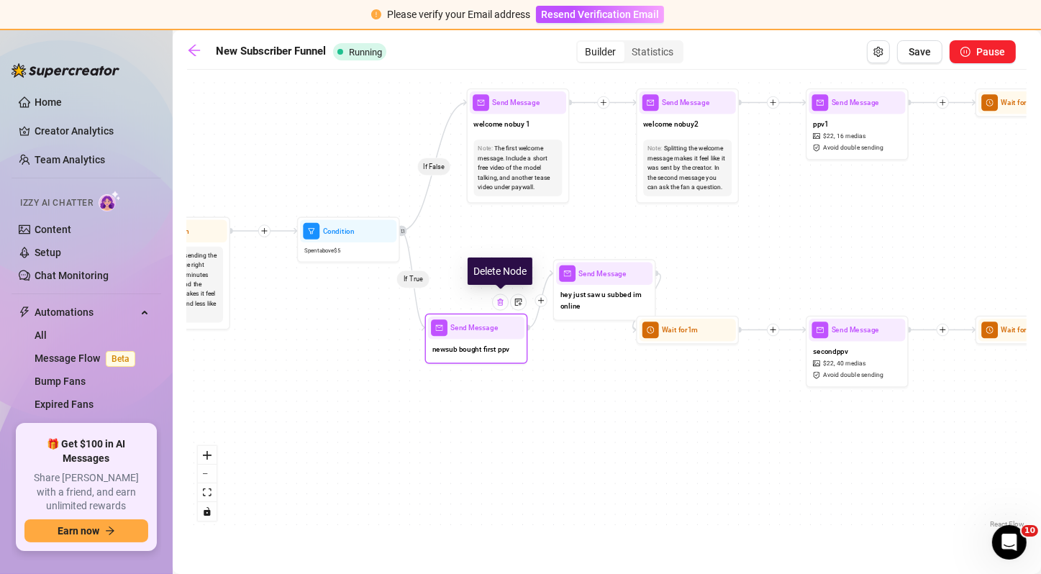
click at [502, 301] on img at bounding box center [500, 302] width 8 height 8
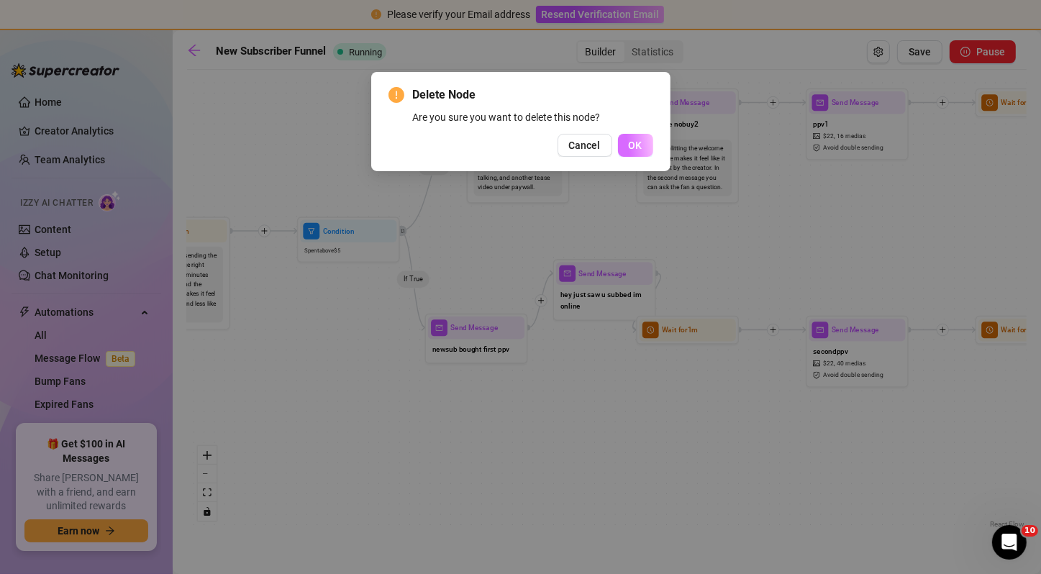
click at [637, 149] on span "OK" at bounding box center [636, 146] width 14 height 12
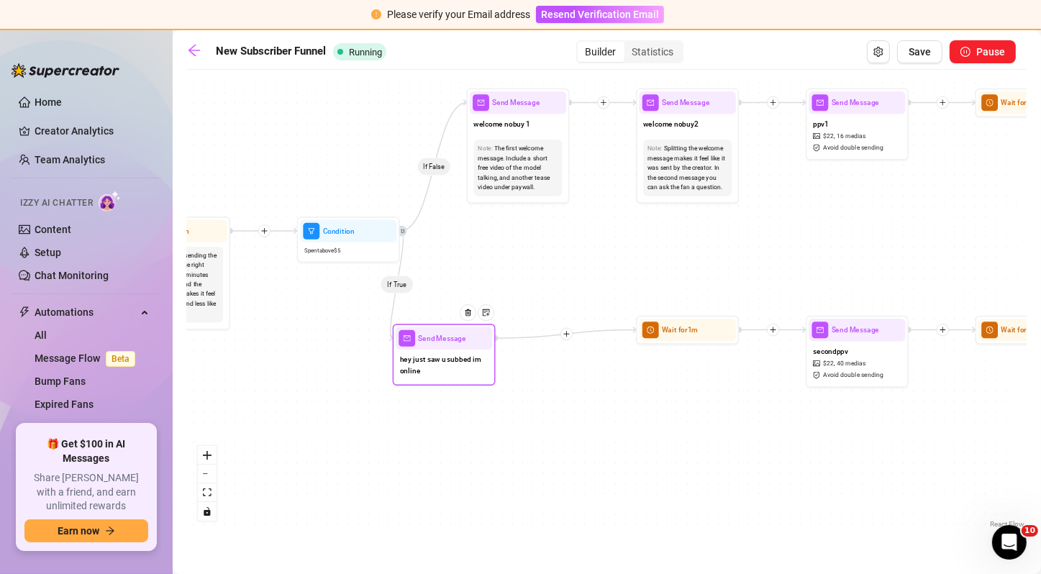
drag, startPoint x: 582, startPoint y: 278, endPoint x: 416, endPoint y: 345, distance: 178.4
click at [416, 345] on div "Send Message" at bounding box center [444, 338] width 96 height 22
click at [563, 334] on icon "plus" at bounding box center [566, 333] width 7 height 7
click at [589, 365] on div "Message" at bounding box center [616, 369] width 75 height 17
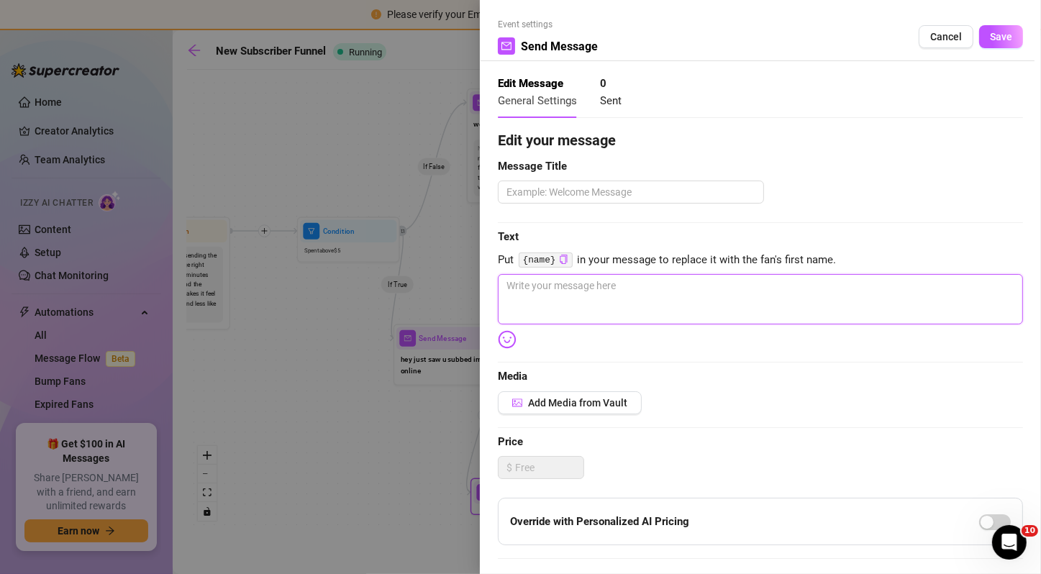
click at [619, 304] on textarea at bounding box center [760, 299] width 525 height 50
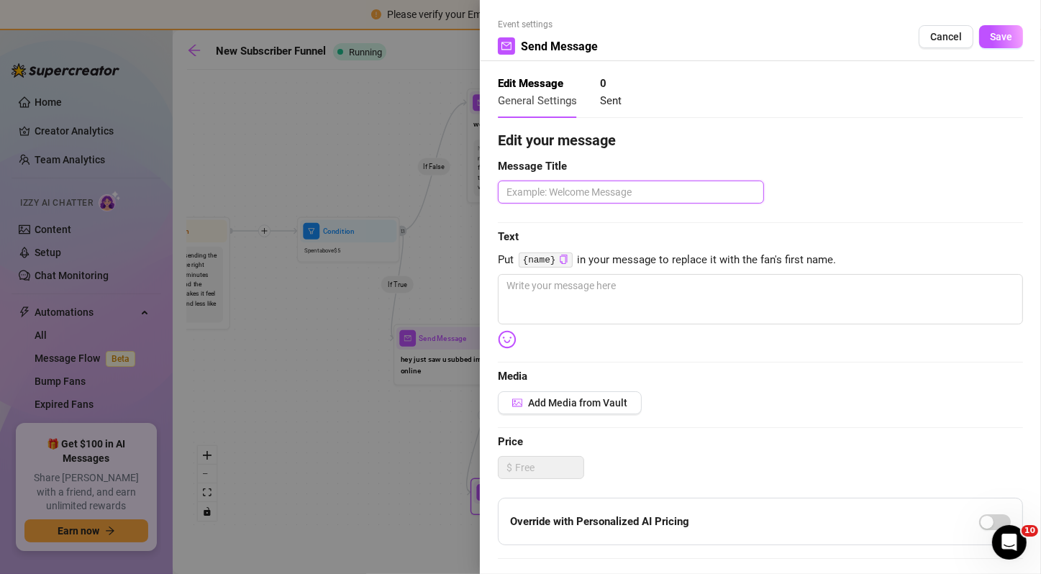
click at [615, 199] on textarea at bounding box center [631, 192] width 266 height 23
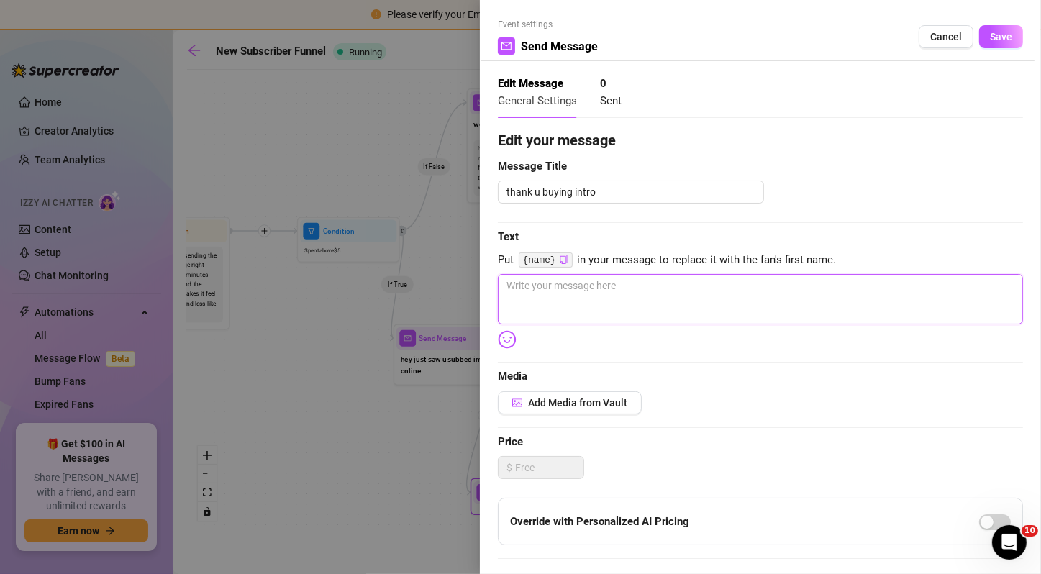
click at [572, 291] on textarea at bounding box center [760, 299] width 525 height 50
click at [987, 47] on button "Save" at bounding box center [1001, 36] width 44 height 23
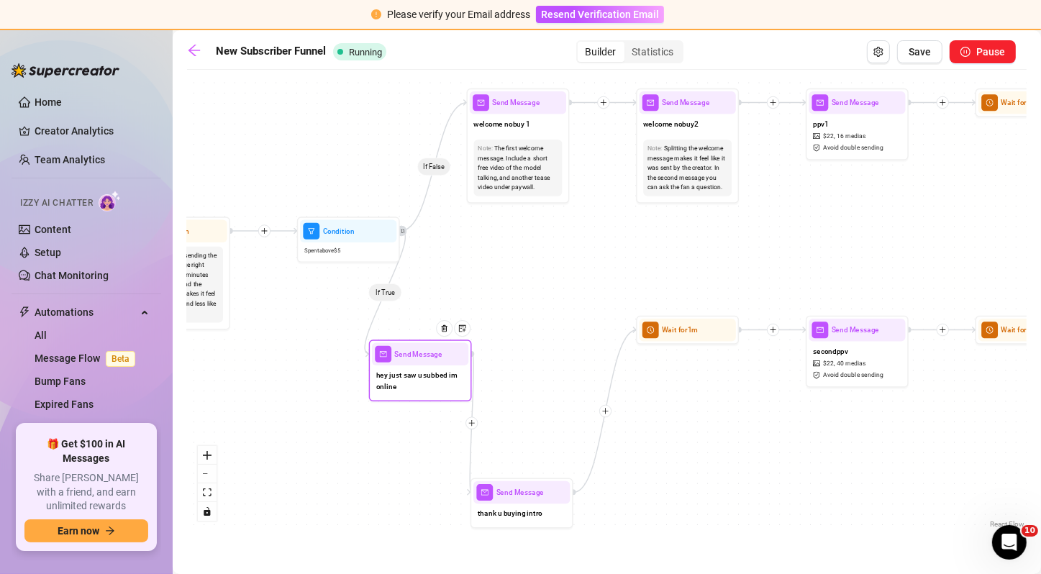
drag, startPoint x: 462, startPoint y: 360, endPoint x: 437, endPoint y: 376, distance: 30.3
click at [437, 376] on span "hey just saw u subbed im online" at bounding box center [420, 381] width 88 height 22
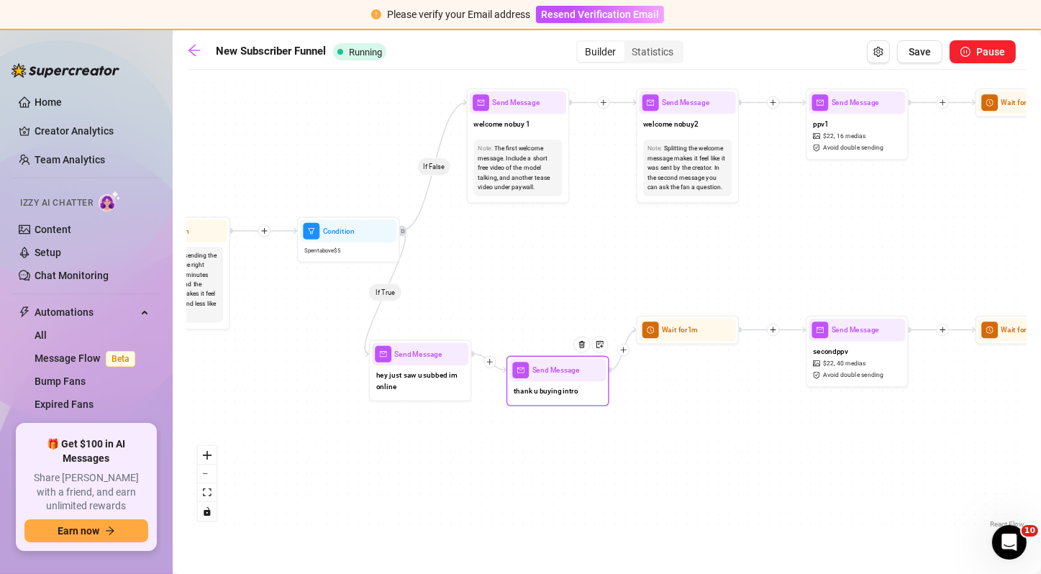
drag, startPoint x: 519, startPoint y: 498, endPoint x: 555, endPoint y: 373, distance: 130.2
click at [555, 373] on div "Send Message" at bounding box center [557, 370] width 96 height 22
drag, startPoint x: 684, startPoint y: 339, endPoint x: 696, endPoint y: 330, distance: 15.4
click at [696, 330] on div "Wait for 1m" at bounding box center [699, 320] width 96 height 22
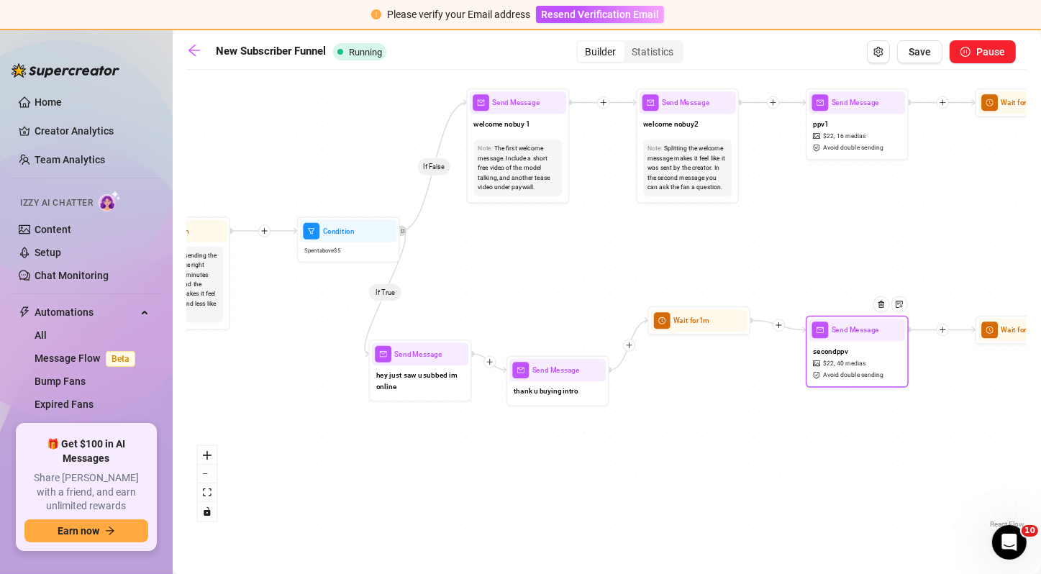
click at [831, 348] on span "secondppv" at bounding box center [830, 351] width 35 height 12
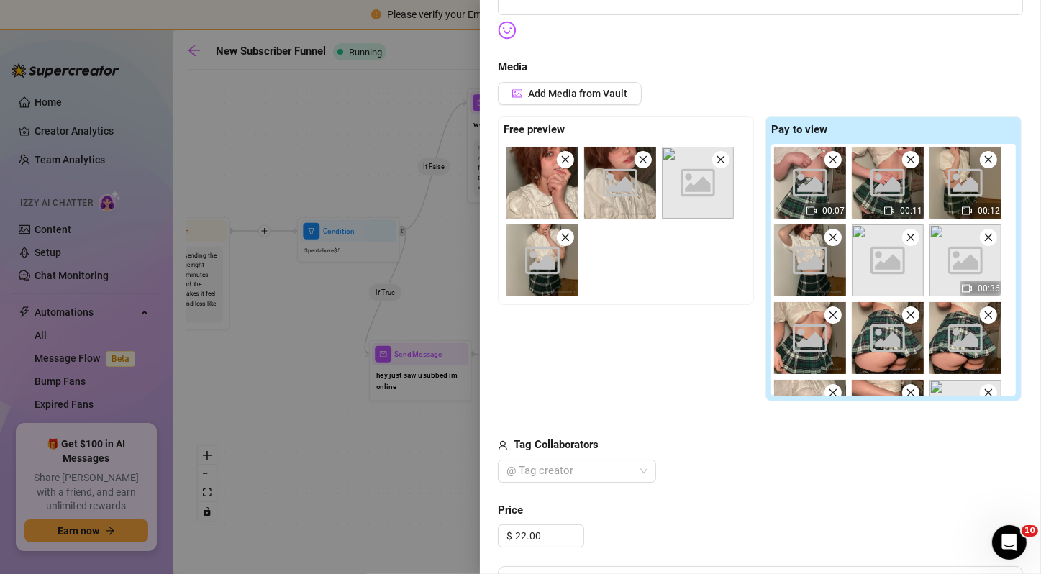
scroll to position [469, 0]
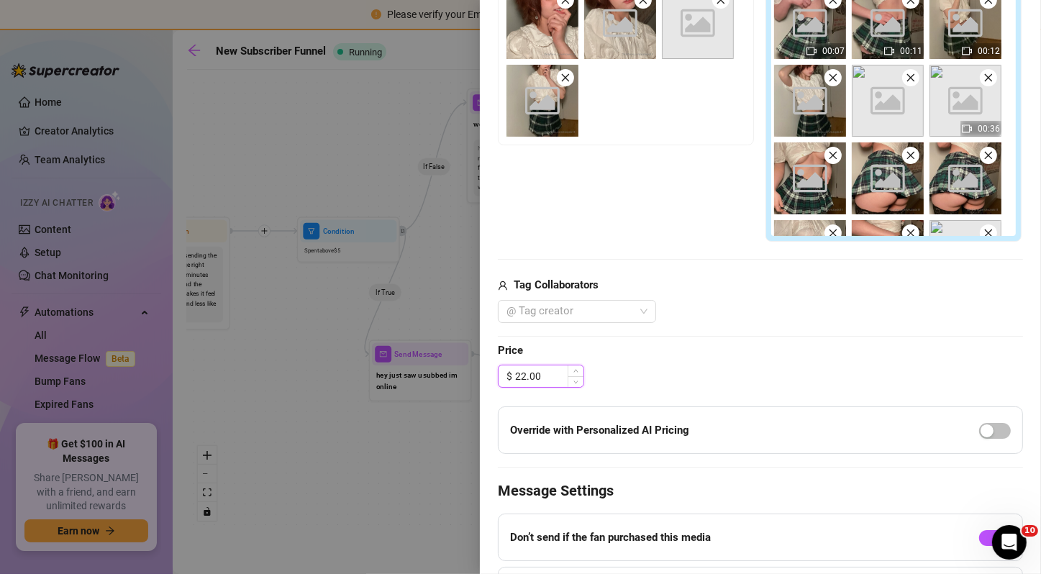
click at [525, 370] on input "22.00" at bounding box center [549, 376] width 68 height 22
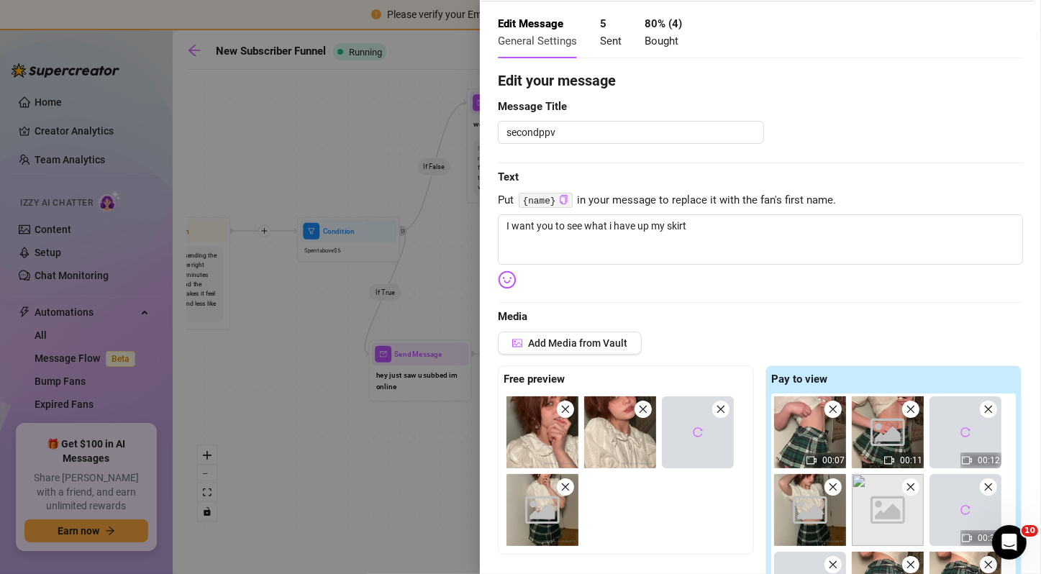
scroll to position [0, 0]
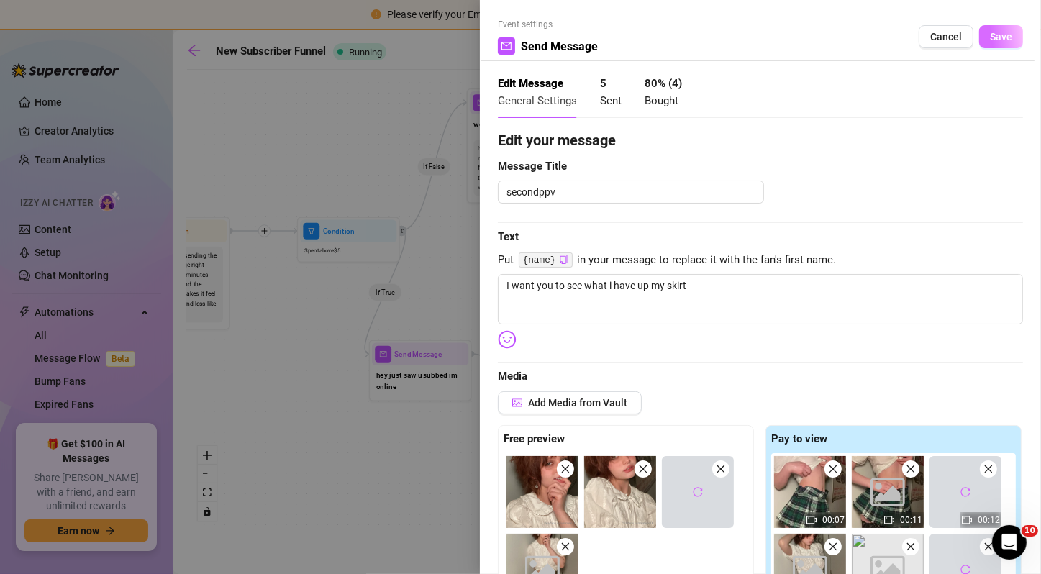
click at [995, 39] on span "Save" at bounding box center [1001, 37] width 22 height 12
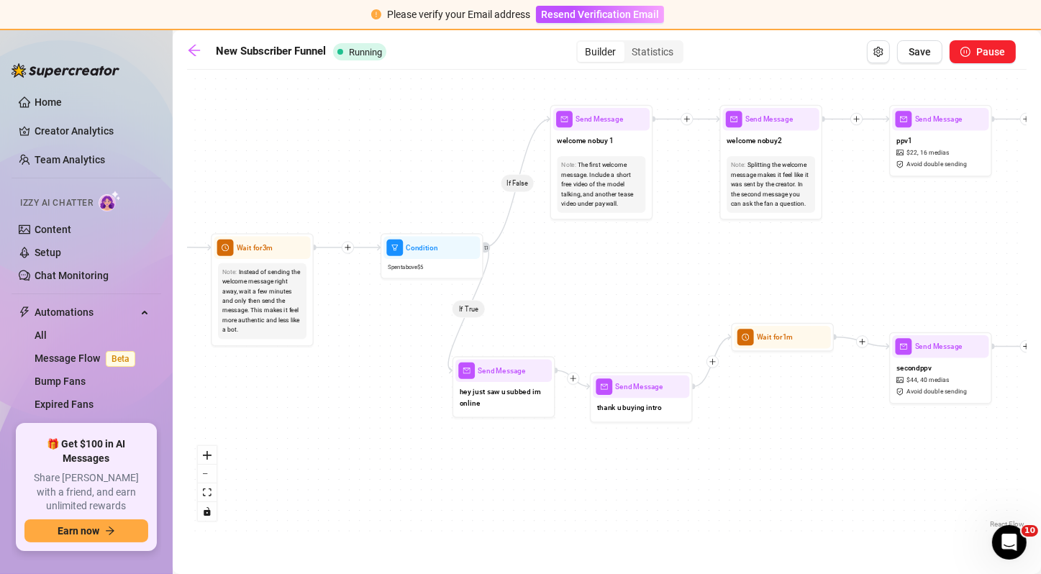
drag, startPoint x: 755, startPoint y: 227, endPoint x: 839, endPoint y: 244, distance: 85.1
click at [839, 244] on div "If False If True If True If False If True If False If True If False If True If …" at bounding box center [606, 304] width 839 height 455
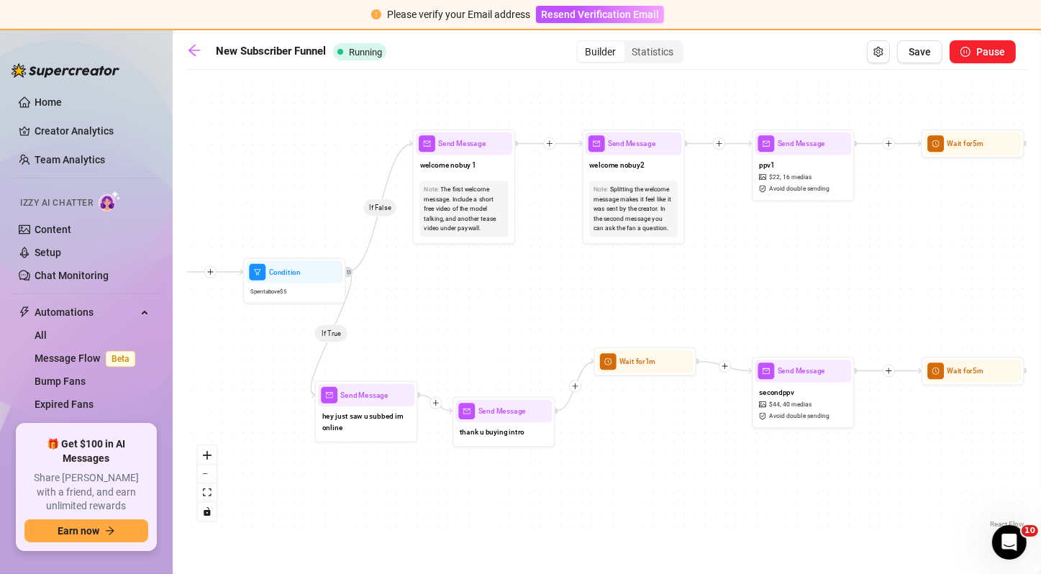
drag, startPoint x: 818, startPoint y: 271, endPoint x: 680, endPoint y: 296, distance: 139.5
click at [680, 296] on div "If False If True If True If False If True If False If True If False If True If …" at bounding box center [606, 304] width 839 height 455
click at [650, 158] on div "welcome nobuy2" at bounding box center [633, 166] width 96 height 22
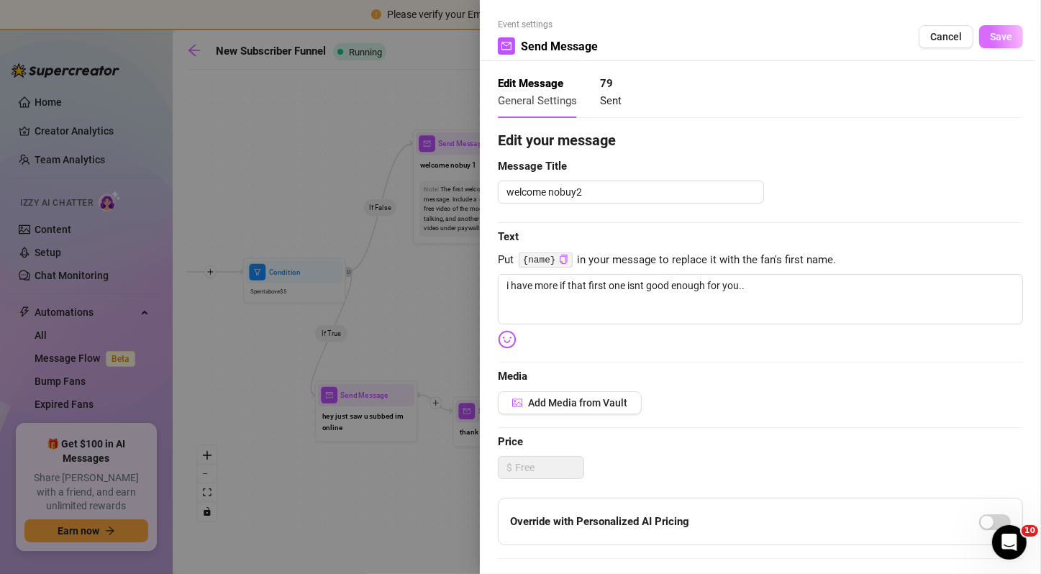
click at [991, 35] on span "Save" at bounding box center [1001, 37] width 22 height 12
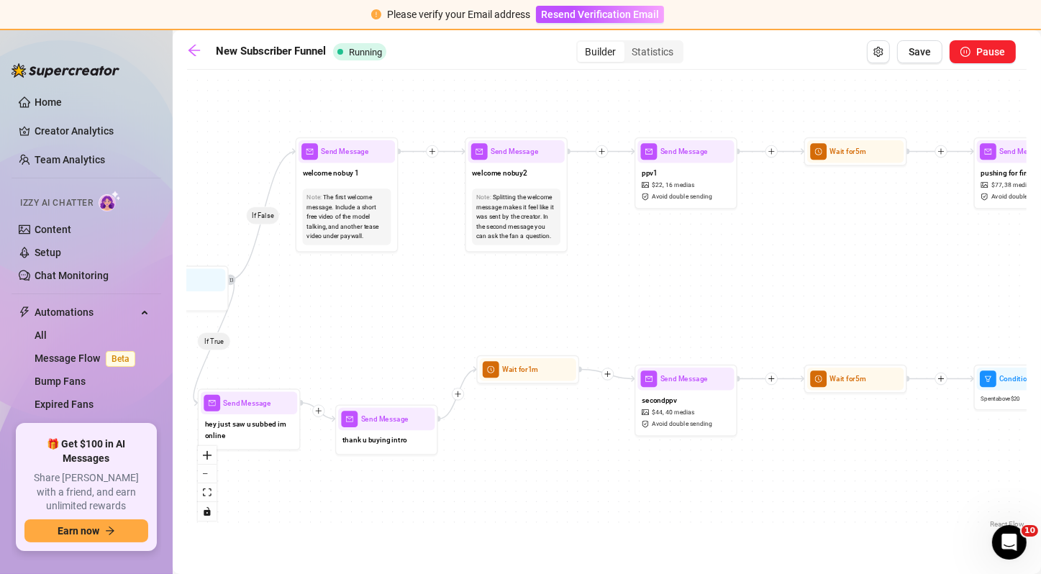
drag, startPoint x: 785, startPoint y: 253, endPoint x: 667, endPoint y: 261, distance: 117.5
click at [667, 261] on div "If False If True If True If False If True If False If True If False If True If …" at bounding box center [606, 304] width 839 height 455
click at [698, 183] on div "ppv1 $ 22 , 16 medias Avoid double sending" at bounding box center [685, 184] width 96 height 43
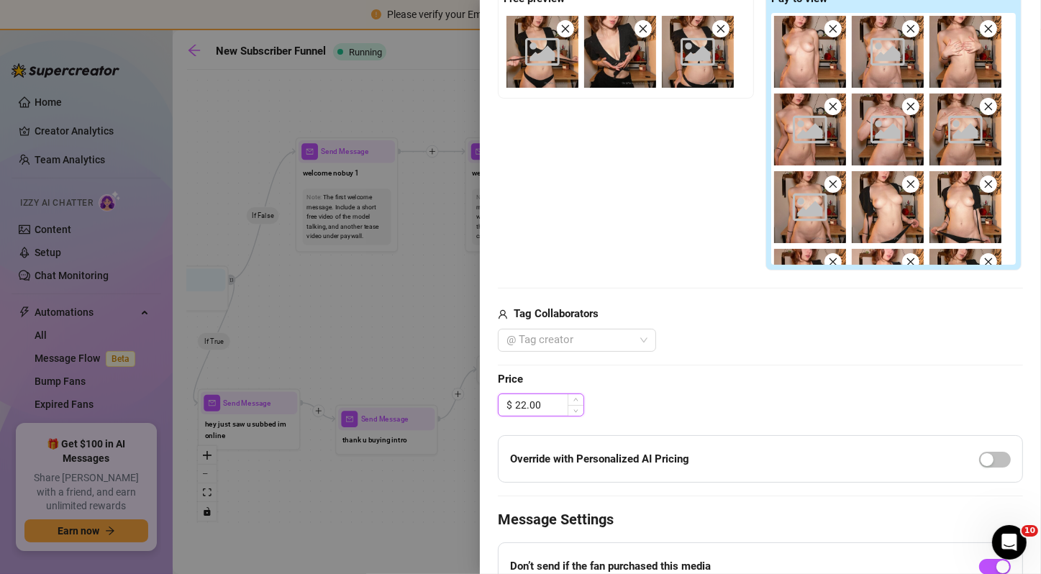
click at [522, 408] on input "22.00" at bounding box center [549, 405] width 68 height 22
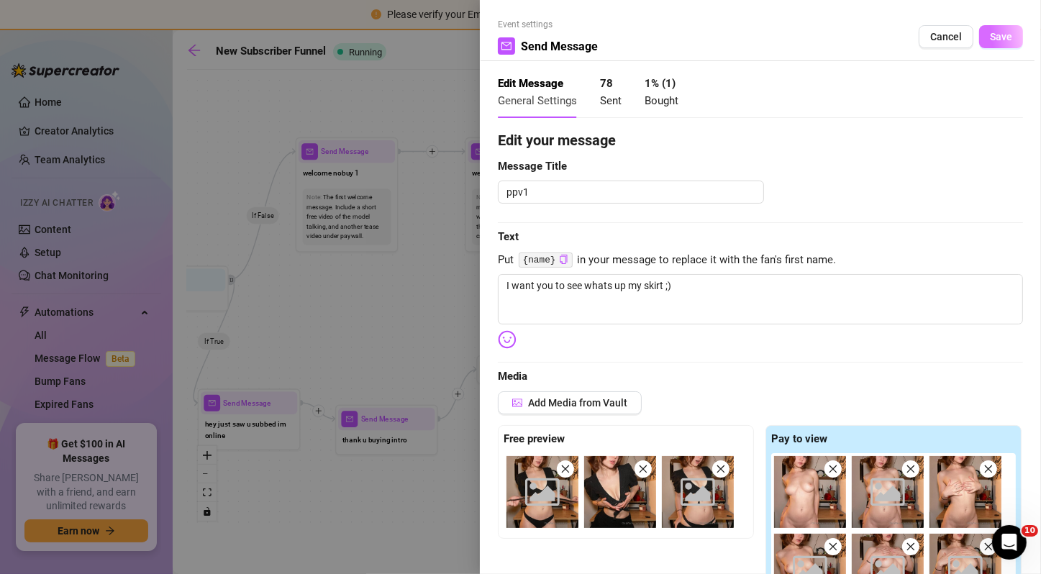
click at [987, 44] on button "Save" at bounding box center [1001, 36] width 44 height 23
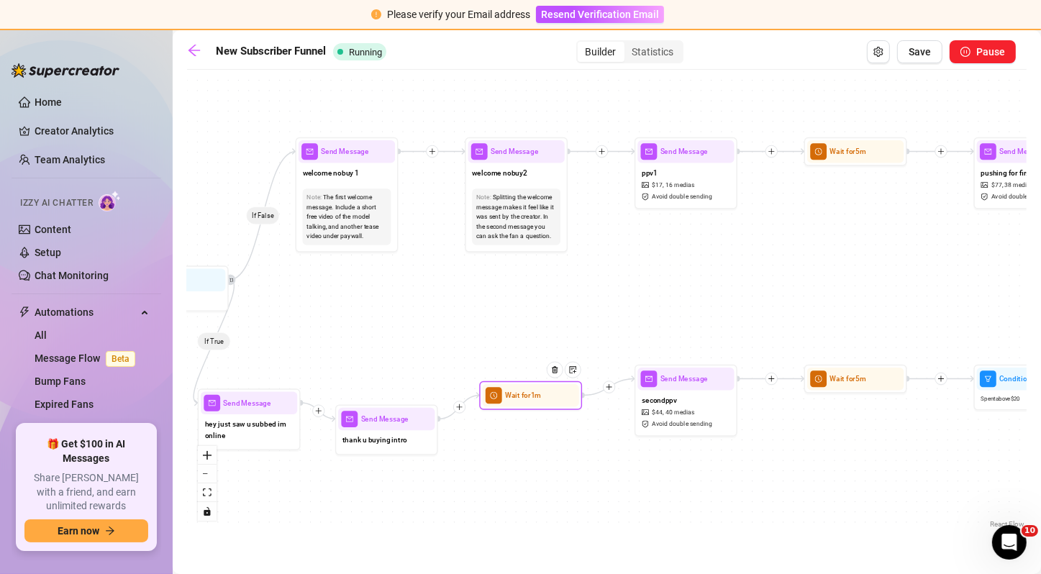
drag, startPoint x: 537, startPoint y: 379, endPoint x: 540, endPoint y: 406, distance: 26.8
click at [540, 406] on div "Wait for 1m" at bounding box center [530, 395] width 103 height 29
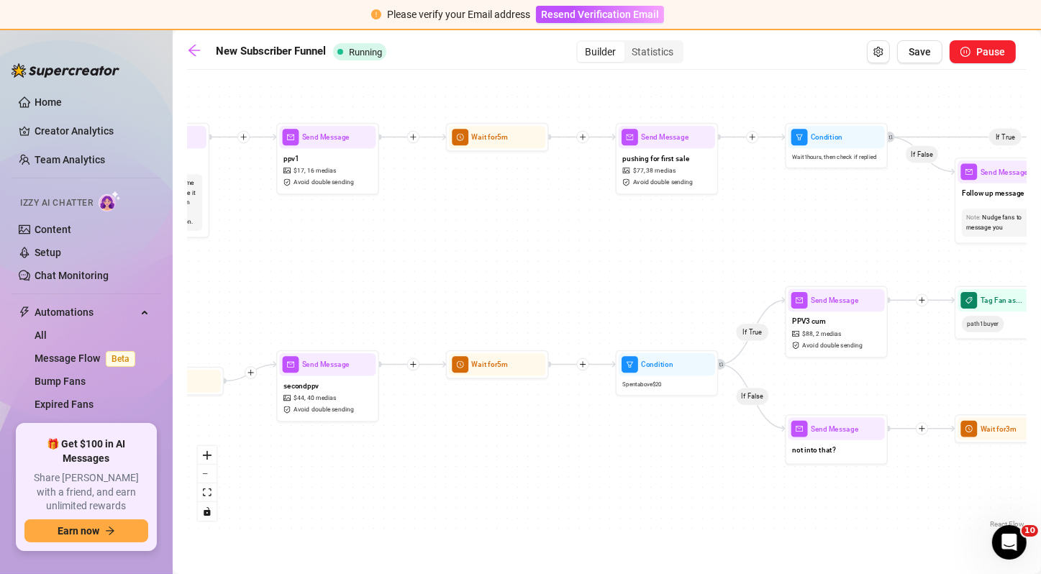
drag, startPoint x: 727, startPoint y: 311, endPoint x: 369, endPoint y: 296, distance: 358.5
click at [369, 296] on div "If False If True If True If False If True If False If True If False If True If …" at bounding box center [606, 304] width 839 height 455
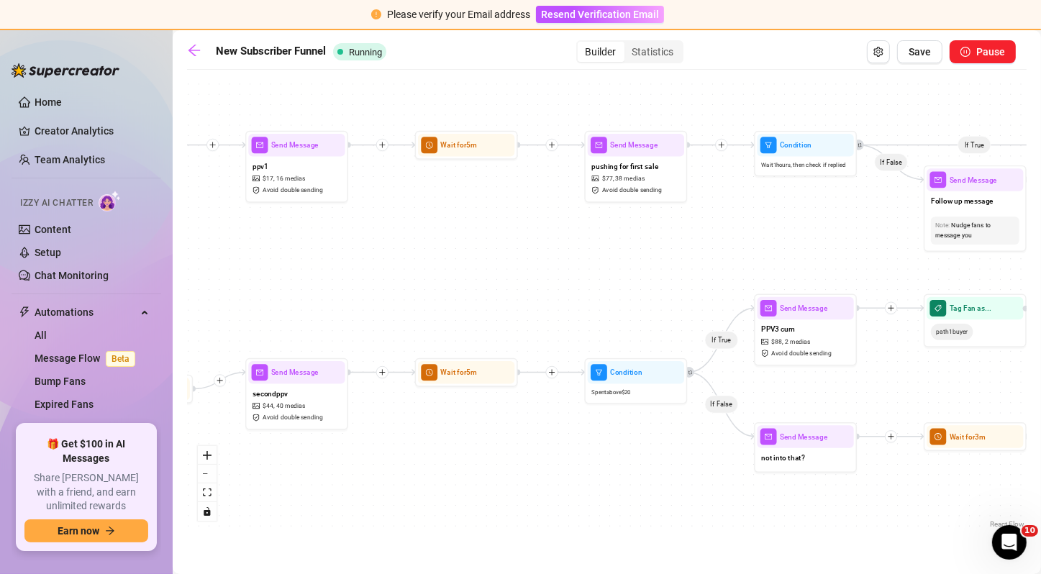
drag, startPoint x: 548, startPoint y: 260, endPoint x: 517, endPoint y: 268, distance: 31.9
click at [517, 268] on div "If False If True If True If False If True If False If True If False If True If …" at bounding box center [606, 304] width 839 height 455
click at [532, 235] on div "If False If True If True If False If True If False If True If False If True If …" at bounding box center [606, 304] width 839 height 455
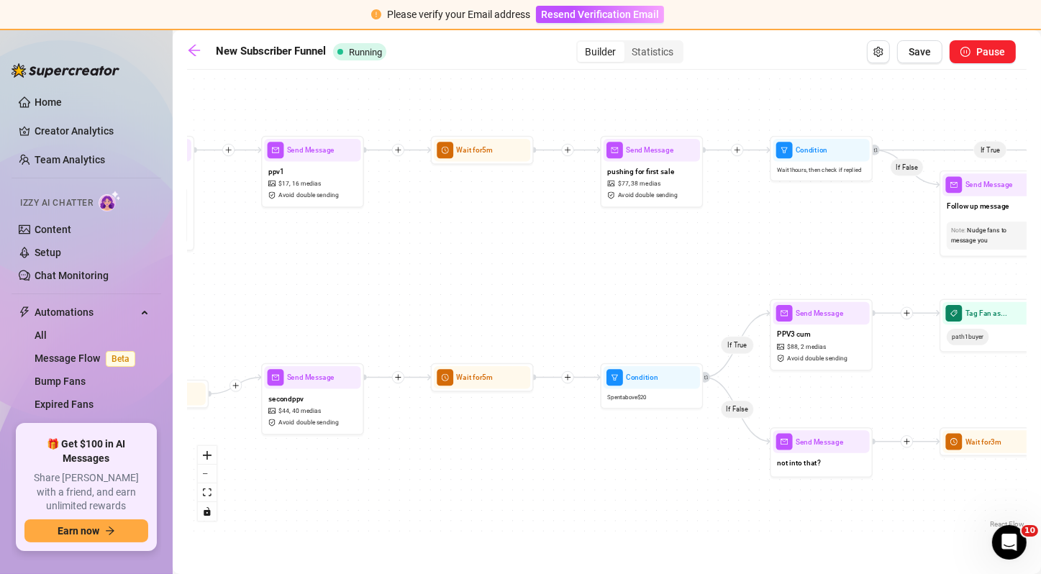
drag, startPoint x: 563, startPoint y: 247, endPoint x: 598, endPoint y: 257, distance: 36.0
click at [598, 257] on div "If False If True If True If False If True If False If True If False If True If …" at bounding box center [606, 304] width 839 height 455
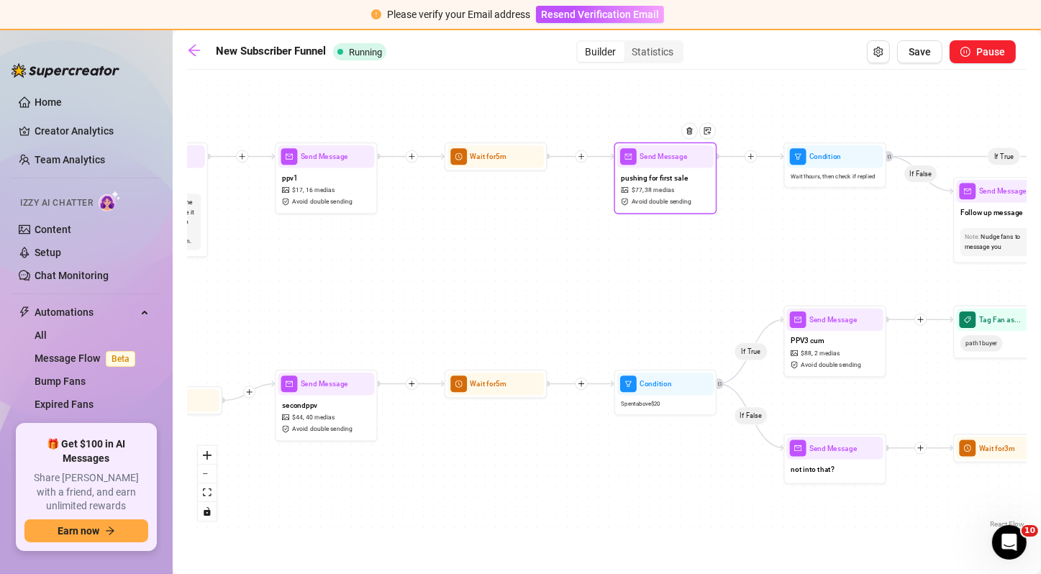
click at [682, 191] on div "pushing for first sale $ 77 , 38 medias Avoid double sending" at bounding box center [665, 189] width 96 height 43
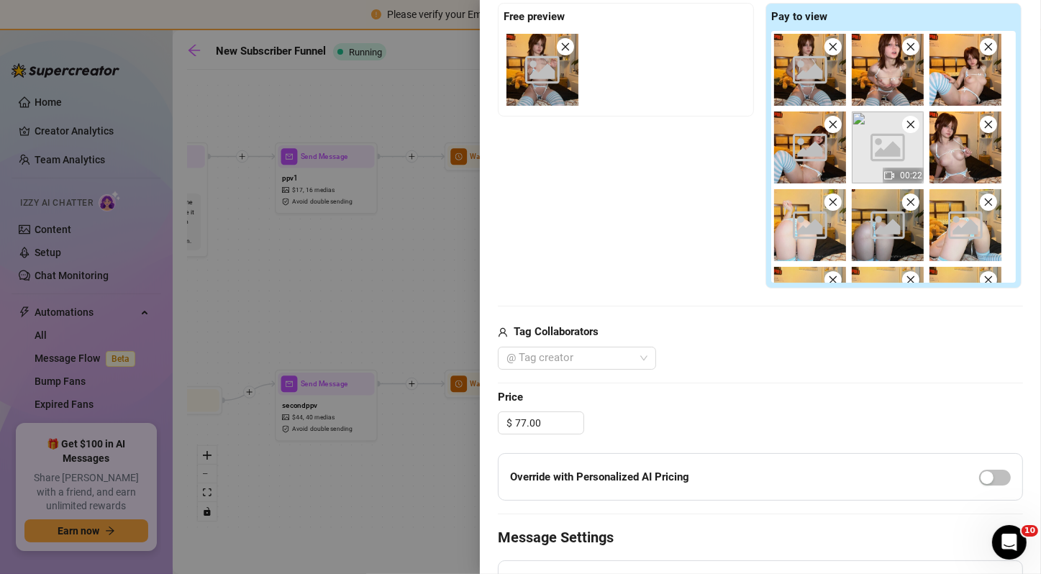
scroll to position [423, 0]
click at [521, 421] on input "77.00" at bounding box center [549, 422] width 68 height 22
click at [527, 422] on input "77.00" at bounding box center [549, 422] width 68 height 22
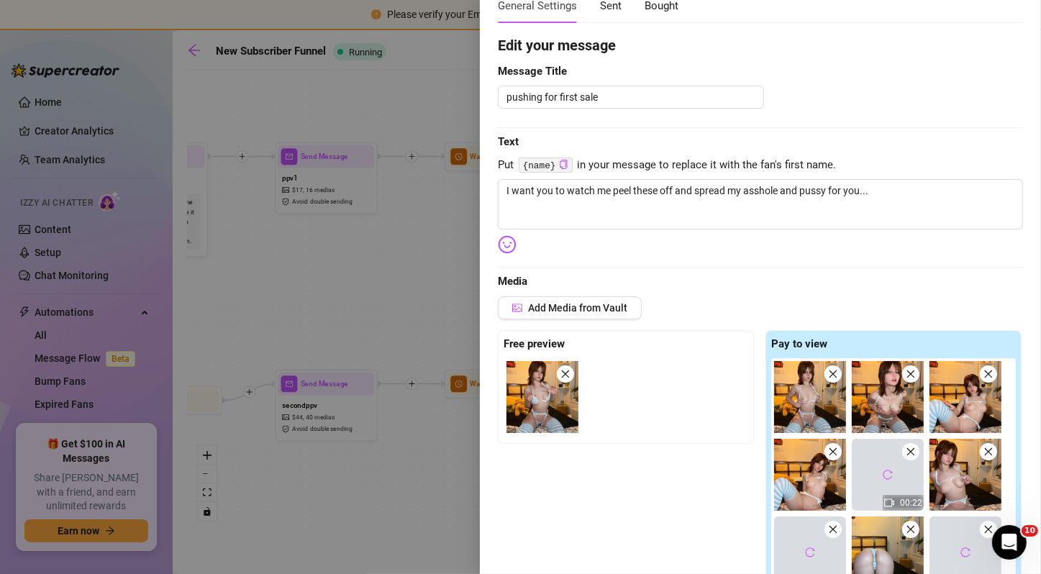
scroll to position [0, 0]
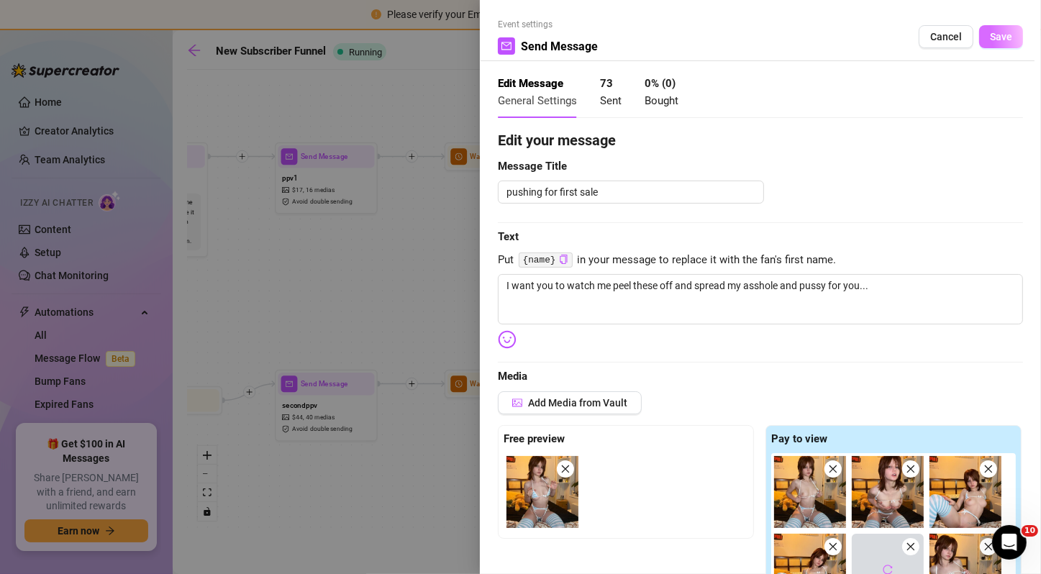
click at [998, 33] on span "Save" at bounding box center [1001, 37] width 22 height 12
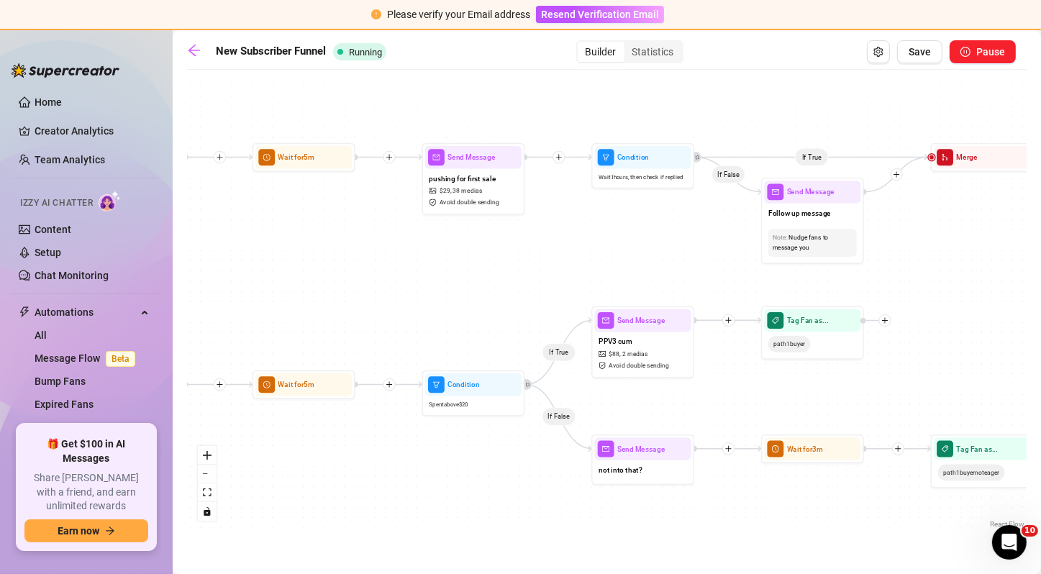
drag, startPoint x: 765, startPoint y: 250, endPoint x: 573, endPoint y: 250, distance: 192.0
click at [573, 250] on div "If False If True If True If False If True If False If True If False If True If …" at bounding box center [606, 304] width 839 height 455
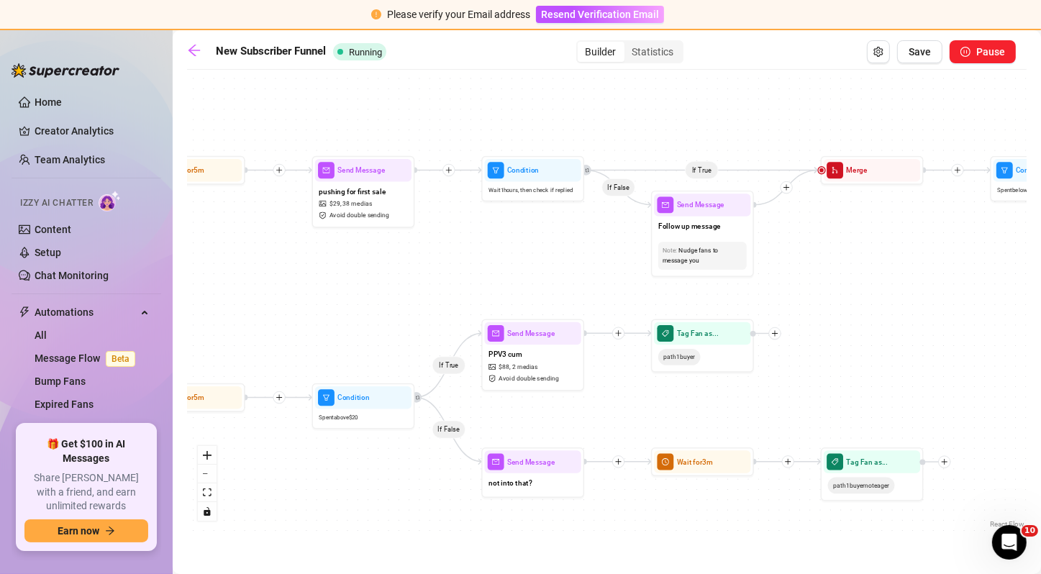
drag, startPoint x: 674, startPoint y: 240, endPoint x: 561, endPoint y: 252, distance: 113.7
click at [561, 252] on div "If False If True If True If False If True If False If True If False If True If …" at bounding box center [606, 304] width 839 height 455
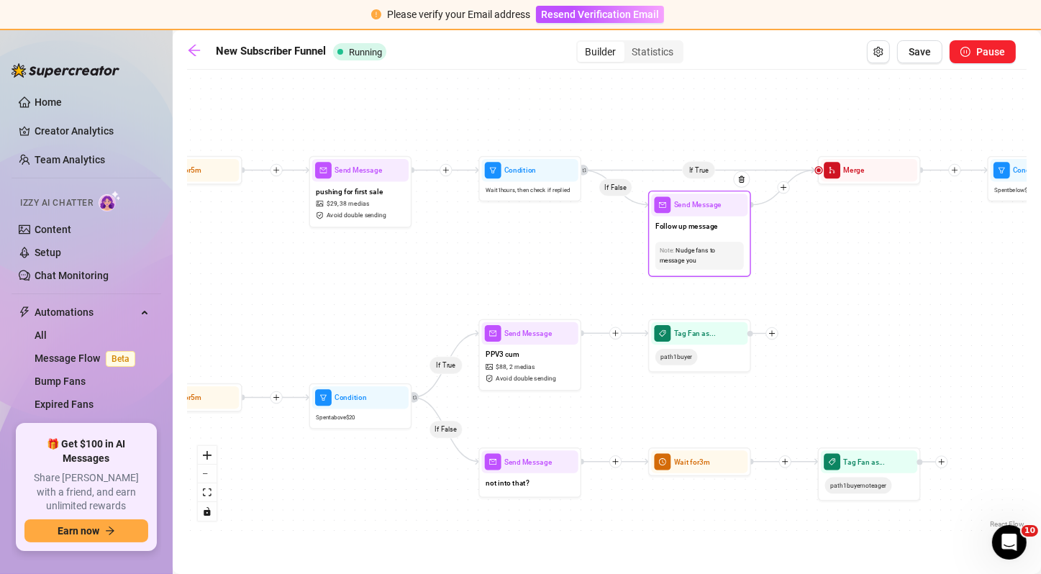
click at [695, 239] on div "Note: Nudge fans to message you" at bounding box center [699, 256] width 96 height 36
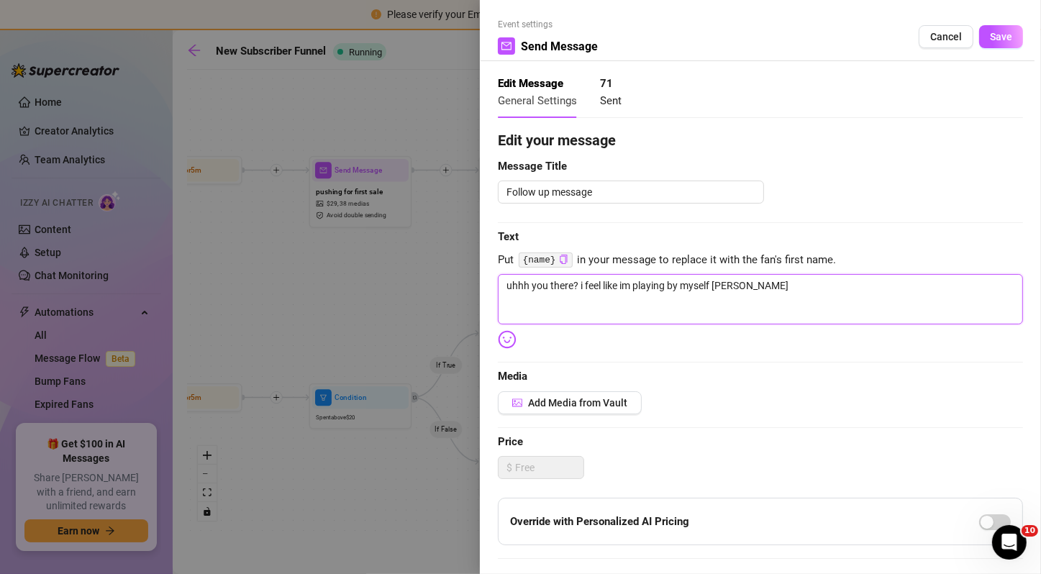
click at [692, 280] on textarea "uhhh you there? i feel like im playing by myself [PERSON_NAME]" at bounding box center [760, 299] width 525 height 50
click at [998, 34] on span "Save" at bounding box center [1001, 37] width 22 height 12
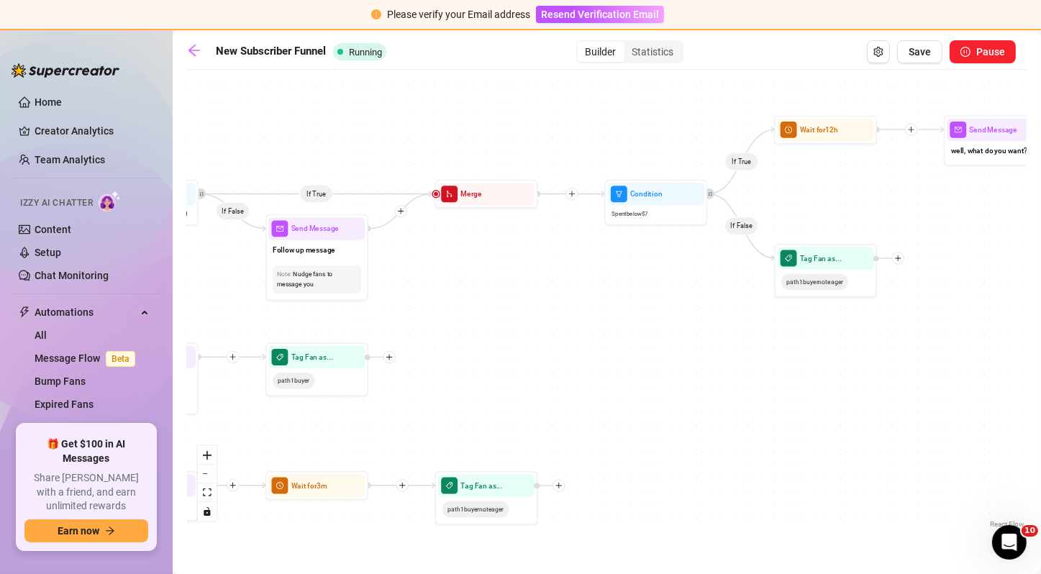
drag, startPoint x: 837, startPoint y: 224, endPoint x: 440, endPoint y: 252, distance: 398.0
click at [440, 252] on div "If False If True If True If False If True If False If True If False If True If …" at bounding box center [606, 304] width 839 height 455
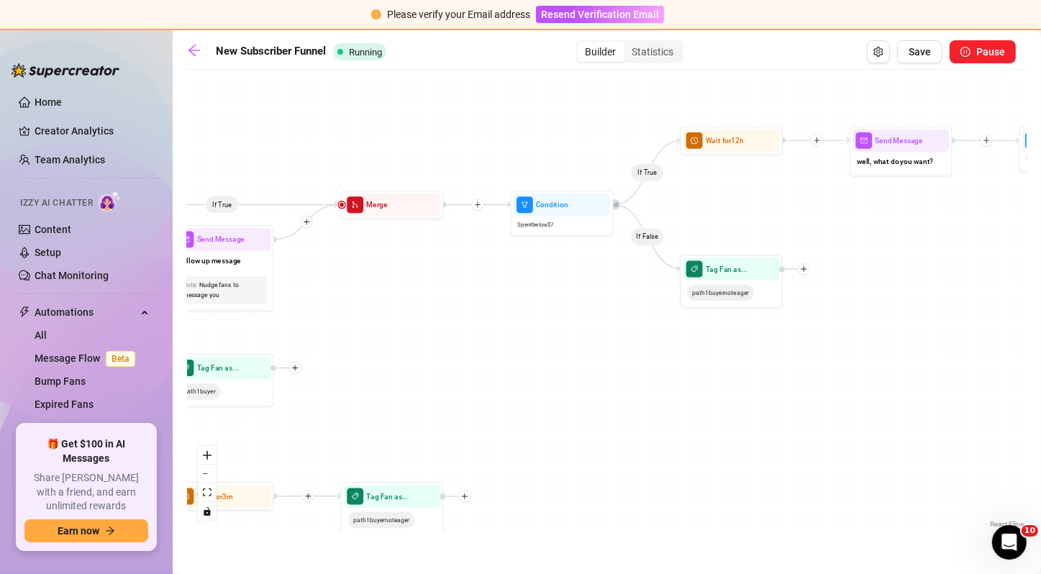
drag, startPoint x: 629, startPoint y: 298, endPoint x: 540, endPoint y: 306, distance: 89.5
click at [540, 306] on div "If False If True If True If False If True If False If True If False If True If …" at bounding box center [606, 304] width 839 height 455
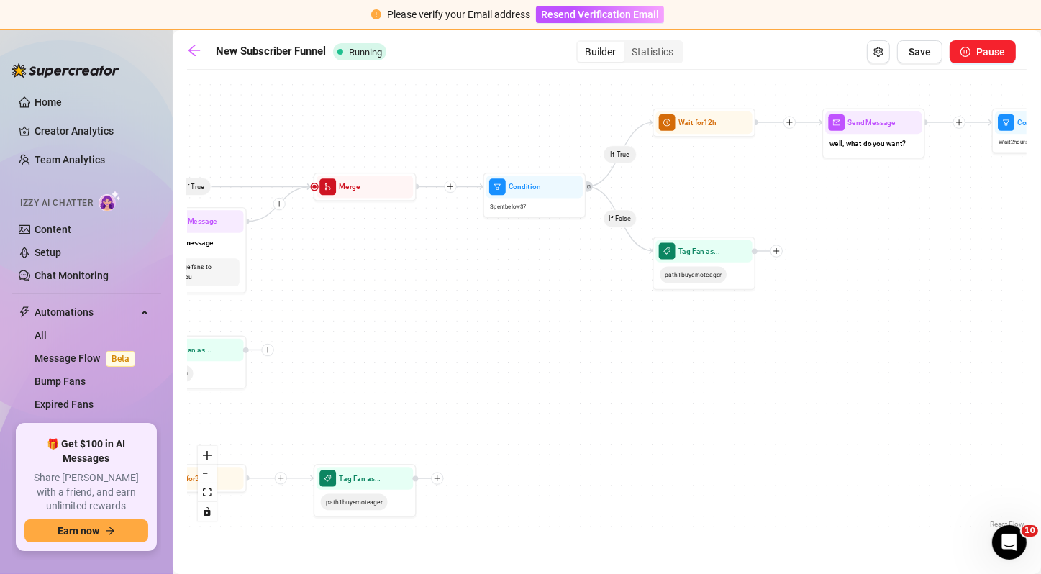
drag, startPoint x: 696, startPoint y: 337, endPoint x: 678, endPoint y: 319, distance: 25.4
click at [678, 319] on div "If False If True If True If False If True If False If True If False If True If …" at bounding box center [606, 304] width 839 height 455
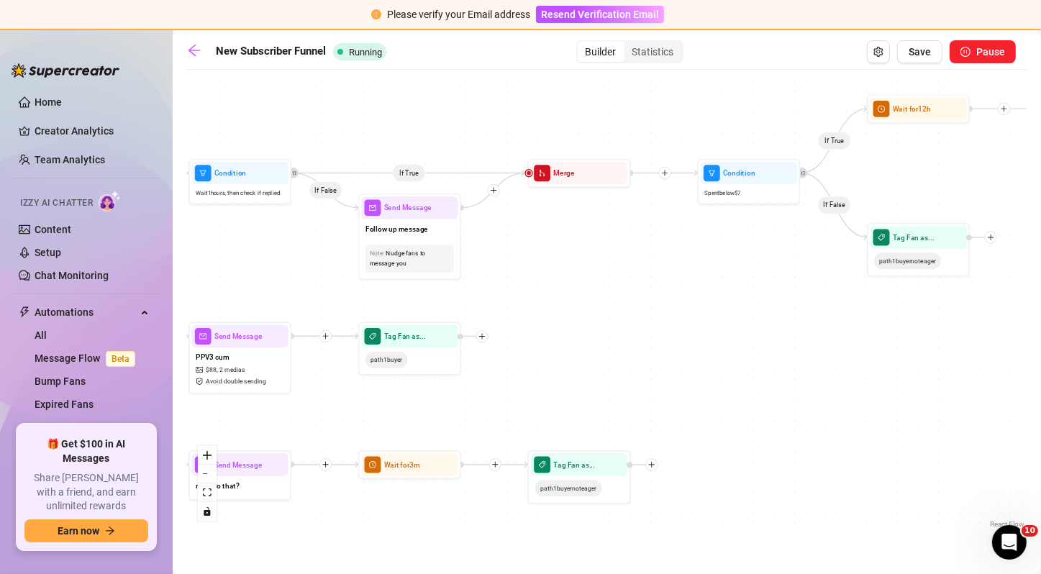
drag, startPoint x: 598, startPoint y: 342, endPoint x: 842, endPoint y: 324, distance: 244.5
click at [842, 324] on div "If False If True If True If False If True If False If True If False If True If …" at bounding box center [606, 304] width 839 height 455
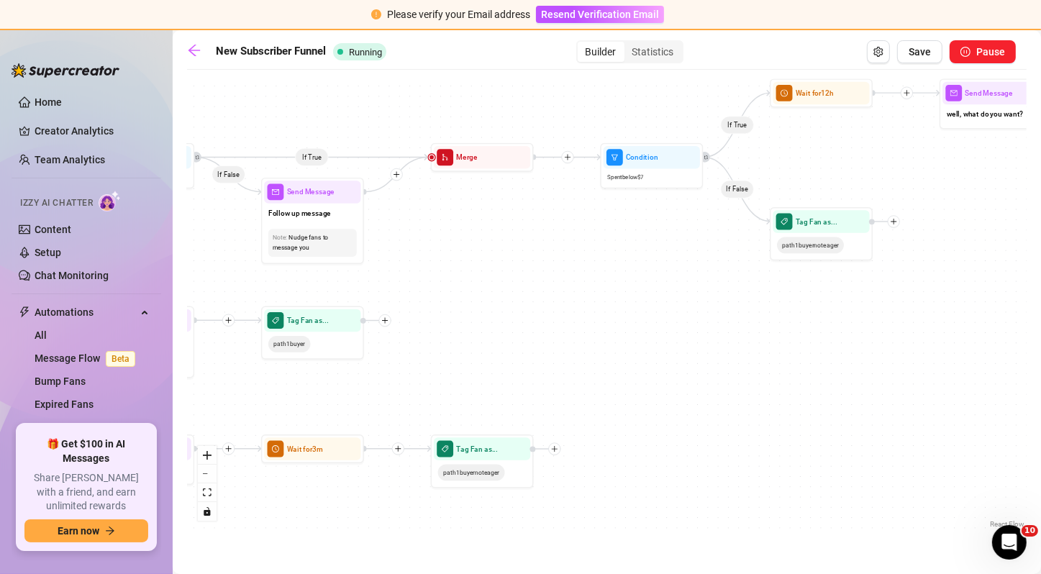
drag, startPoint x: 576, startPoint y: 404, endPoint x: 450, endPoint y: 393, distance: 127.0
click at [450, 393] on div "If False If True If True If False If True If False If True If False If True If …" at bounding box center [606, 304] width 839 height 455
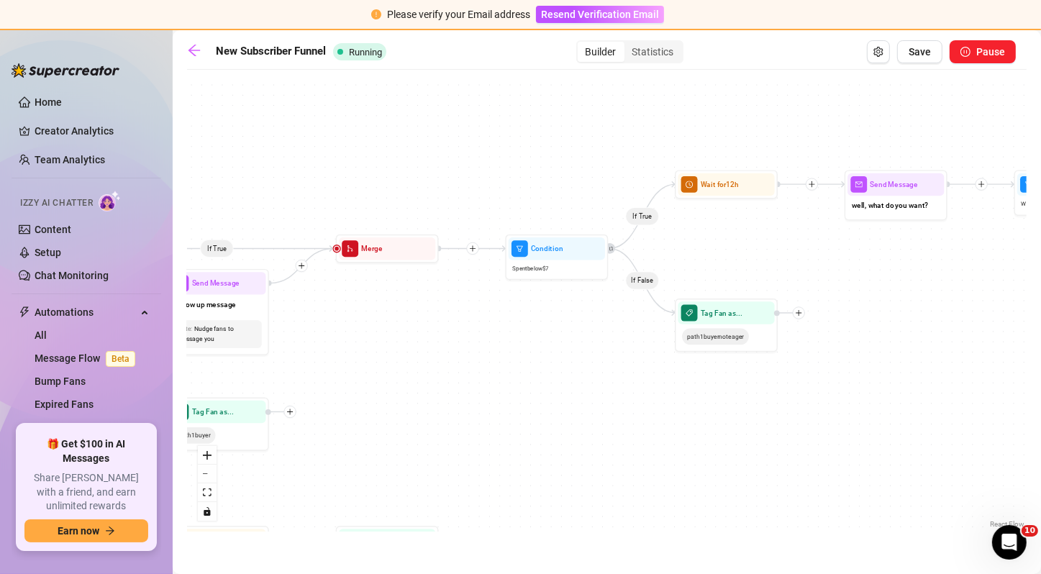
drag, startPoint x: 629, startPoint y: 322, endPoint x: 529, endPoint y: 420, distance: 140.4
click at [529, 420] on div "If False If True If True If False If True If False If True If False If True If …" at bounding box center [606, 304] width 839 height 455
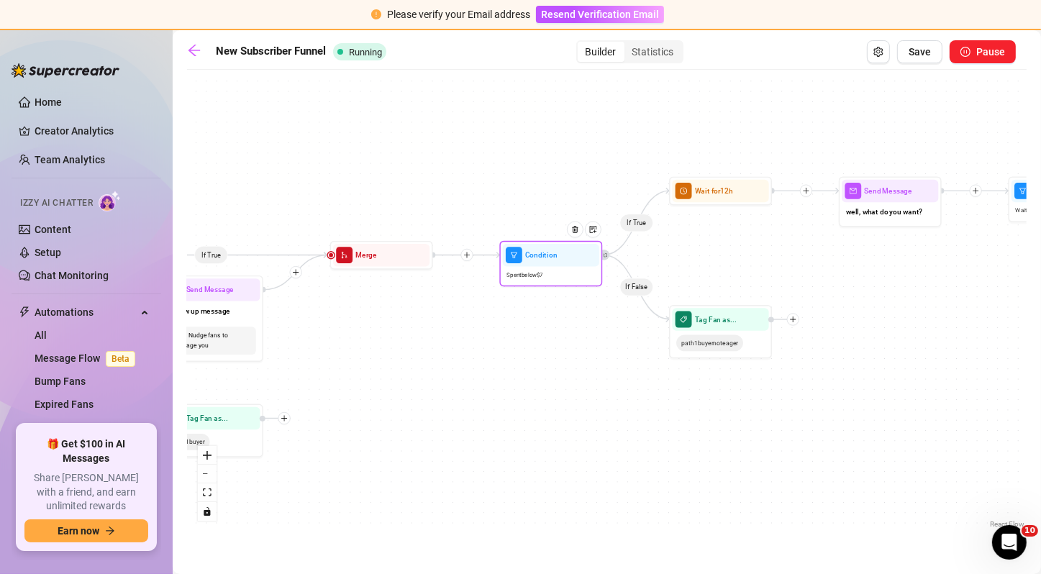
click at [559, 279] on div "Spent below $ 7" at bounding box center [551, 274] width 96 height 17
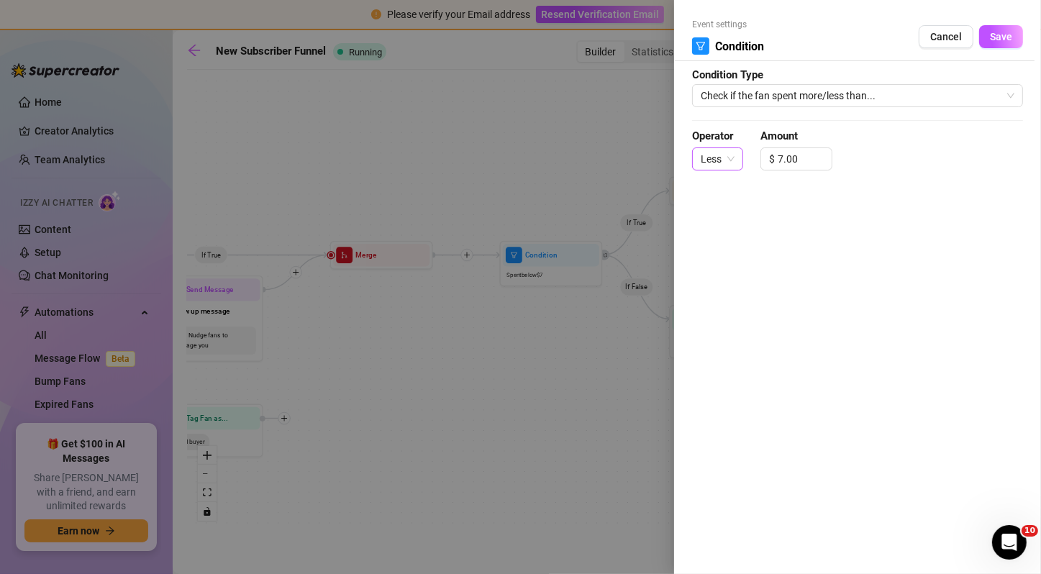
click at [729, 157] on span "Less" at bounding box center [718, 159] width 34 height 22
click at [728, 183] on div "More" at bounding box center [717, 188] width 28 height 16
click at [1003, 45] on button "Save" at bounding box center [1001, 36] width 44 height 23
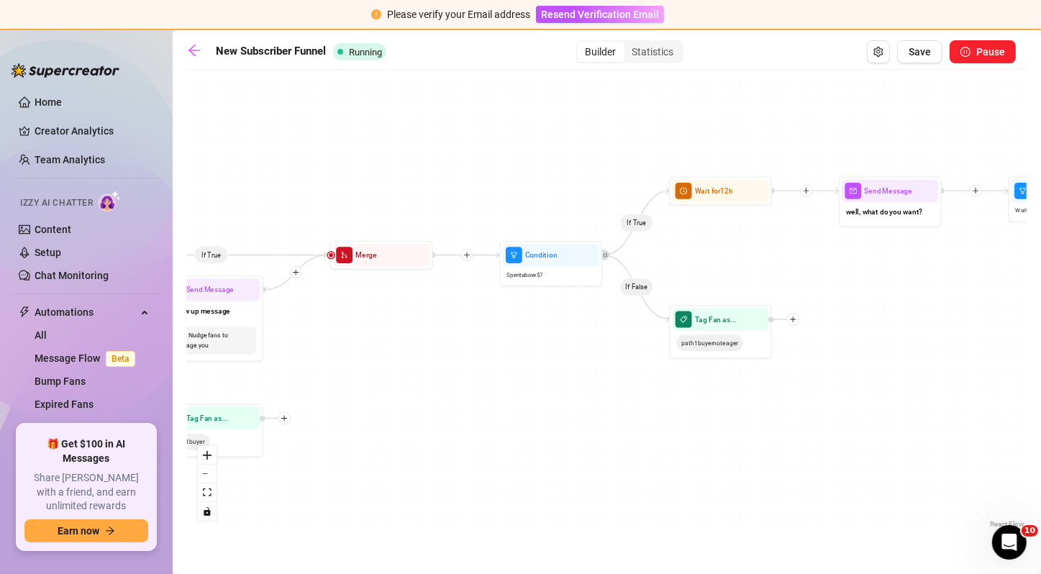
click at [609, 255] on icon "Edge from 8d8fad19-8525-4002-b36a-5df5f43b3b62 to a6ab8644-6ea8-435d-bf13-d1196…" at bounding box center [636, 287] width 67 height 64
click at [606, 253] on icon "retweet" at bounding box center [605, 254] width 4 height 4
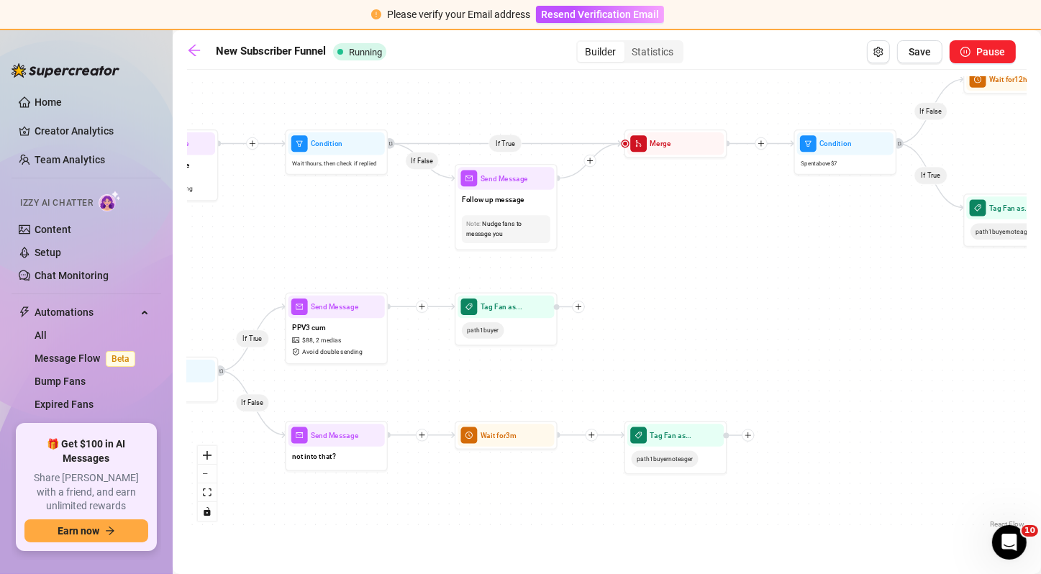
drag, startPoint x: 617, startPoint y: 331, endPoint x: 917, endPoint y: 218, distance: 320.5
click at [917, 218] on div "If False If True If True If False If False If True If True If False If True If …" at bounding box center [606, 304] width 839 height 455
